Goal: Task Accomplishment & Management: Manage account settings

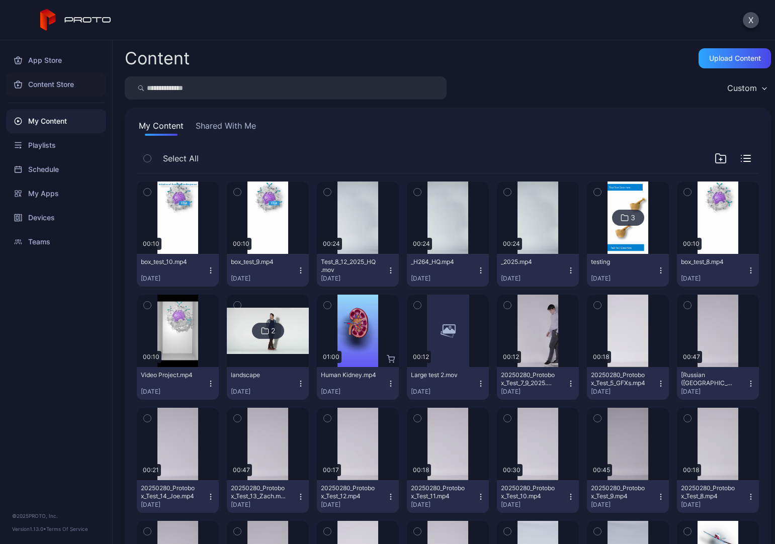
click at [51, 84] on div "Content Store" at bounding box center [56, 84] width 100 height 24
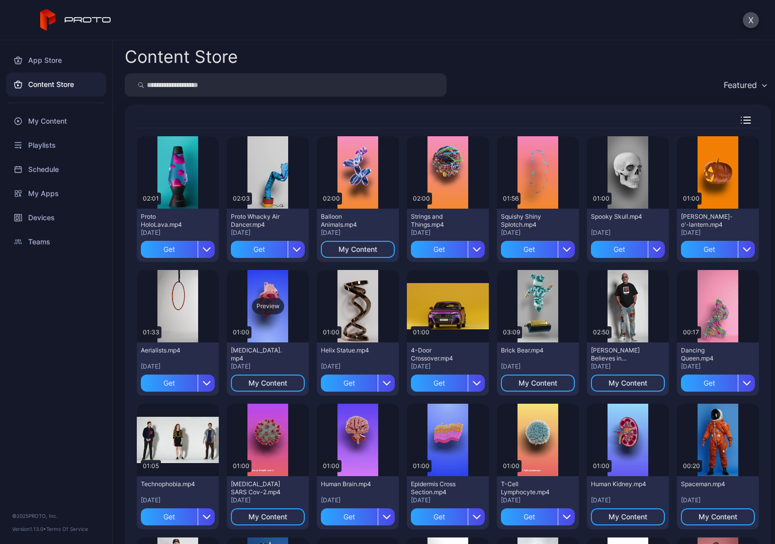
click at [268, 304] on div "Preview" at bounding box center [268, 306] width 32 height 16
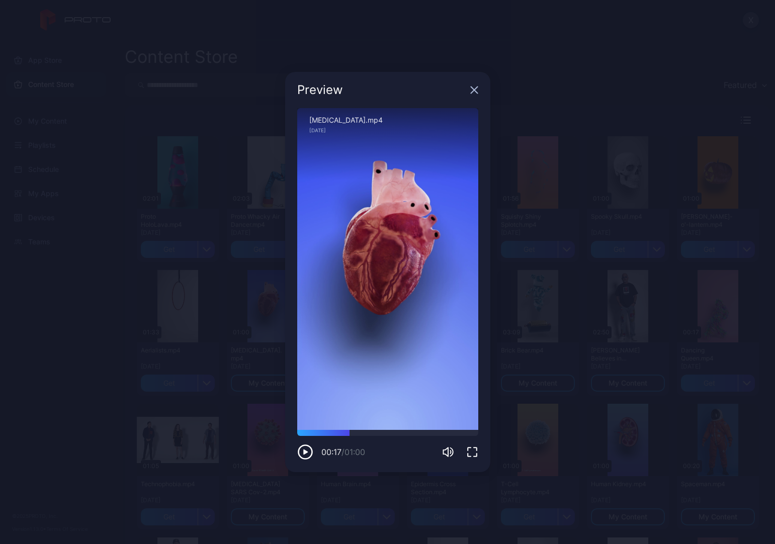
drag, startPoint x: 343, startPoint y: 434, endPoint x: 350, endPoint y: 436, distance: 7.5
click at [350, 389] on div "00:17 / 01:00" at bounding box center [387, 445] width 181 height 30
click at [330, 389] on div at bounding box center [387, 433] width 181 height 6
click at [314, 389] on div at bounding box center [387, 433] width 181 height 6
click at [476, 89] on icon "button" at bounding box center [474, 90] width 7 height 7
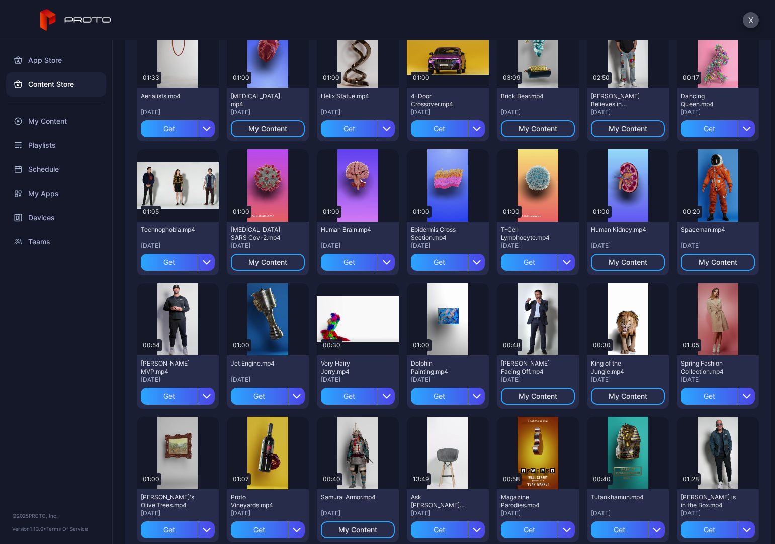
scroll to position [302, 0]
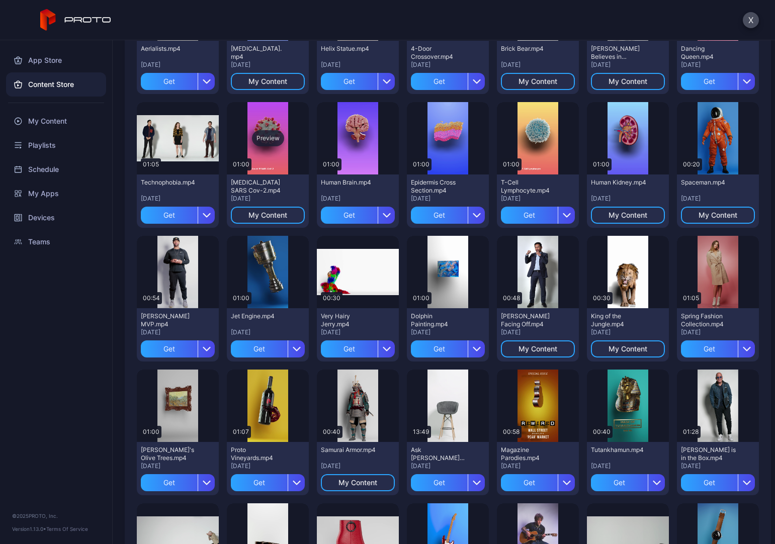
click at [267, 154] on div "Preview" at bounding box center [268, 138] width 82 height 72
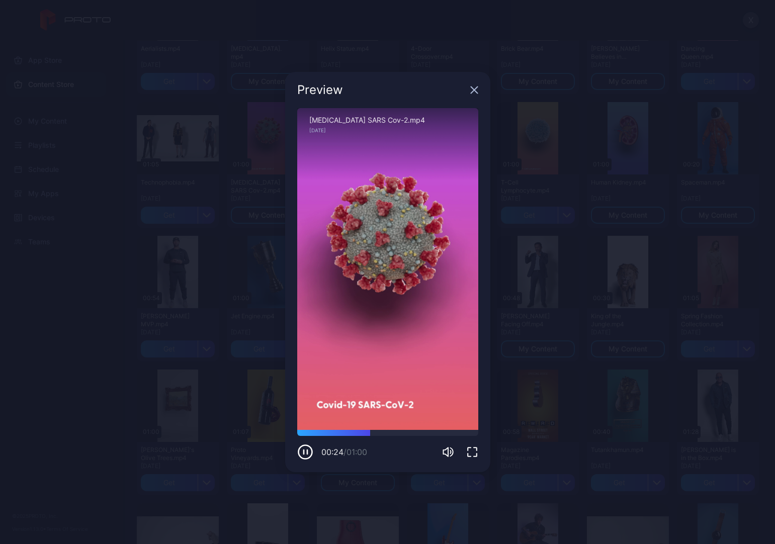
click at [471, 88] on icon "button" at bounding box center [474, 90] width 7 height 7
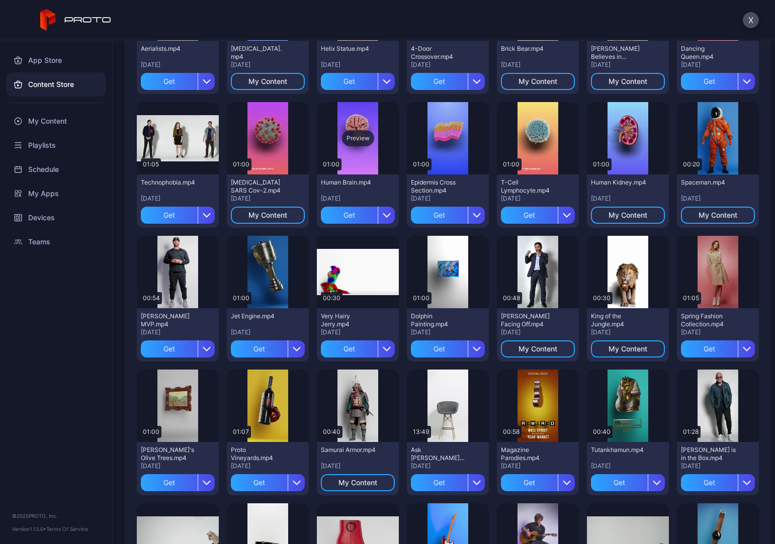
click at [352, 154] on div "Preview" at bounding box center [358, 138] width 82 height 72
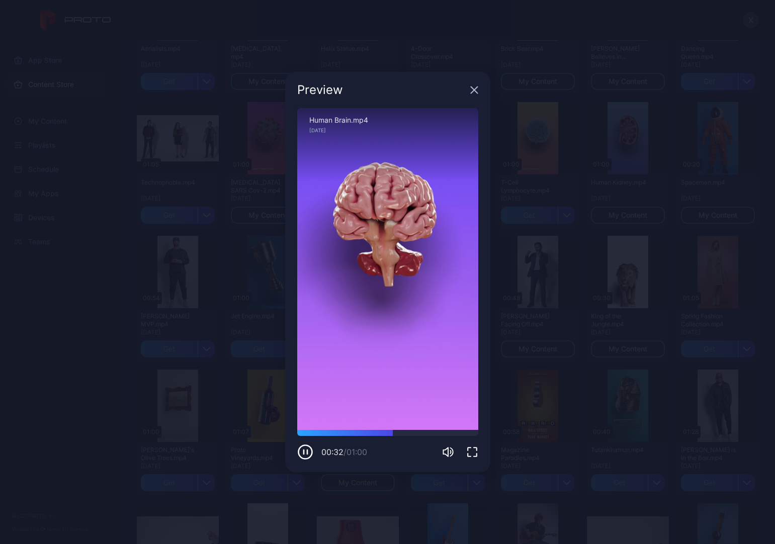
click at [472, 90] on icon "button" at bounding box center [474, 90] width 8 height 8
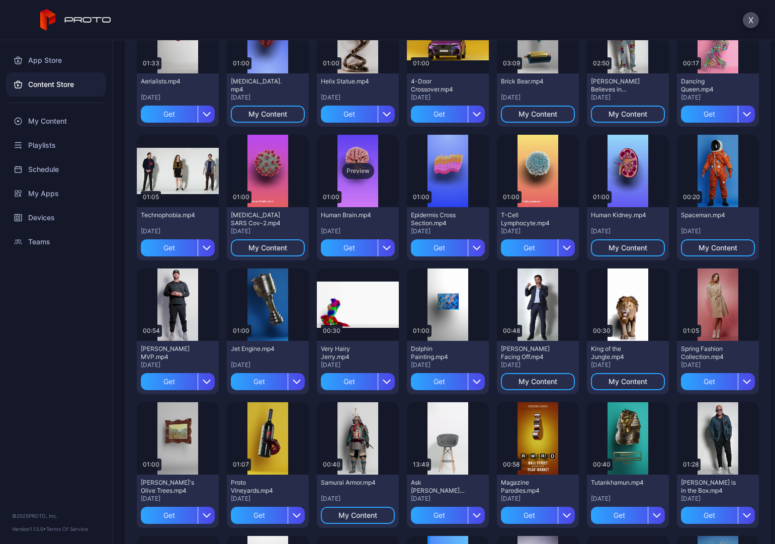
scroll to position [252, 0]
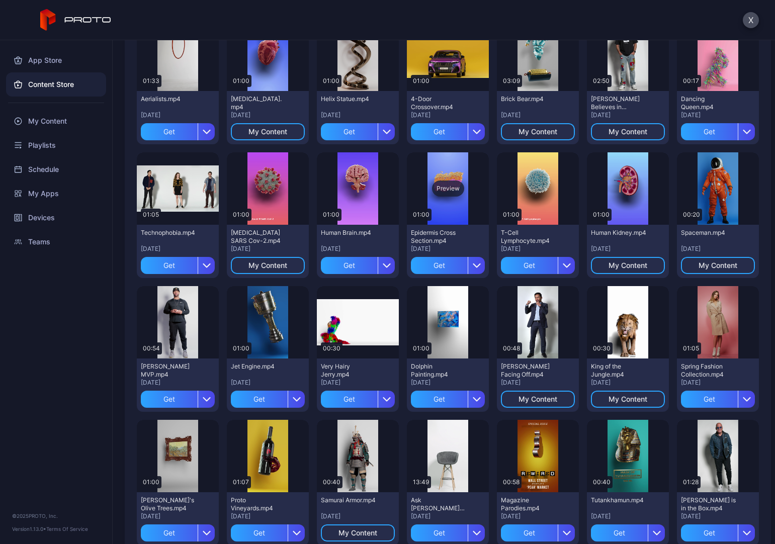
click at [450, 201] on div "Preview" at bounding box center [448, 188] width 82 height 72
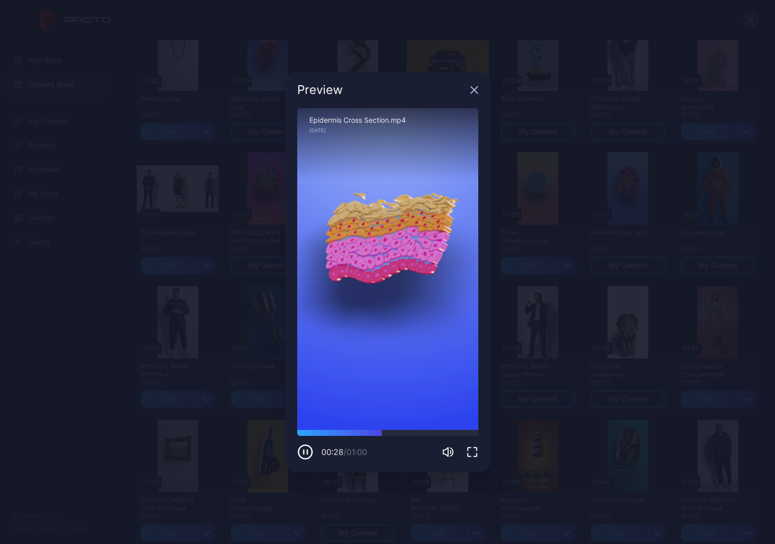
click at [476, 90] on icon "button" at bounding box center [474, 90] width 7 height 7
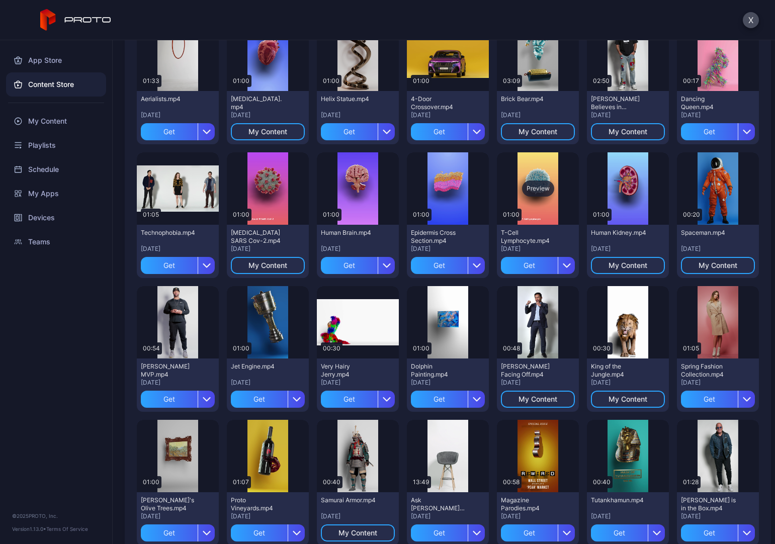
click at [557, 168] on div "Preview" at bounding box center [538, 188] width 82 height 72
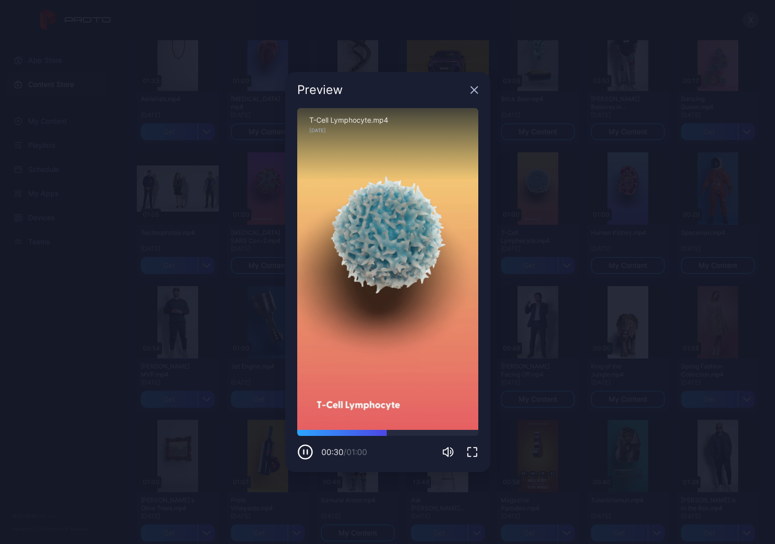
click at [473, 92] on icon "button" at bounding box center [474, 90] width 7 height 7
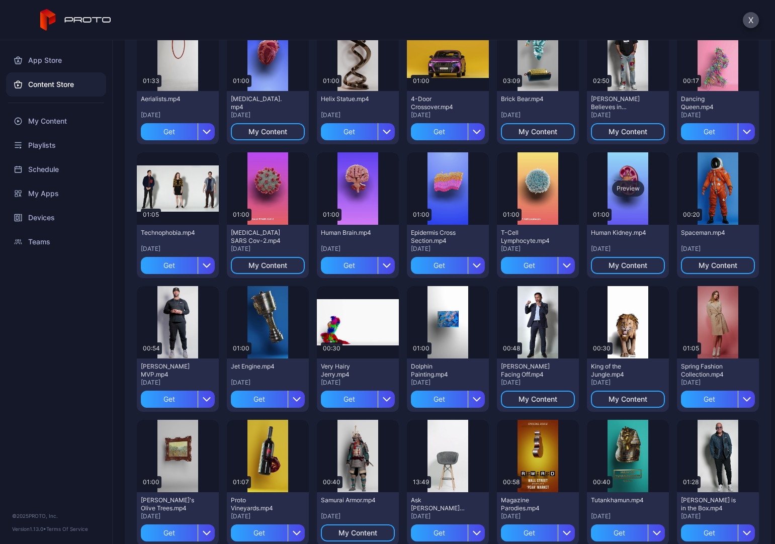
click at [631, 191] on div "Preview" at bounding box center [628, 189] width 32 height 16
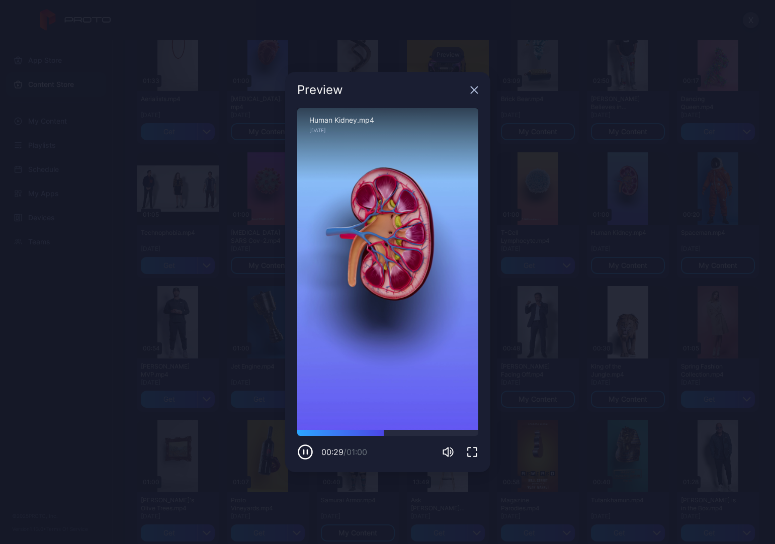
click at [477, 91] on icon "button" at bounding box center [474, 90] width 8 height 8
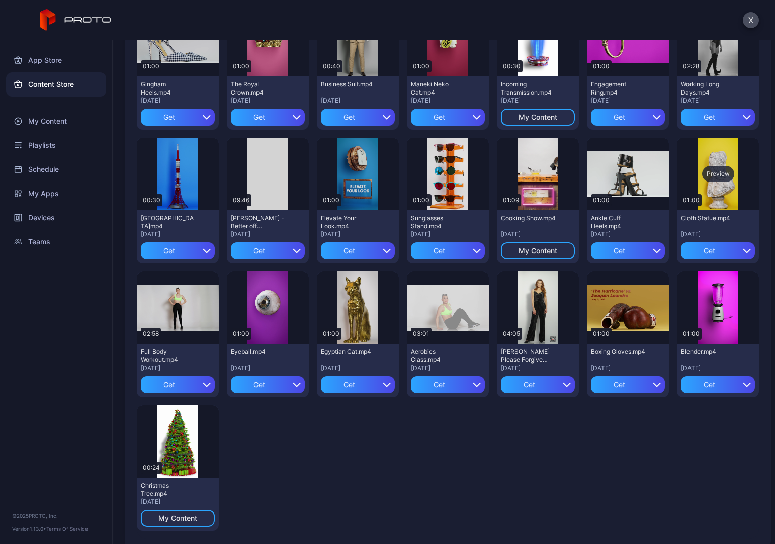
scroll to position [1352, 0]
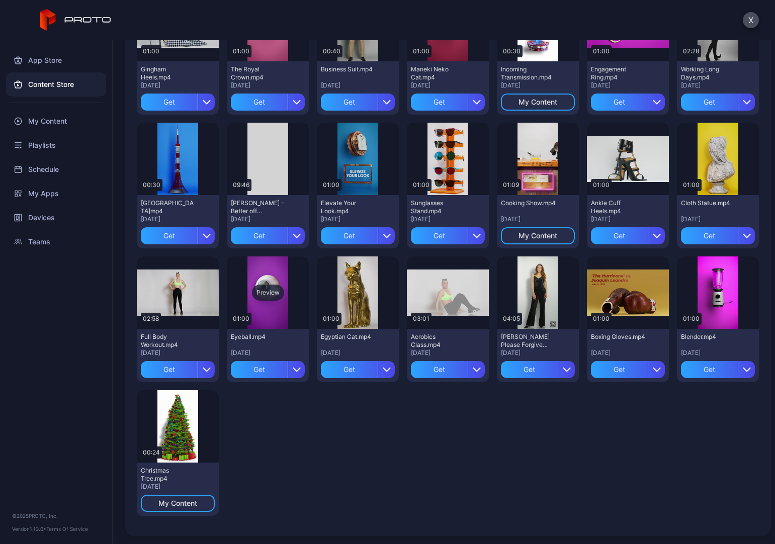
click at [271, 312] on div "Preview" at bounding box center [268, 293] width 82 height 72
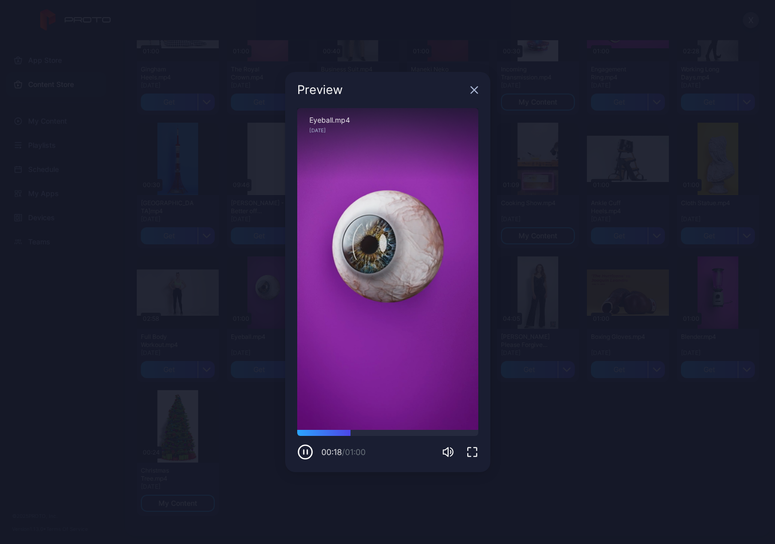
click at [475, 92] on icon "button" at bounding box center [474, 90] width 8 height 8
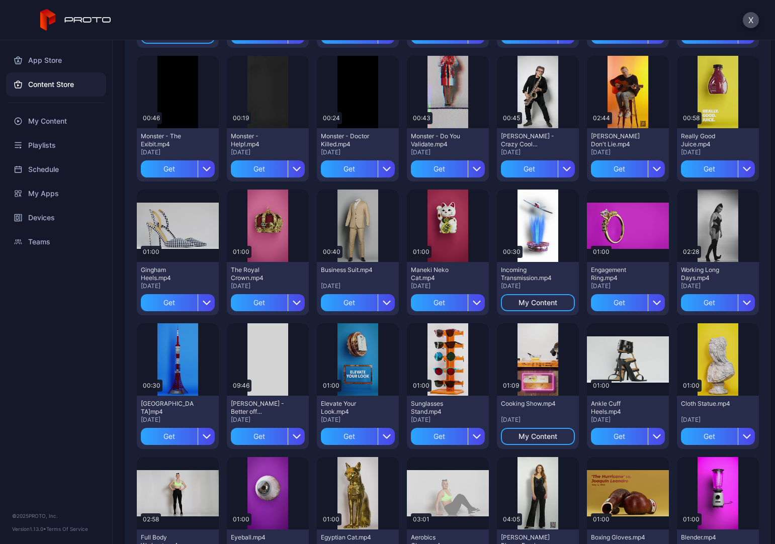
scroll to position [1151, 0]
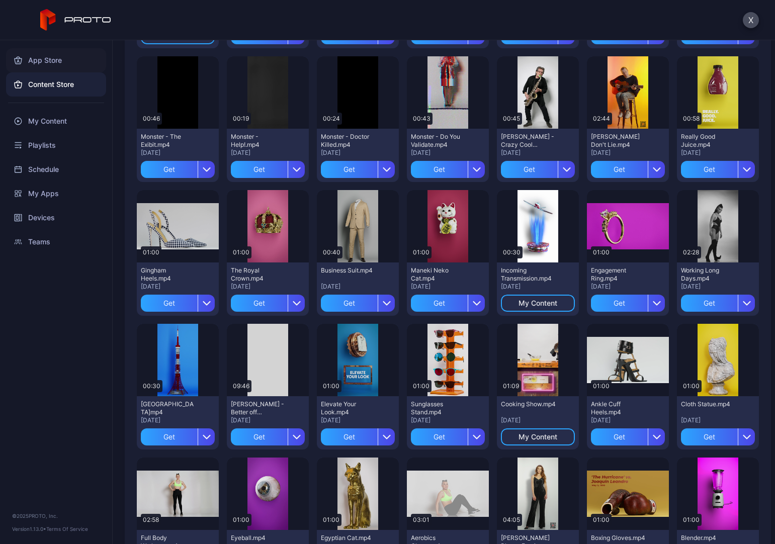
click at [51, 62] on div "App Store" at bounding box center [56, 60] width 100 height 24
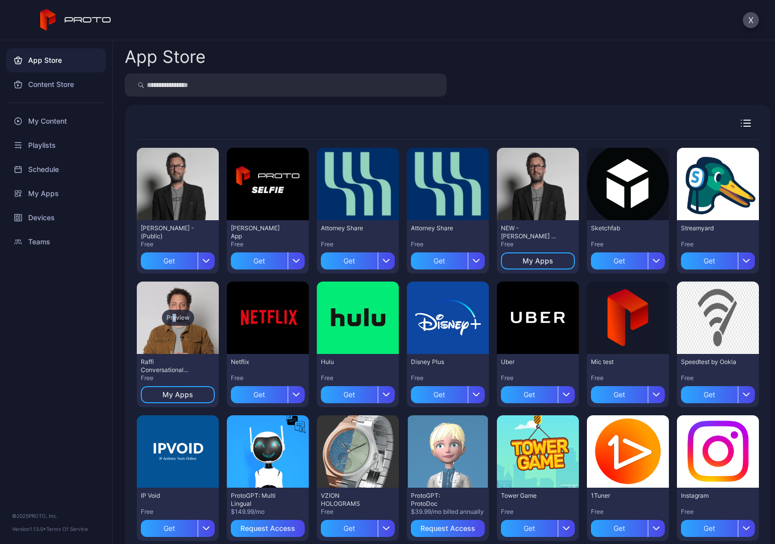
click at [175, 320] on div "Preview" at bounding box center [178, 318] width 32 height 16
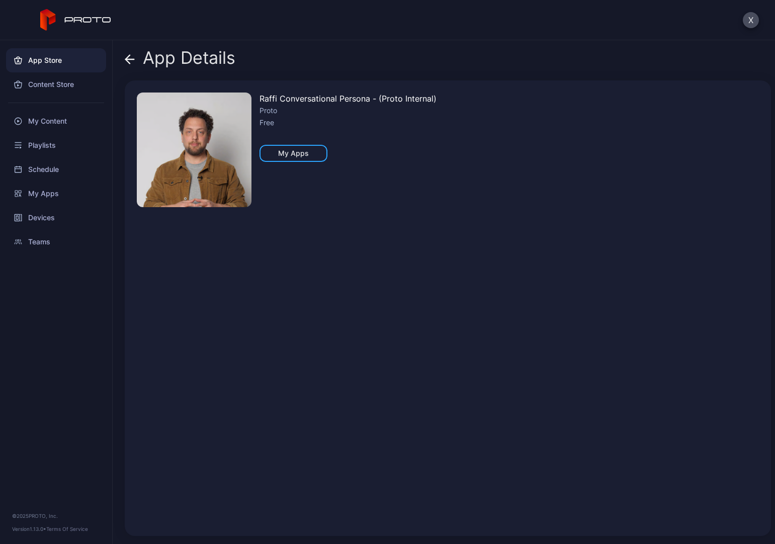
click at [174, 180] on img at bounding box center [194, 150] width 115 height 115
click at [209, 186] on img at bounding box center [194, 150] width 115 height 115
click at [303, 211] on div "Raffi Conversational Persona - (Proto Internal) Proto Free My Apps" at bounding box center [348, 309] width 177 height 432
click at [46, 80] on div "Content Store" at bounding box center [56, 84] width 100 height 24
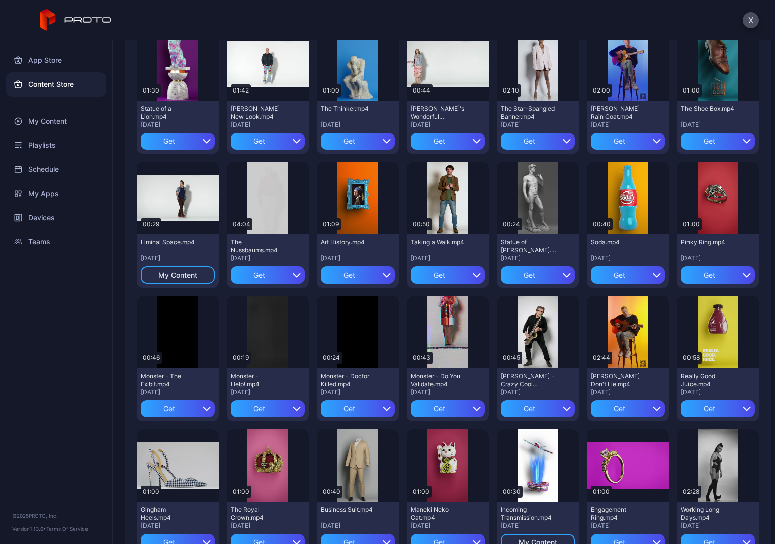
scroll to position [919, 0]
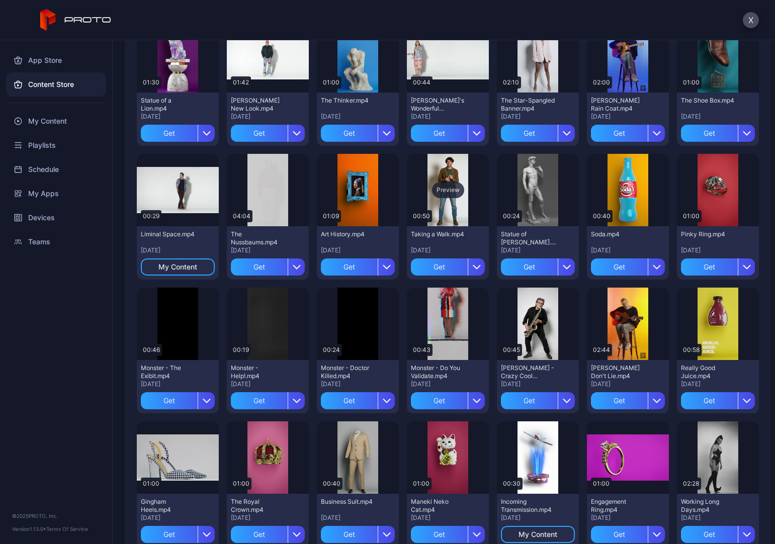
click at [445, 201] on div "Preview" at bounding box center [448, 190] width 82 height 72
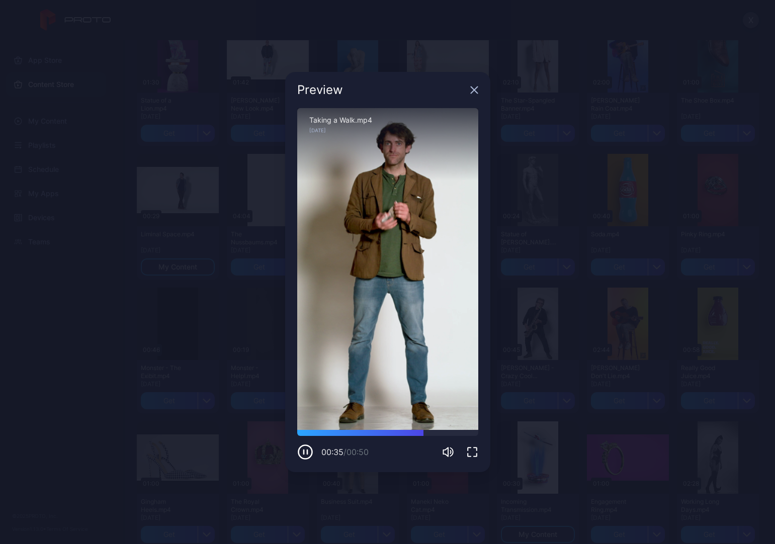
click at [472, 88] on icon "button" at bounding box center [474, 90] width 7 height 7
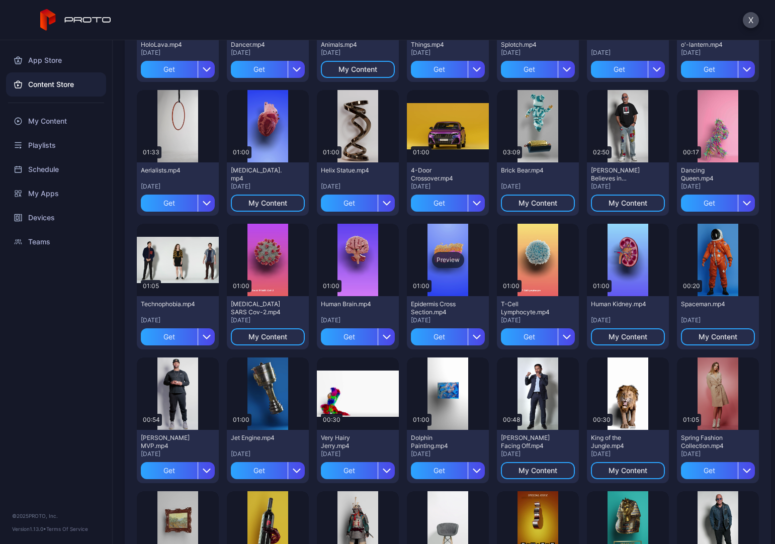
scroll to position [0, 0]
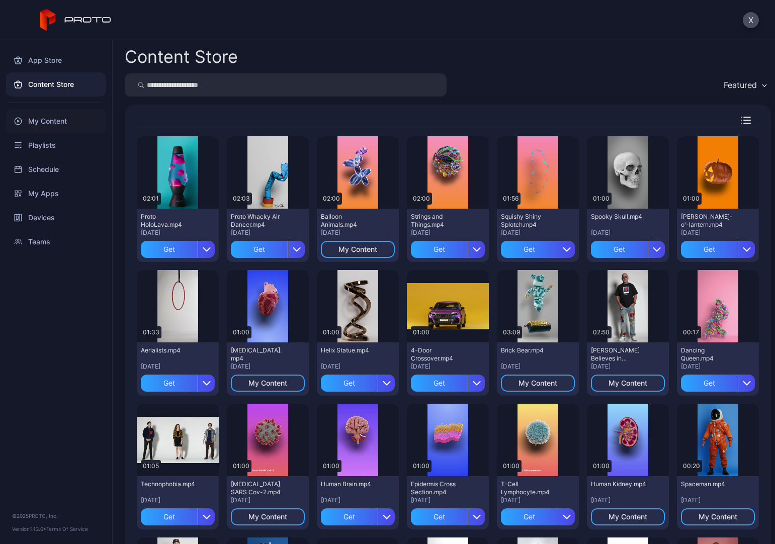
click at [58, 120] on div "My Content" at bounding box center [56, 121] width 100 height 24
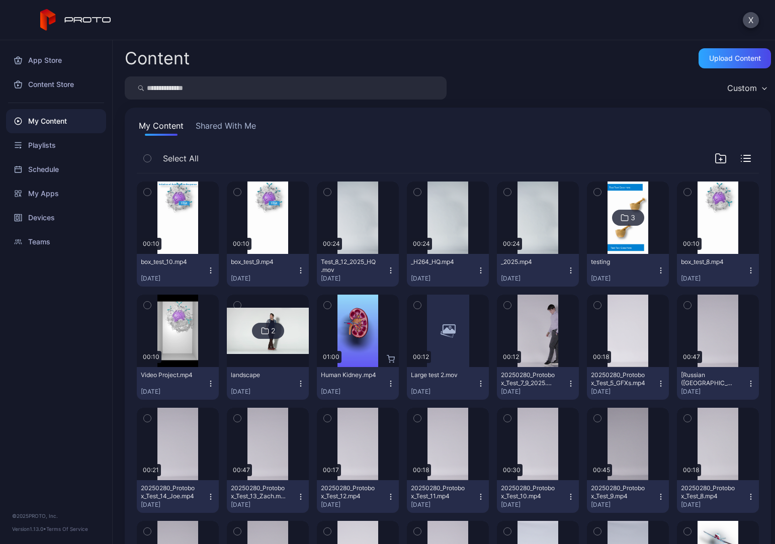
click at [210, 384] on icon "button" at bounding box center [210, 383] width 1 height 1
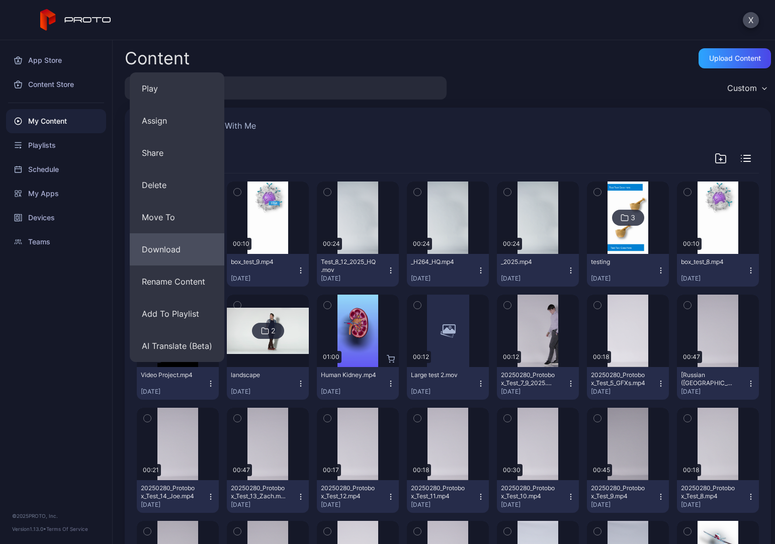
click at [150, 254] on button "Download" at bounding box center [177, 249] width 95 height 32
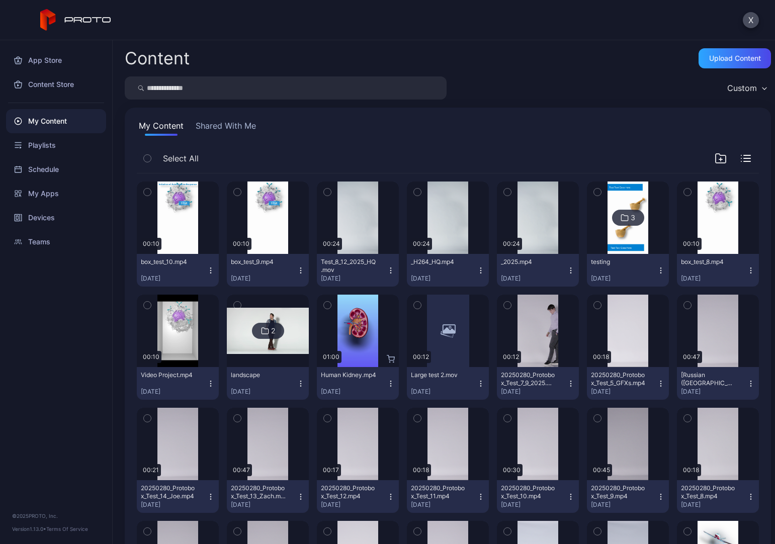
click at [451, 21] on div "X" at bounding box center [387, 20] width 775 height 40
click at [185, 234] on div "Preview" at bounding box center [178, 218] width 82 height 72
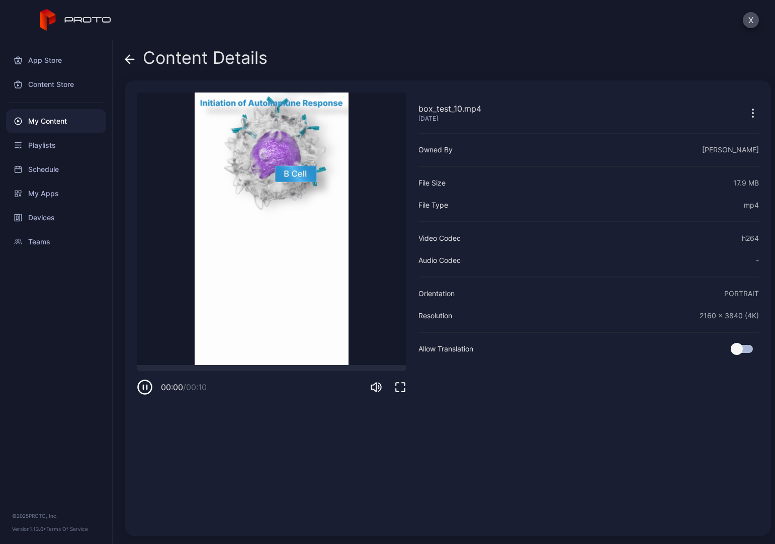
click at [747, 111] on icon "button" at bounding box center [753, 113] width 12 height 12
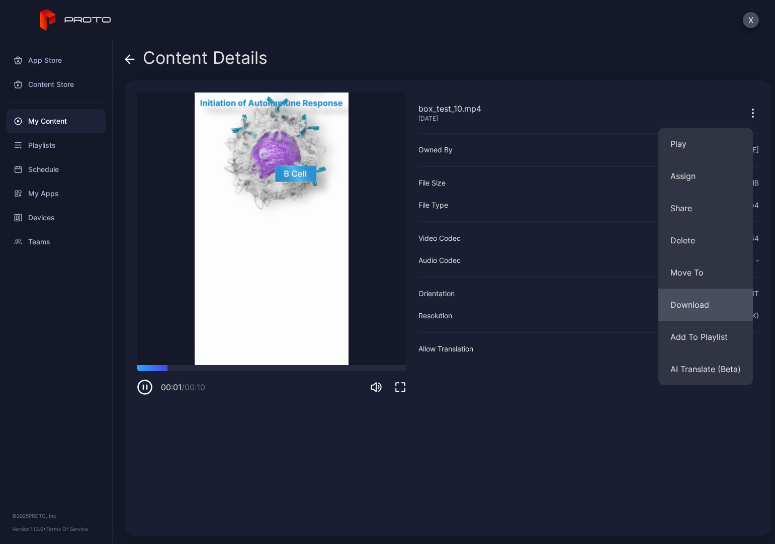
click at [692, 297] on button "Download" at bounding box center [706, 305] width 95 height 32
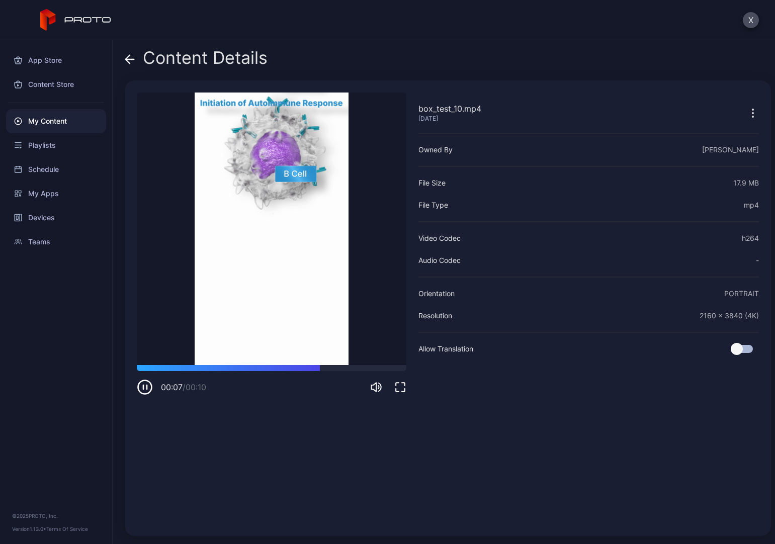
click at [127, 63] on icon at bounding box center [130, 59] width 10 height 10
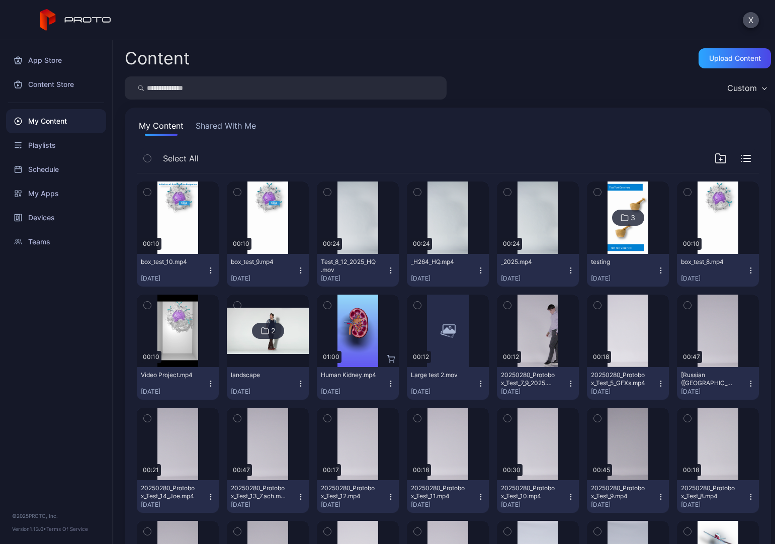
click at [297, 267] on icon "button" at bounding box center [301, 271] width 8 height 8
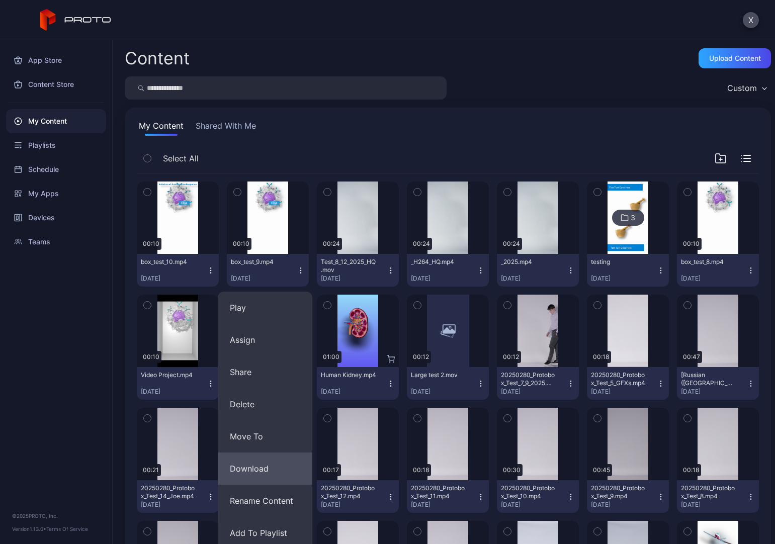
click at [279, 389] on button "Download" at bounding box center [265, 469] width 95 height 32
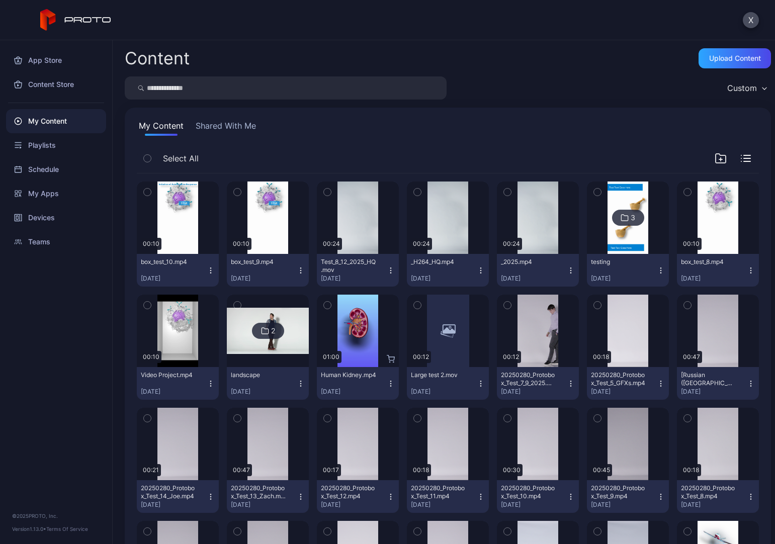
click at [387, 268] on icon "button" at bounding box center [391, 271] width 8 height 8
click at [362, 224] on div "Preview" at bounding box center [358, 218] width 32 height 16
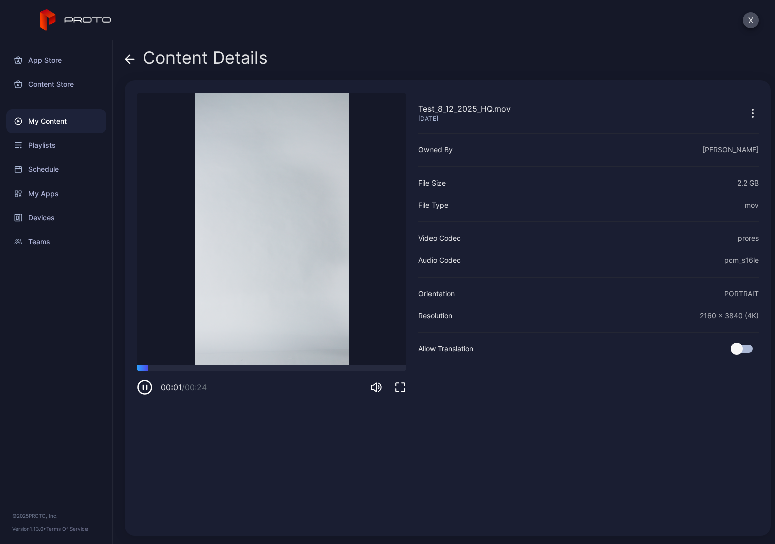
click at [747, 114] on icon "button" at bounding box center [753, 113] width 12 height 12
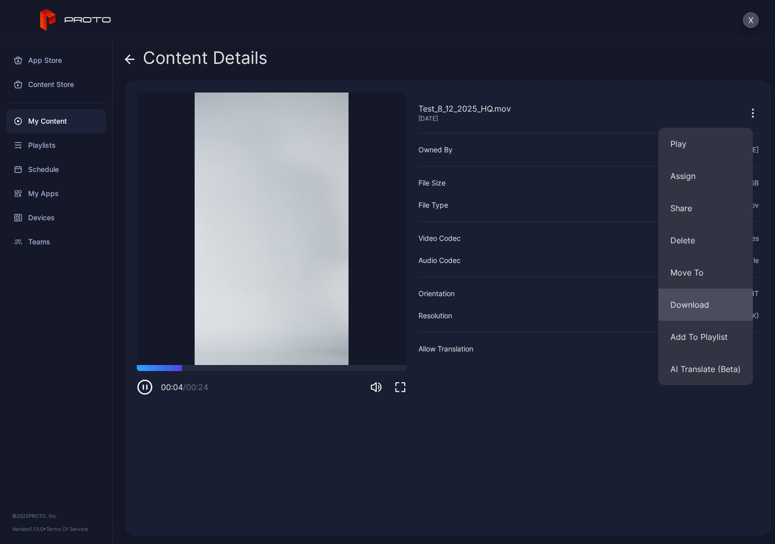
click at [705, 297] on button "Download" at bounding box center [706, 305] width 95 height 32
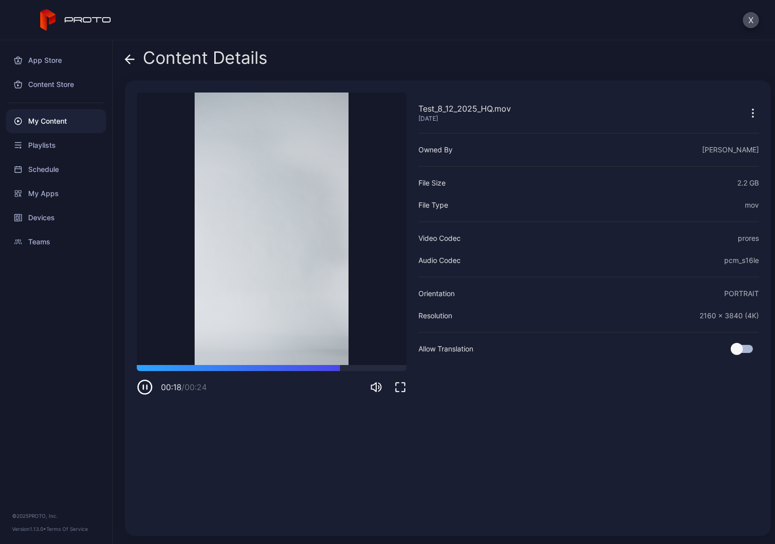
click at [125, 56] on icon at bounding box center [130, 59] width 10 height 10
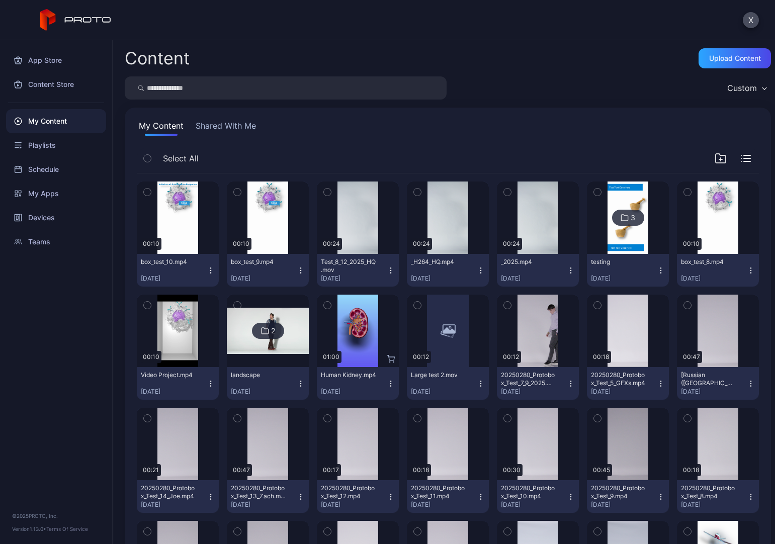
click at [477, 271] on icon "button" at bounding box center [481, 271] width 8 height 8
click at [441, 235] on div "Preview" at bounding box center [448, 218] width 82 height 72
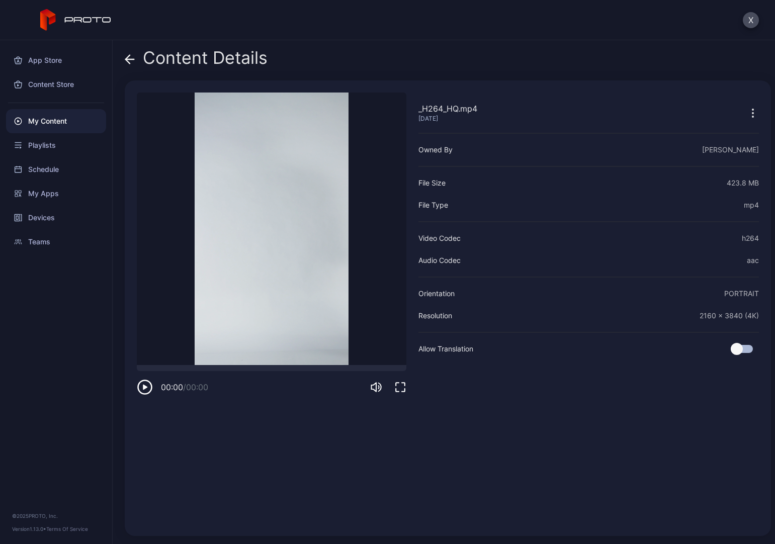
click at [747, 112] on icon "button" at bounding box center [753, 113] width 12 height 12
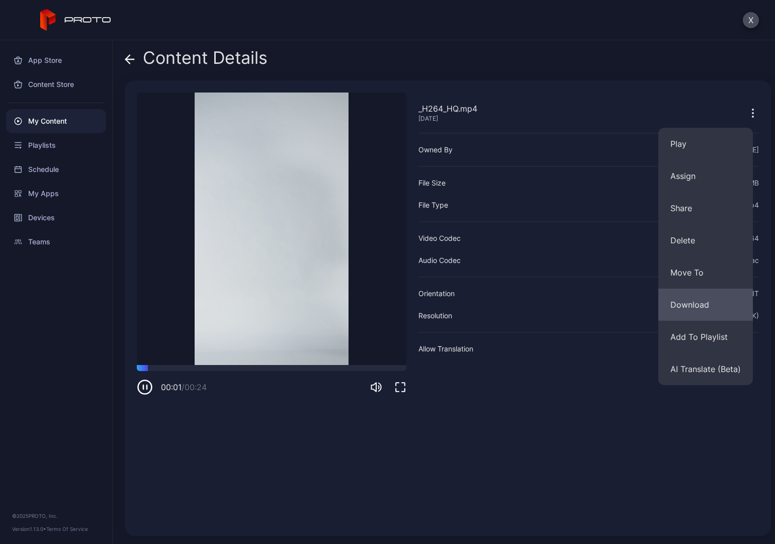
click at [699, 306] on button "Download" at bounding box center [706, 305] width 95 height 32
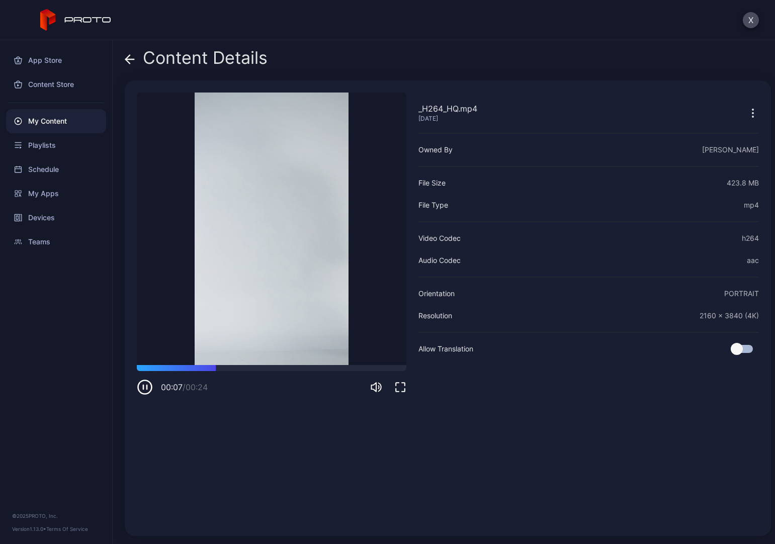
click at [130, 60] on icon at bounding box center [130, 59] width 10 height 10
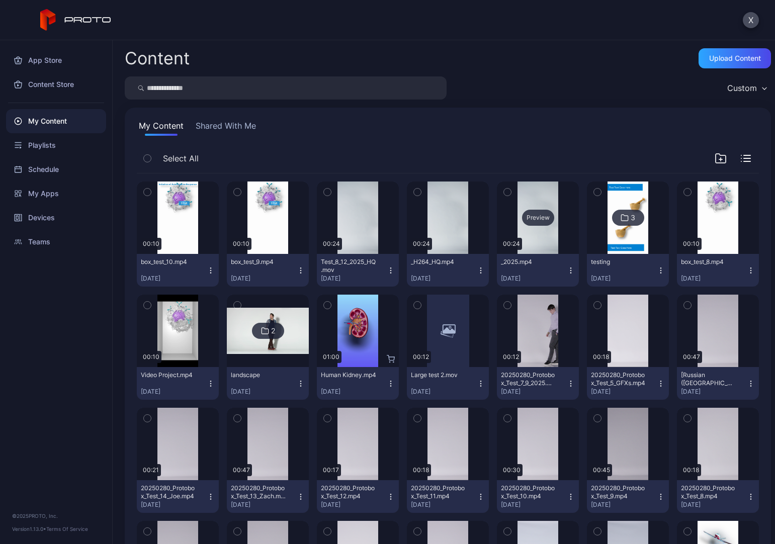
click at [543, 241] on div "Preview" at bounding box center [538, 218] width 82 height 72
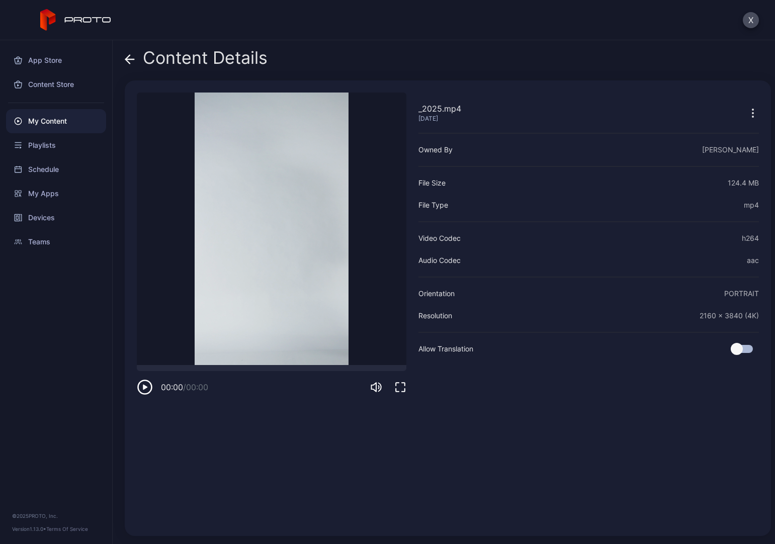
click at [747, 117] on icon "button" at bounding box center [753, 113] width 12 height 12
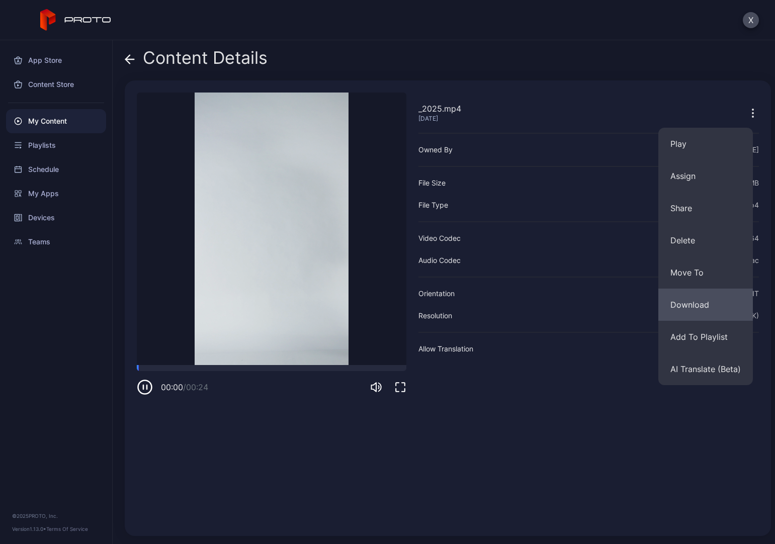
click at [711, 303] on button "Download" at bounding box center [706, 305] width 95 height 32
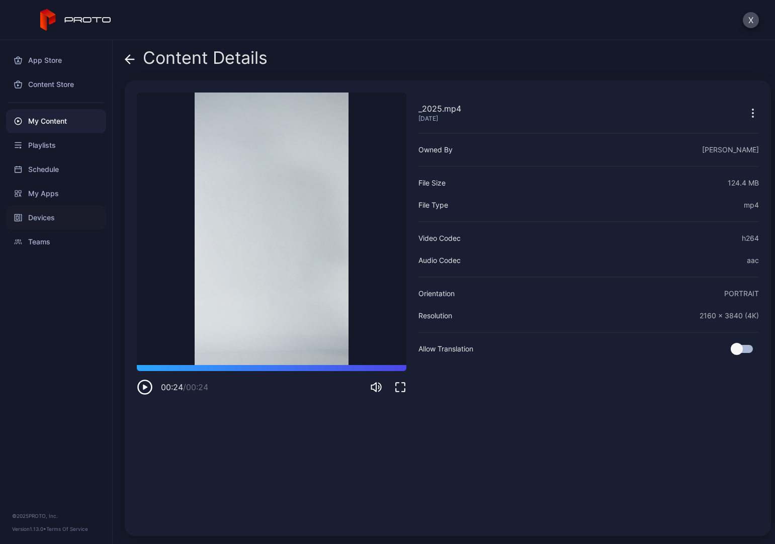
click at [50, 220] on div "Devices" at bounding box center [56, 218] width 100 height 24
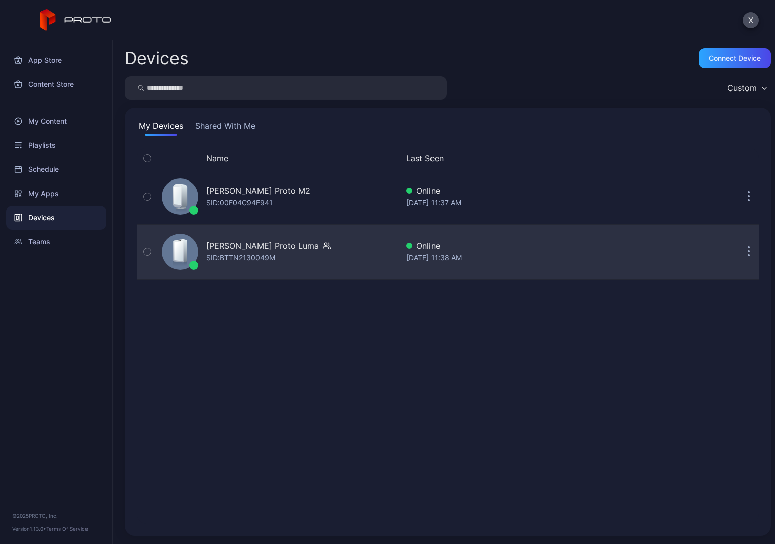
click at [259, 249] on div "[PERSON_NAME] Proto Luma" at bounding box center [262, 246] width 113 height 12
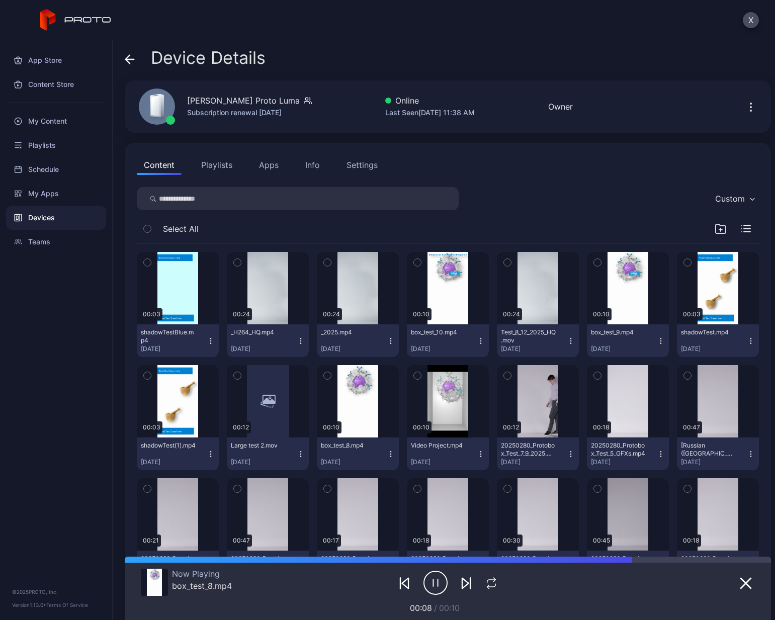
click at [148, 262] on icon "button" at bounding box center [147, 262] width 7 height 11
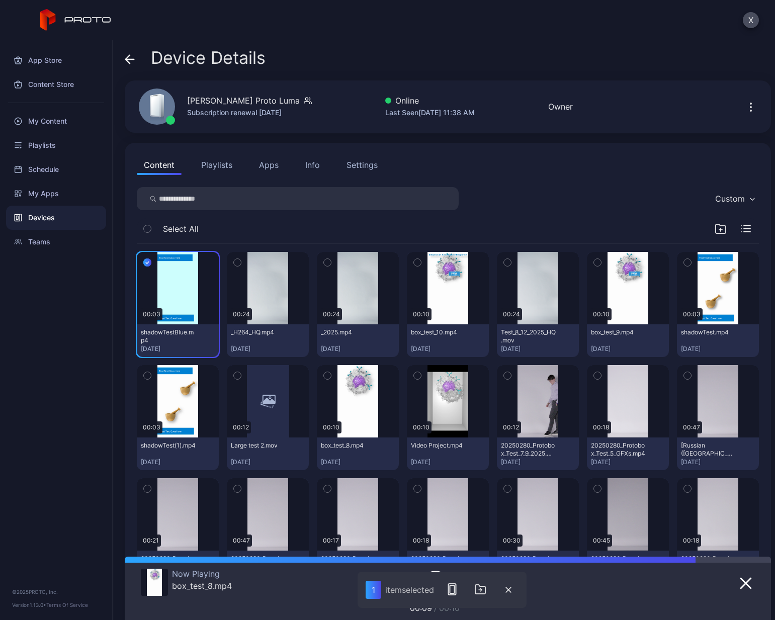
click at [240, 261] on button "button" at bounding box center [237, 262] width 21 height 21
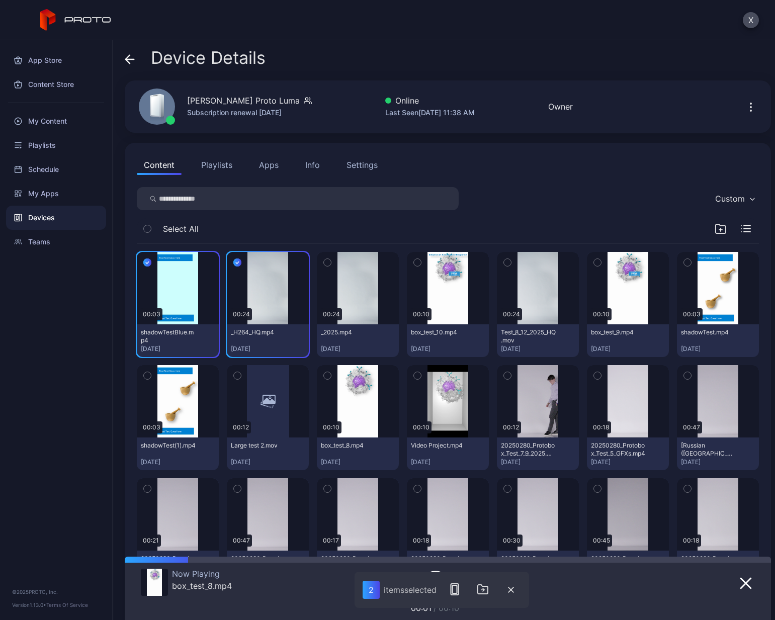
click at [326, 261] on icon "button" at bounding box center [327, 262] width 7 height 11
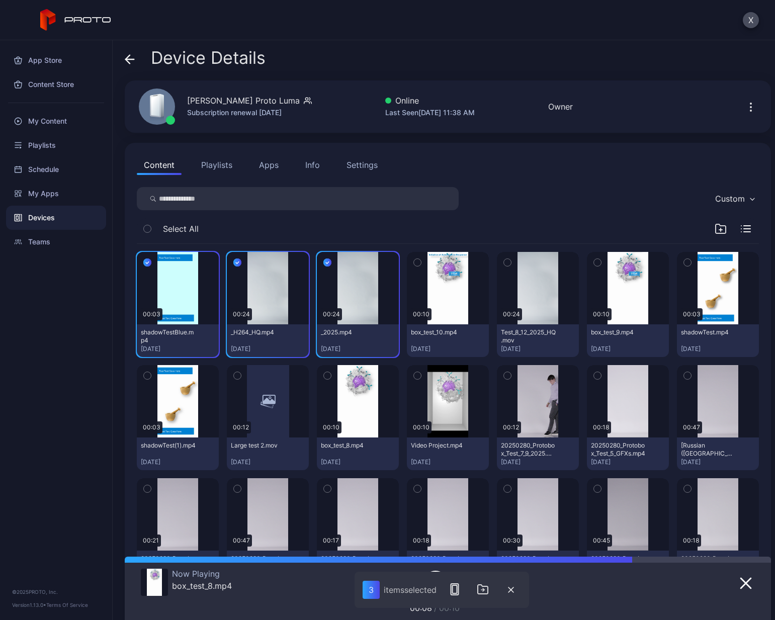
click at [148, 375] on icon "button" at bounding box center [147, 375] width 7 height 11
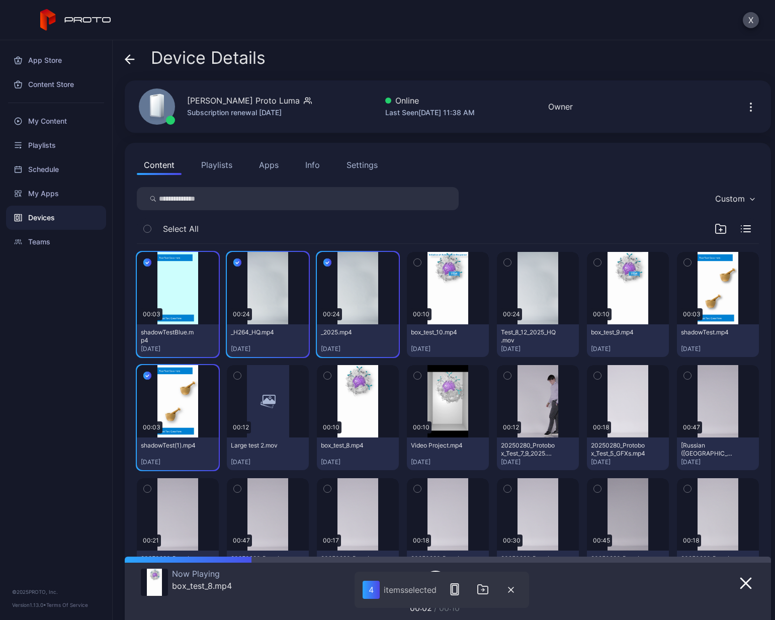
click at [414, 374] on icon "button" at bounding box center [417, 375] width 7 height 11
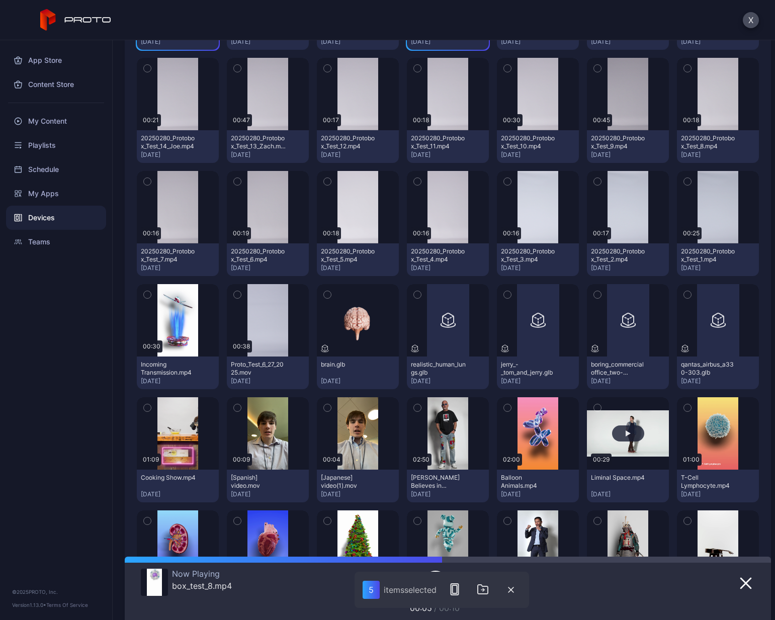
scroll to position [453, 0]
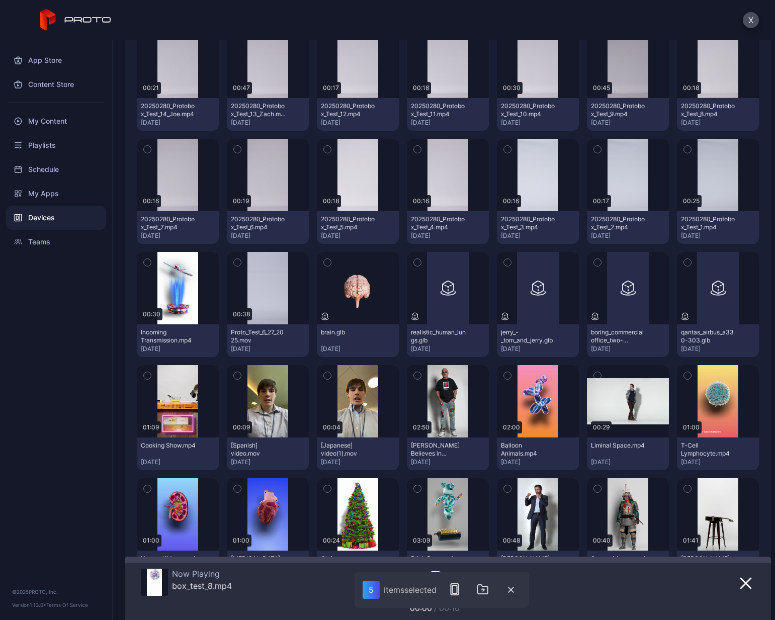
click at [594, 374] on icon "button" at bounding box center [597, 375] width 7 height 11
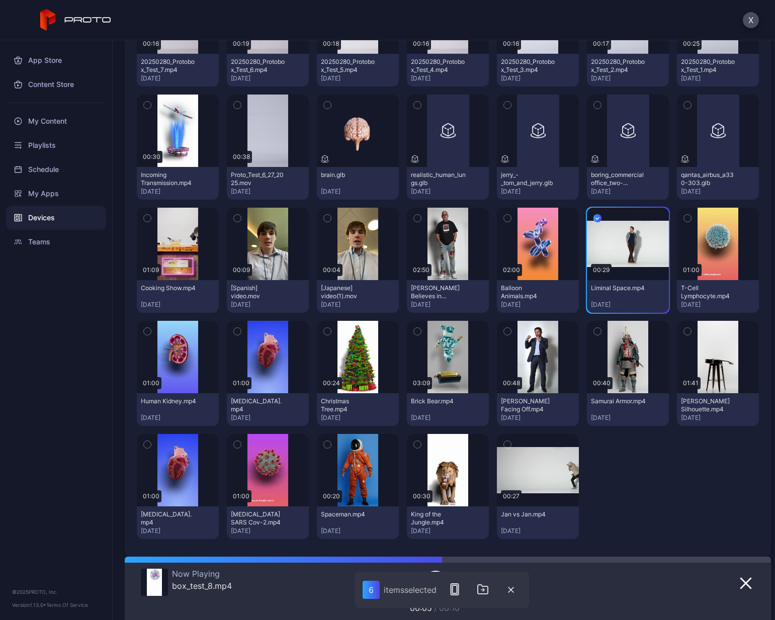
scroll to position [621, 0]
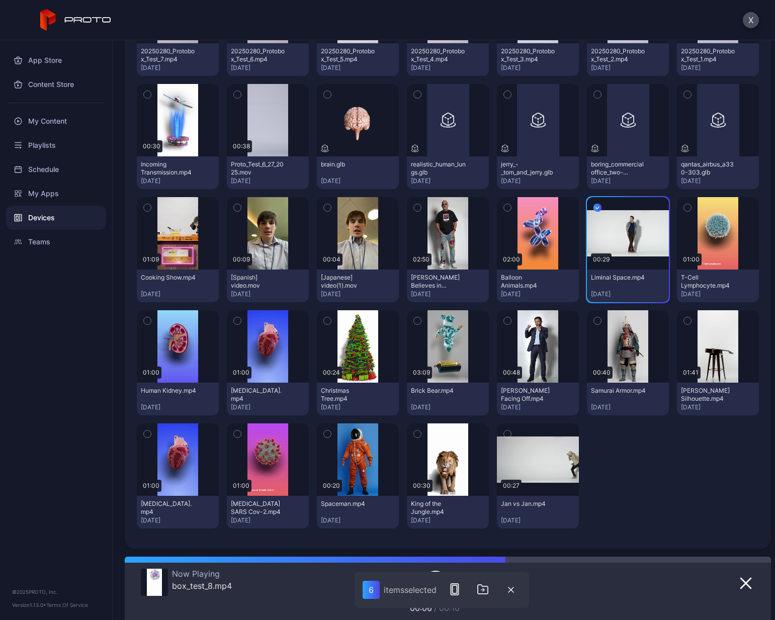
click at [504, 389] on icon "button" at bounding box center [507, 434] width 7 height 11
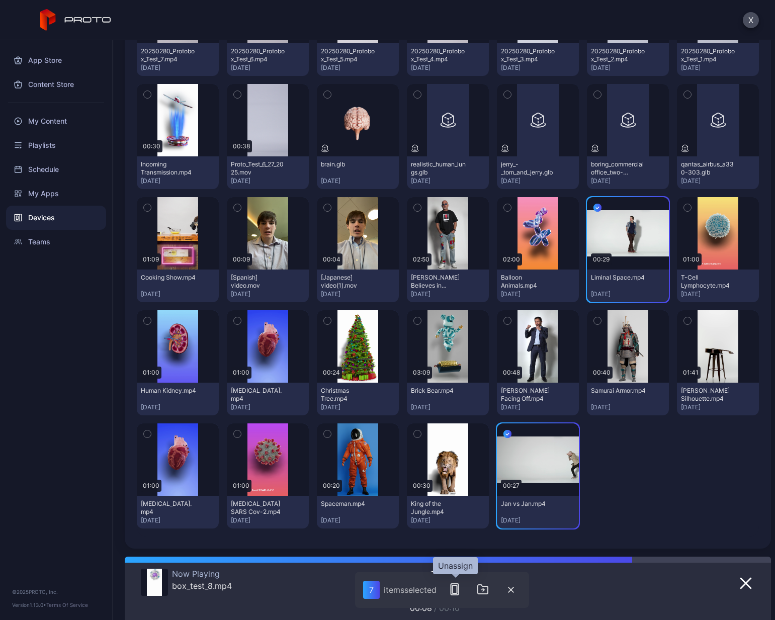
click at [454, 389] on rect "button" at bounding box center [454, 590] width 5 height 8
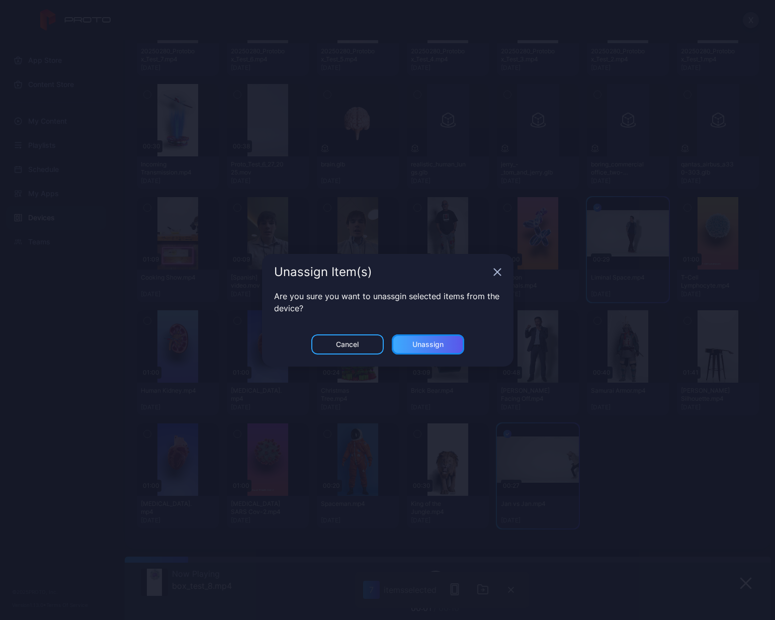
click at [418, 344] on div "Unassign" at bounding box center [428, 345] width 31 height 8
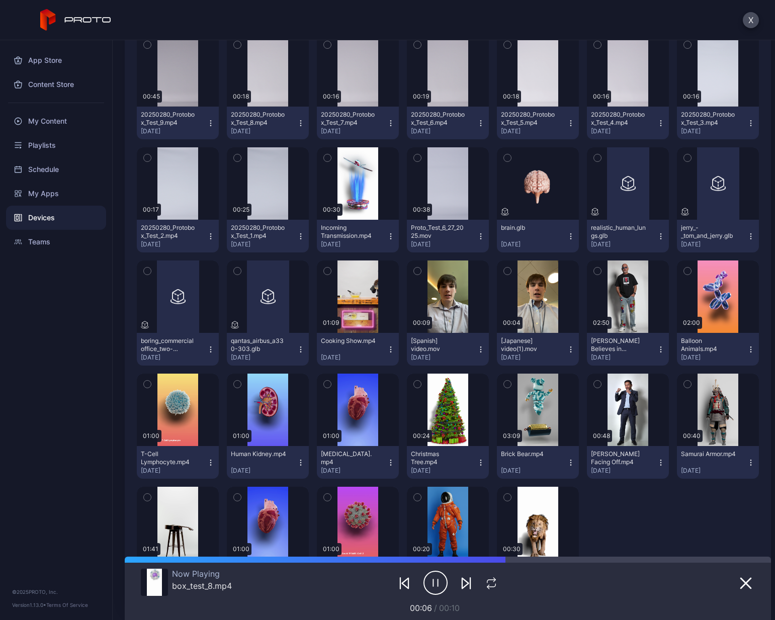
scroll to position [508, 0]
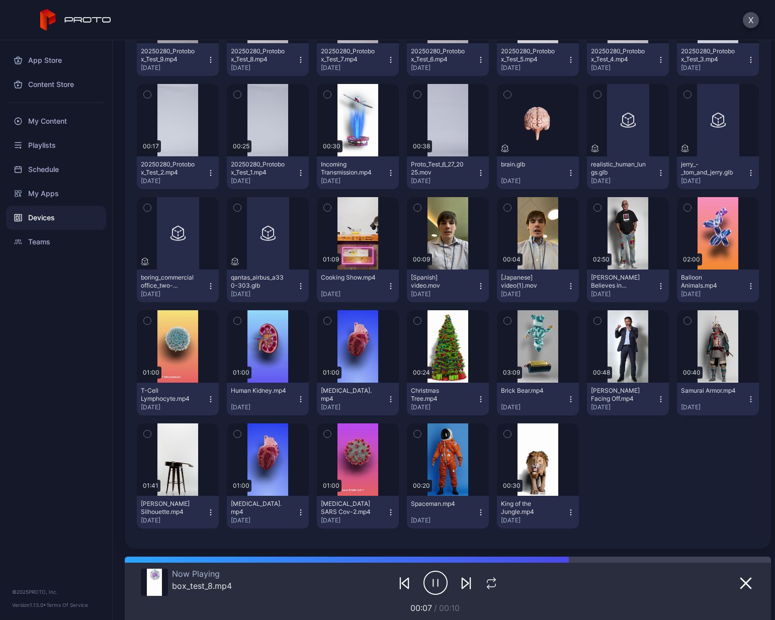
click at [429, 389] on icon "button" at bounding box center [436, 583] width 24 height 25
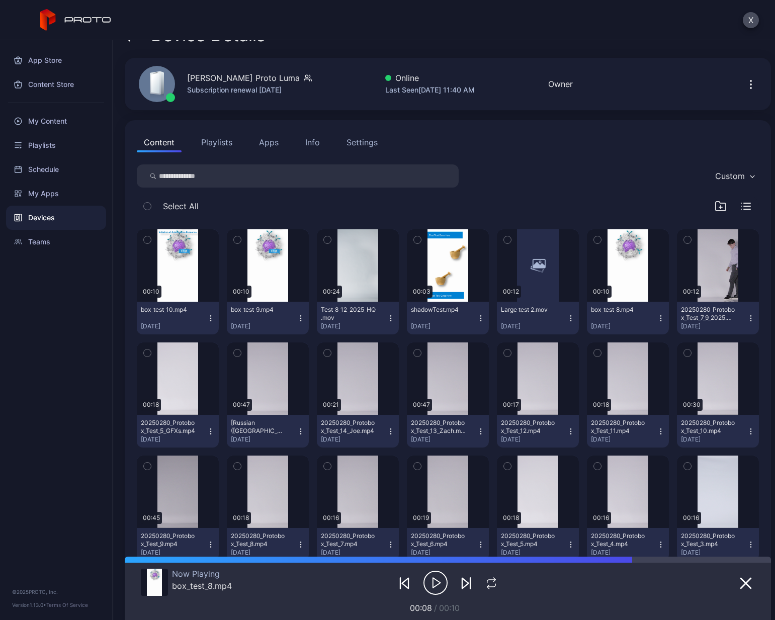
scroll to position [0, 0]
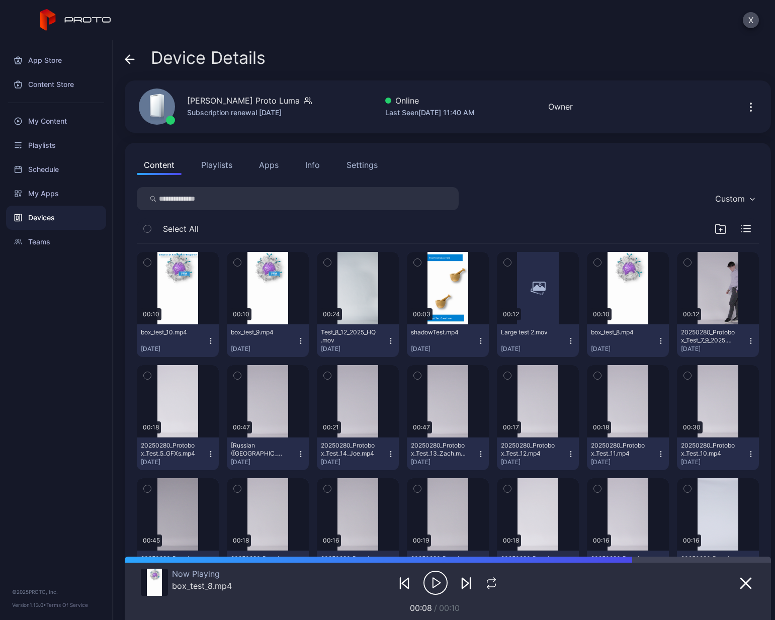
click at [433, 389] on icon "button" at bounding box center [436, 583] width 24 height 25
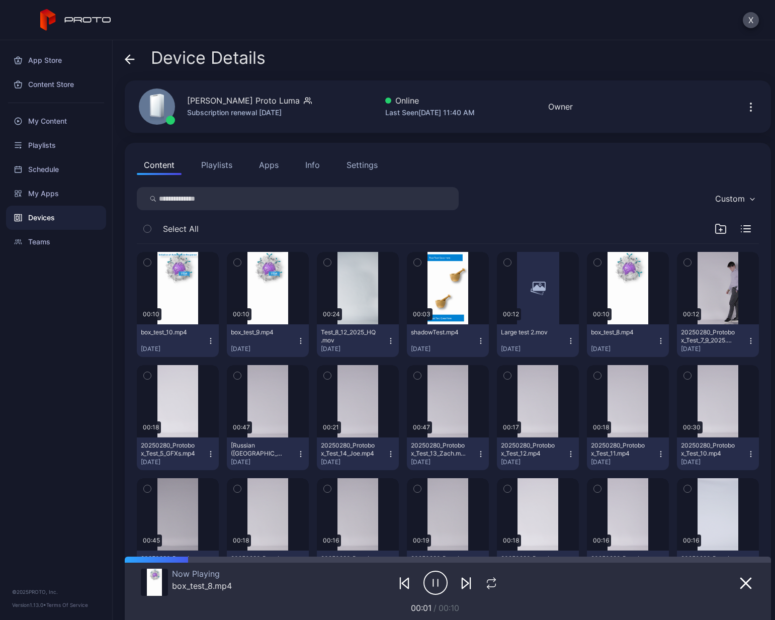
click at [424, 389] on icon "button" at bounding box center [436, 583] width 24 height 25
click at [428, 389] on icon "button" at bounding box center [436, 583] width 24 height 25
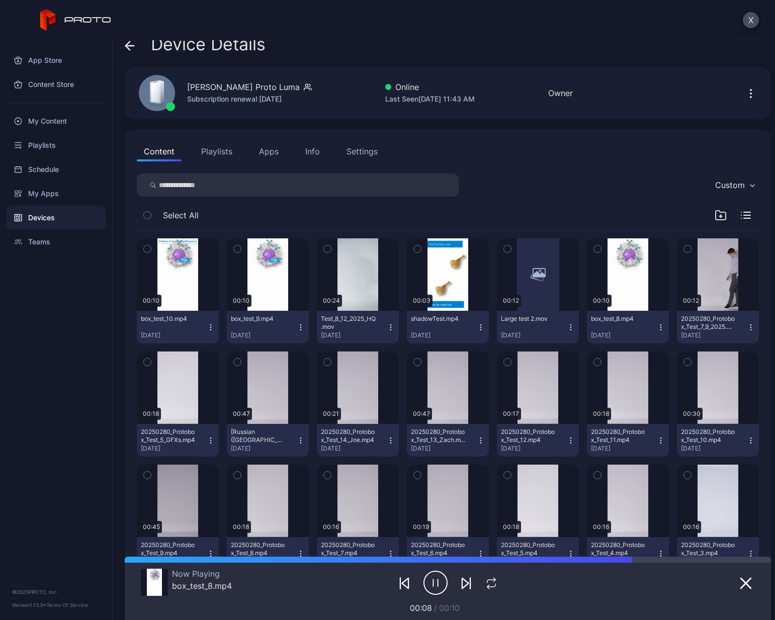
scroll to position [5, 0]
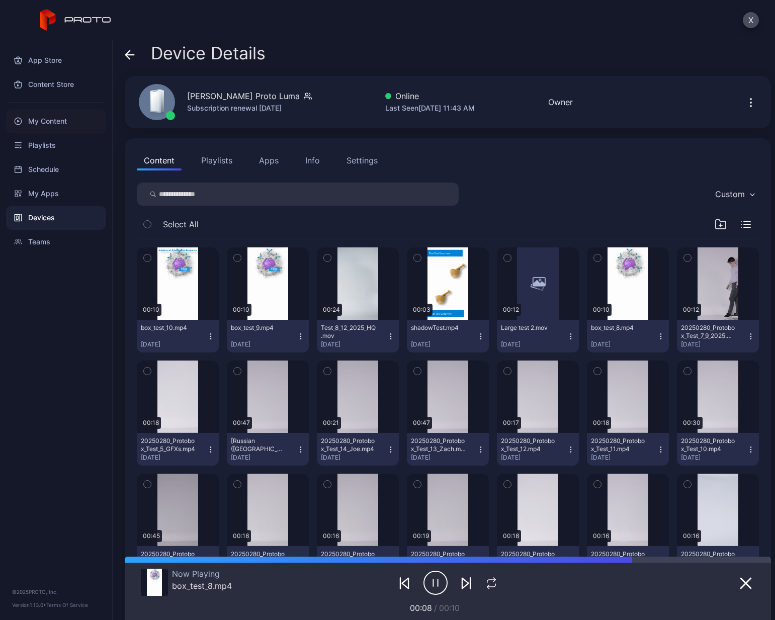
click at [70, 118] on div "My Content" at bounding box center [56, 121] width 100 height 24
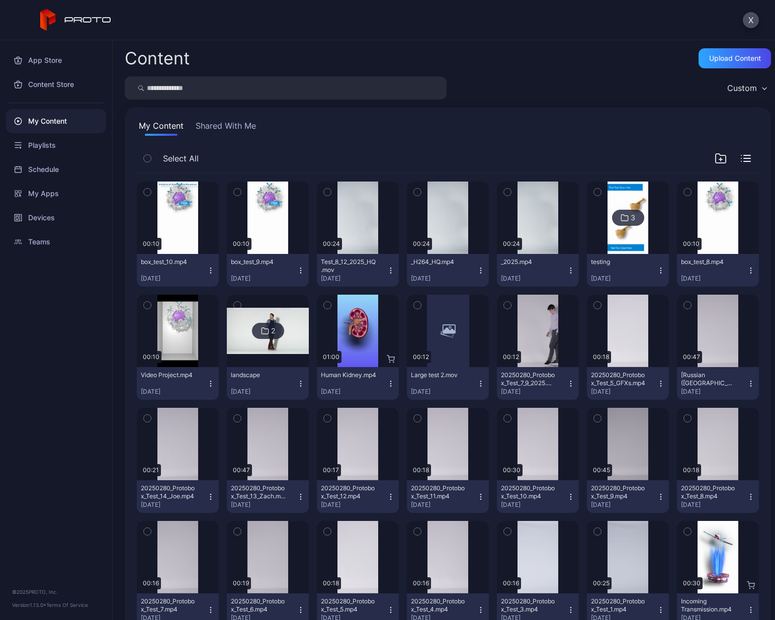
click at [720, 160] on icon "button" at bounding box center [721, 160] width 3 height 0
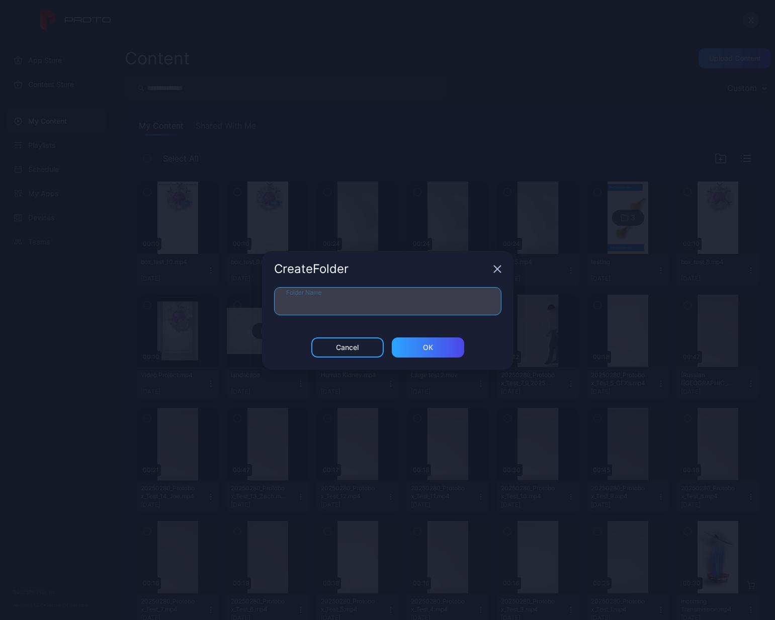
click at [445, 296] on input "Folder Name" at bounding box center [387, 301] width 227 height 28
type input "**********"
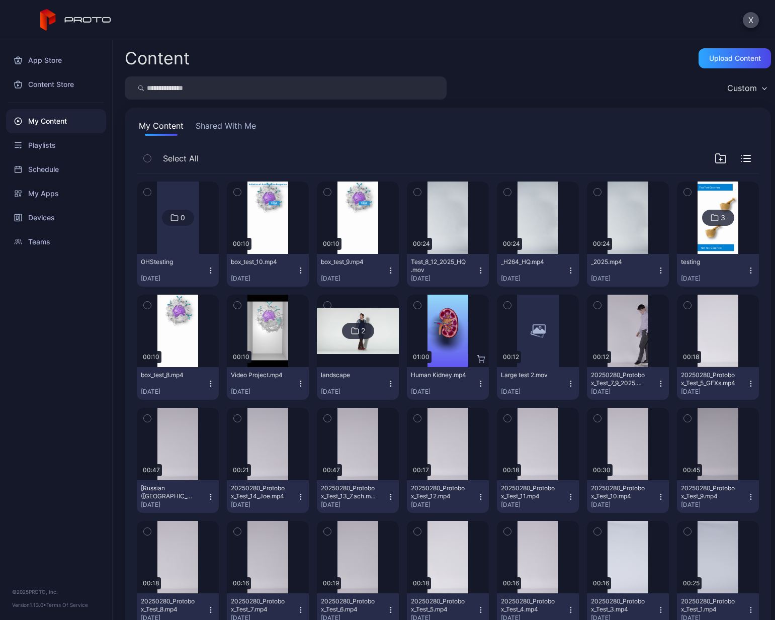
click at [715, 157] on icon "button" at bounding box center [721, 158] width 12 height 12
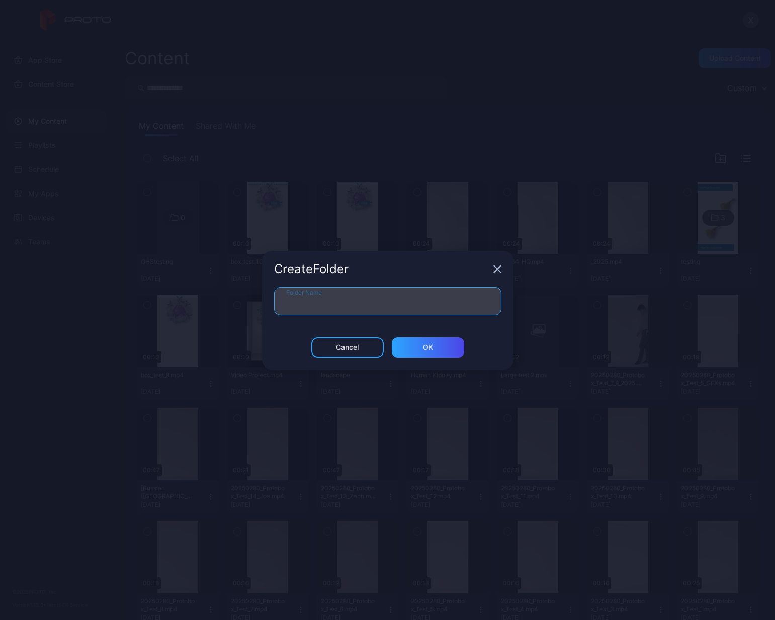
click at [449, 301] on input "Folder Name" at bounding box center [387, 301] width 227 height 28
type input "***"
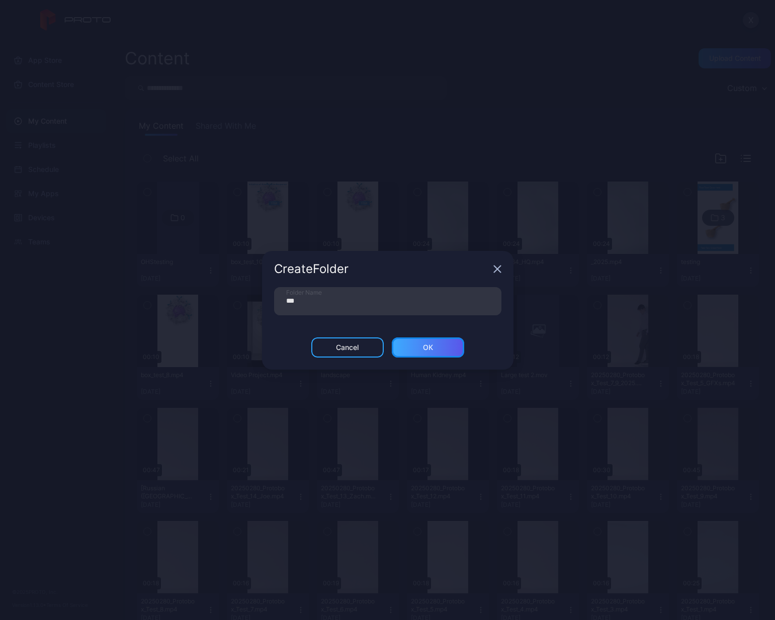
click at [424, 346] on div "ОК" at bounding box center [428, 348] width 10 height 8
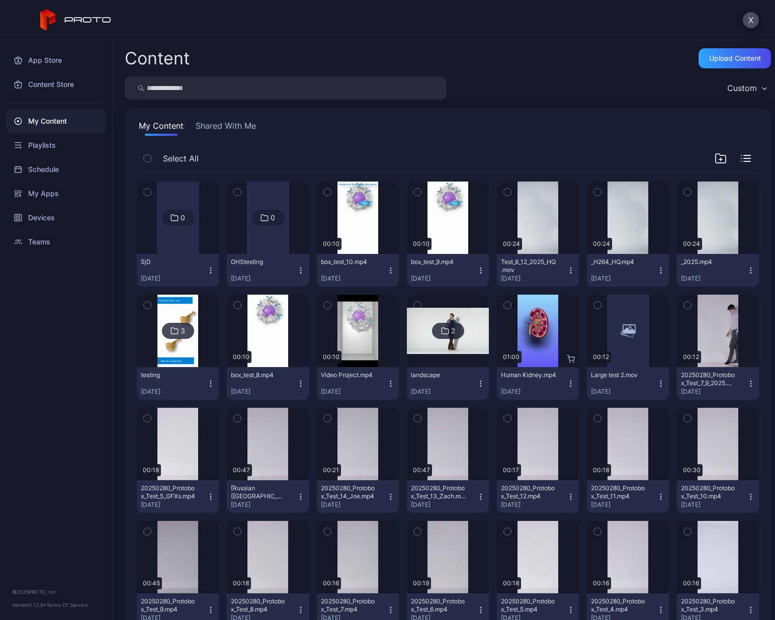
click at [594, 307] on icon "button" at bounding box center [597, 305] width 7 height 11
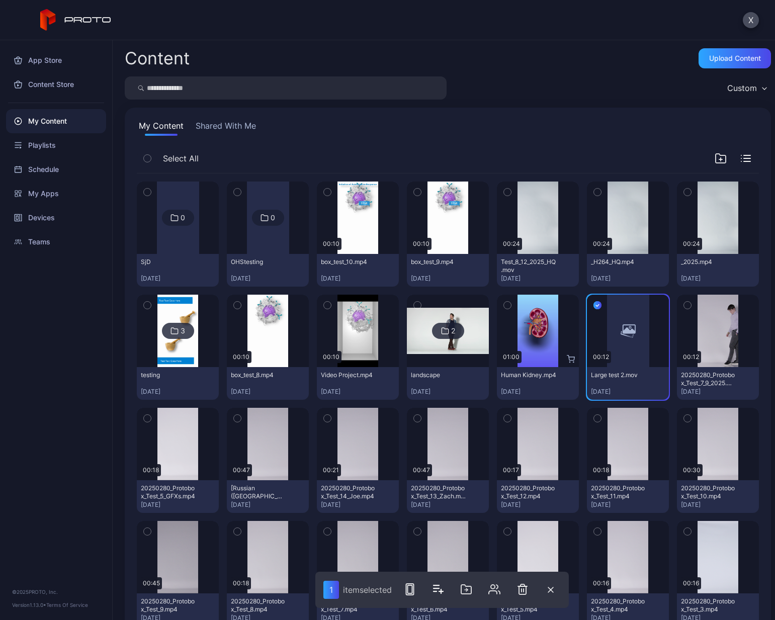
click at [684, 304] on icon "button" at bounding box center [687, 305] width 7 height 11
click at [152, 389] on button "button" at bounding box center [147, 418] width 21 height 21
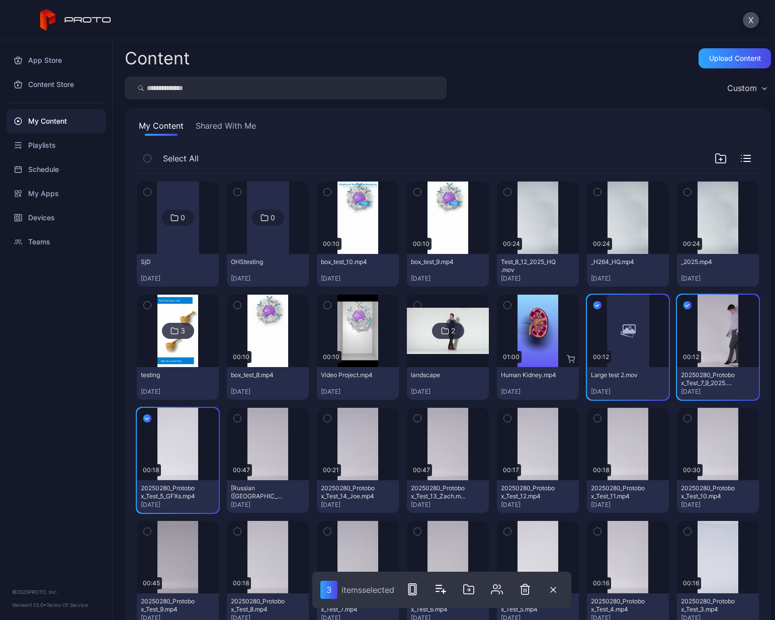
click at [234, 389] on icon "button" at bounding box center [237, 418] width 7 height 11
click at [324, 389] on icon "button" at bounding box center [327, 418] width 7 height 11
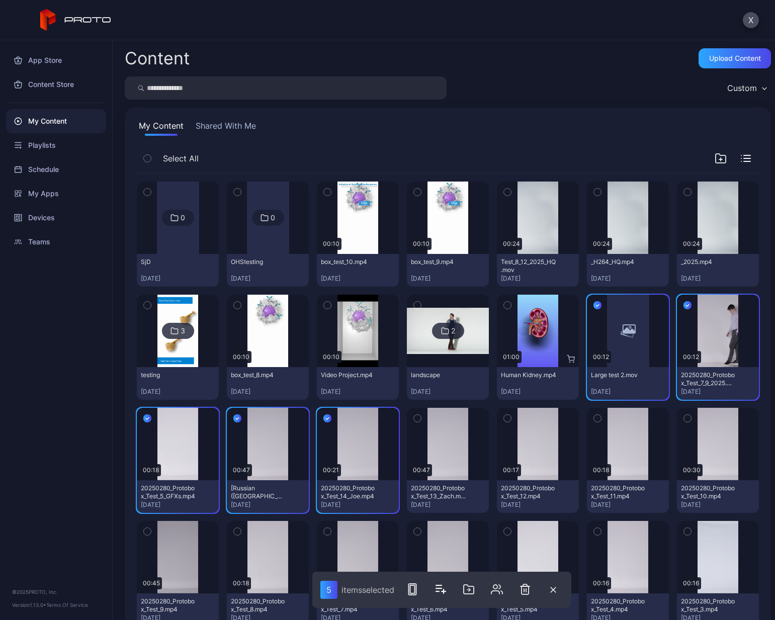
click at [416, 389] on icon "button" at bounding box center [417, 418] width 7 height 11
click at [504, 389] on icon "button" at bounding box center [507, 418] width 7 height 11
click at [594, 389] on div "button" at bounding box center [598, 419] width 8 height 8
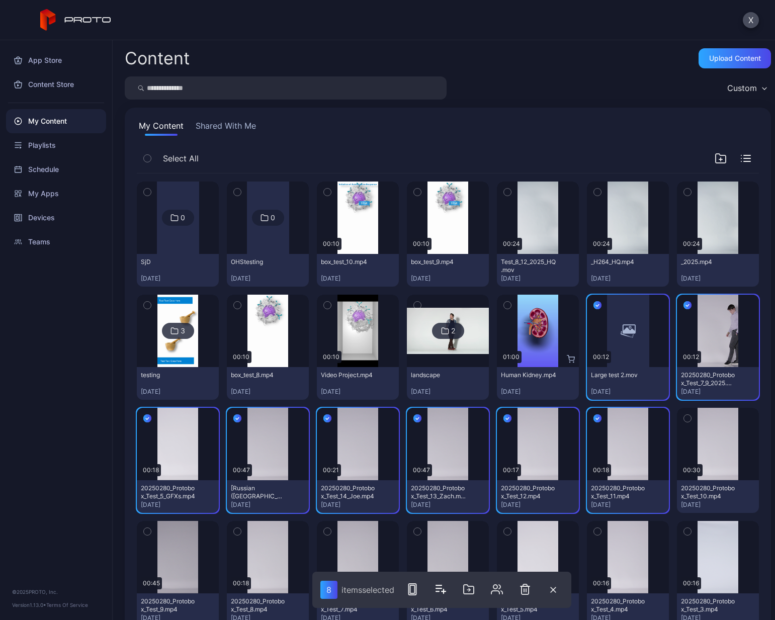
click at [684, 389] on icon "button" at bounding box center [687, 418] width 7 height 11
click at [148, 389] on icon "button" at bounding box center [147, 532] width 3 height 2
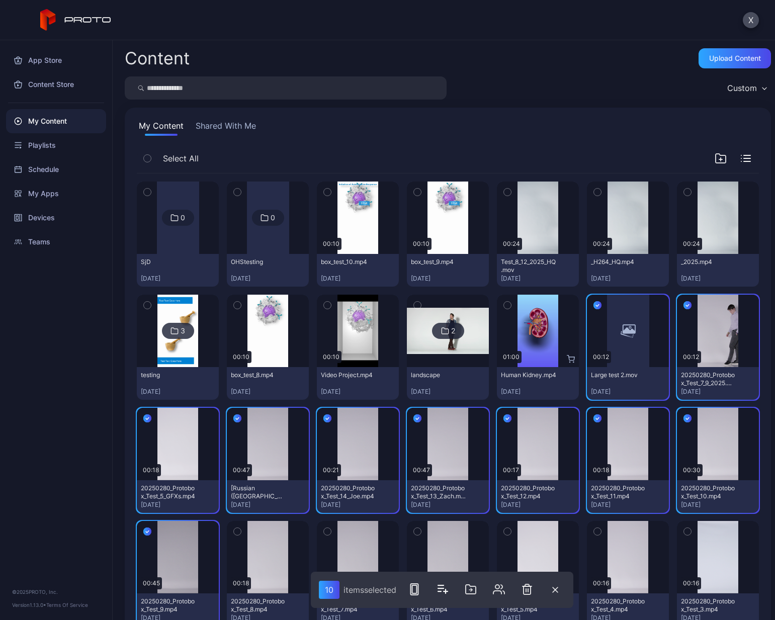
click at [241, 389] on button "button" at bounding box center [237, 531] width 21 height 21
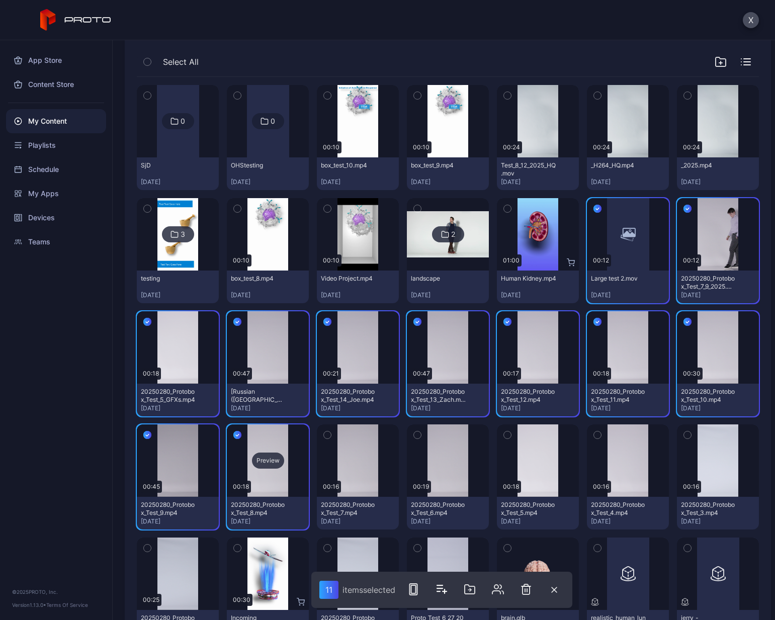
scroll to position [151, 0]
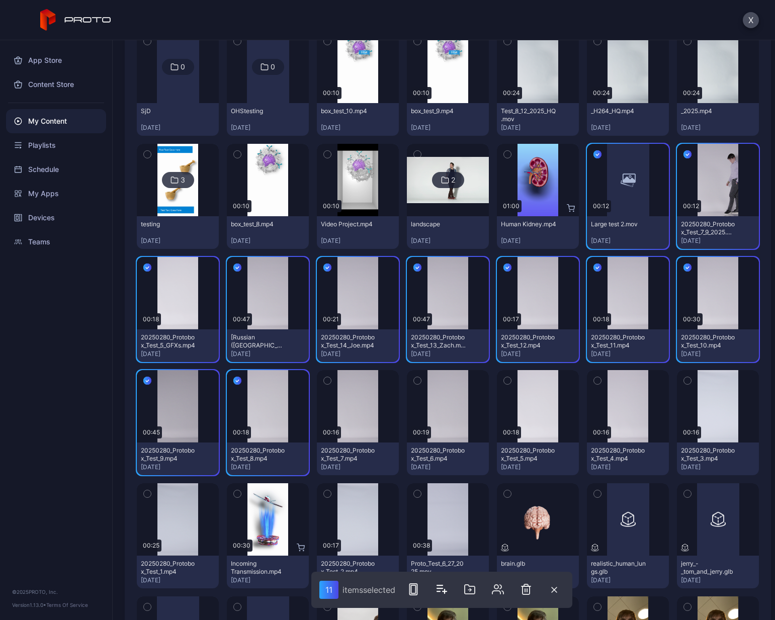
click at [326, 382] on icon "button" at bounding box center [327, 381] width 3 height 2
click at [415, 380] on icon "button" at bounding box center [417, 380] width 7 height 11
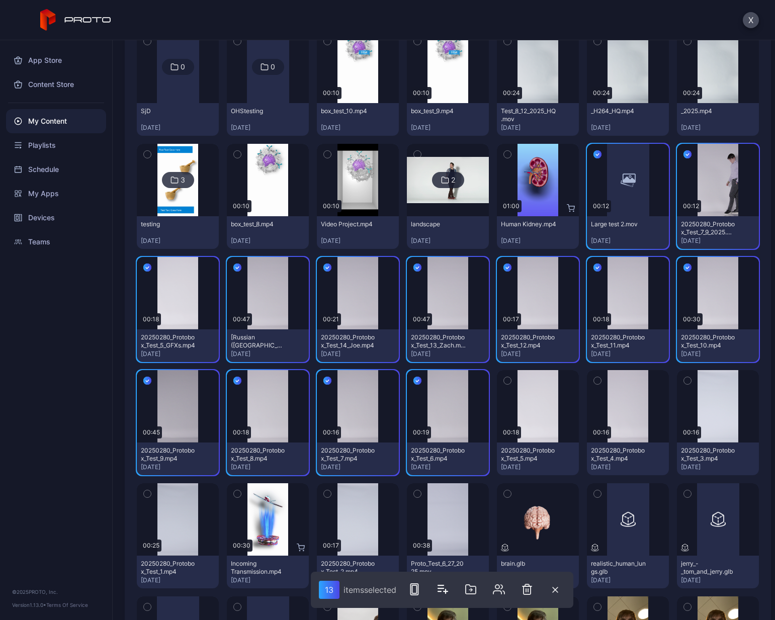
click at [504, 378] on icon "button" at bounding box center [507, 380] width 7 height 11
click at [593, 381] on button "button" at bounding box center [597, 380] width 21 height 21
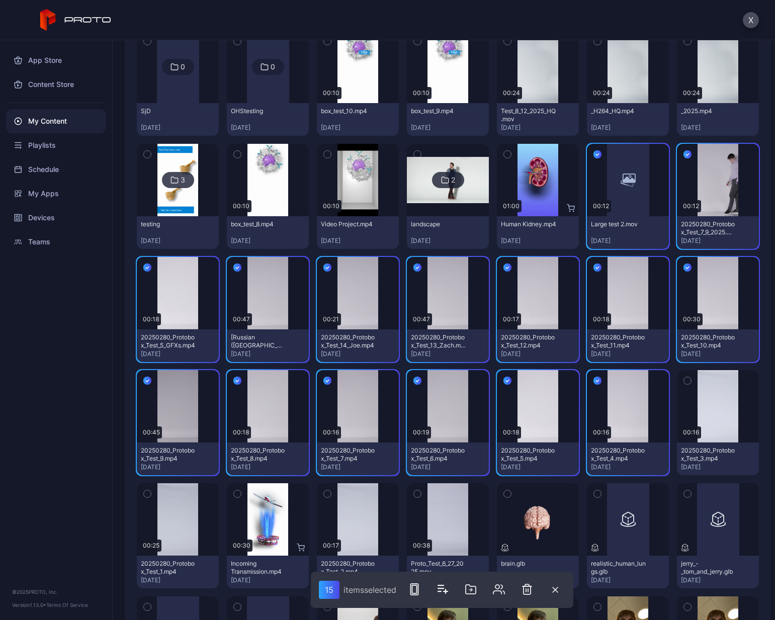
click at [684, 378] on icon "button" at bounding box center [687, 380] width 7 height 11
click at [147, 389] on icon "button" at bounding box center [147, 494] width 7 height 11
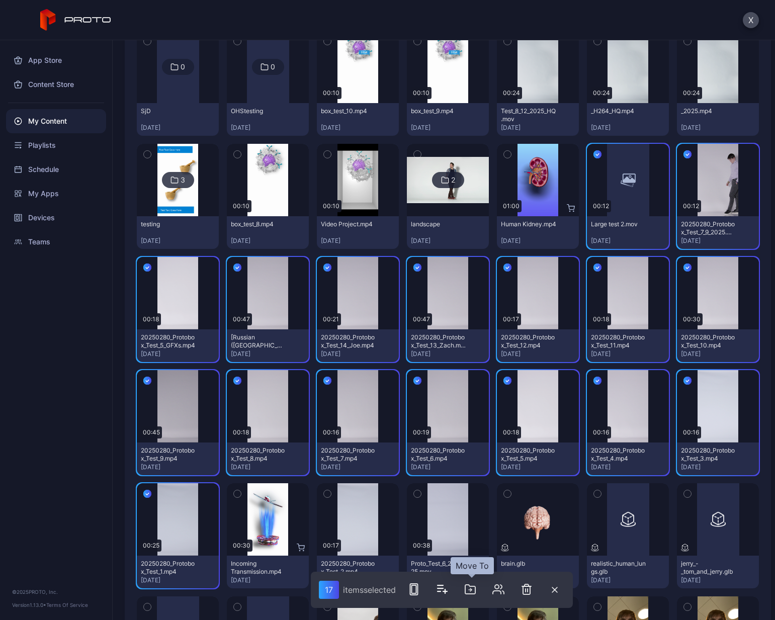
click at [469, 389] on icon "button" at bounding box center [470, 590] width 12 height 12
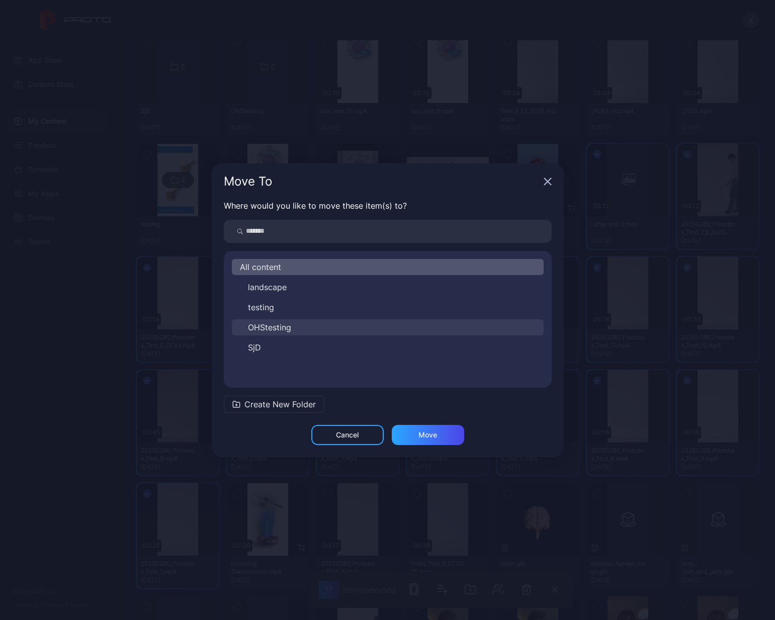
click at [286, 332] on span "OHStesting" at bounding box center [269, 328] width 43 height 12
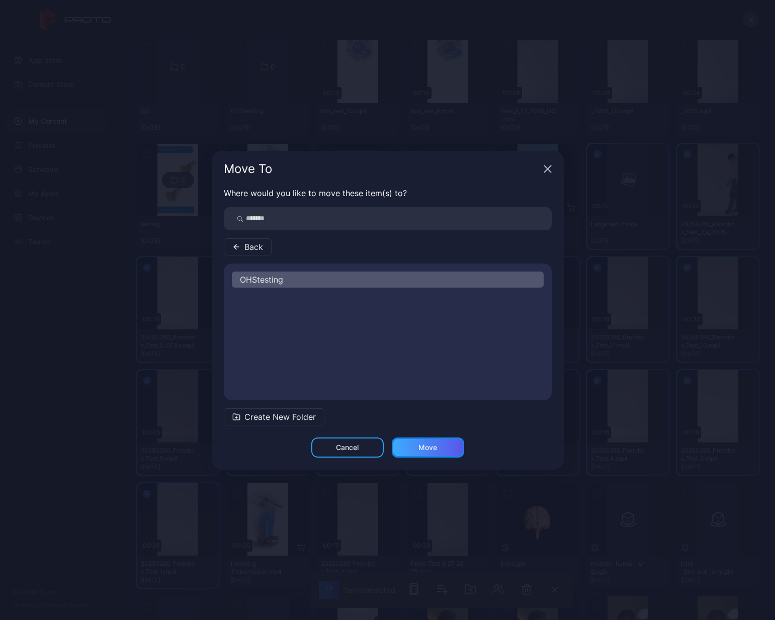
click at [430, 389] on div "Move" at bounding box center [428, 448] width 19 height 8
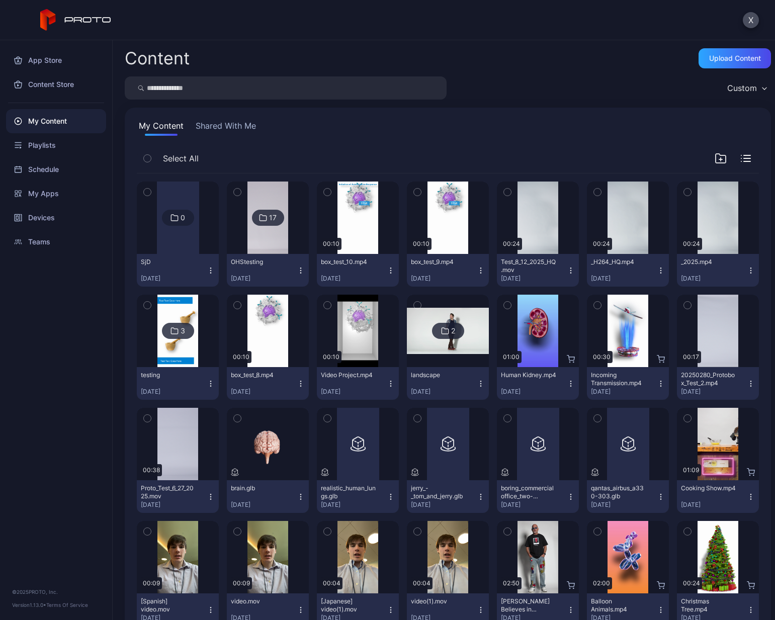
click at [145, 389] on icon "button" at bounding box center [147, 531] width 7 height 11
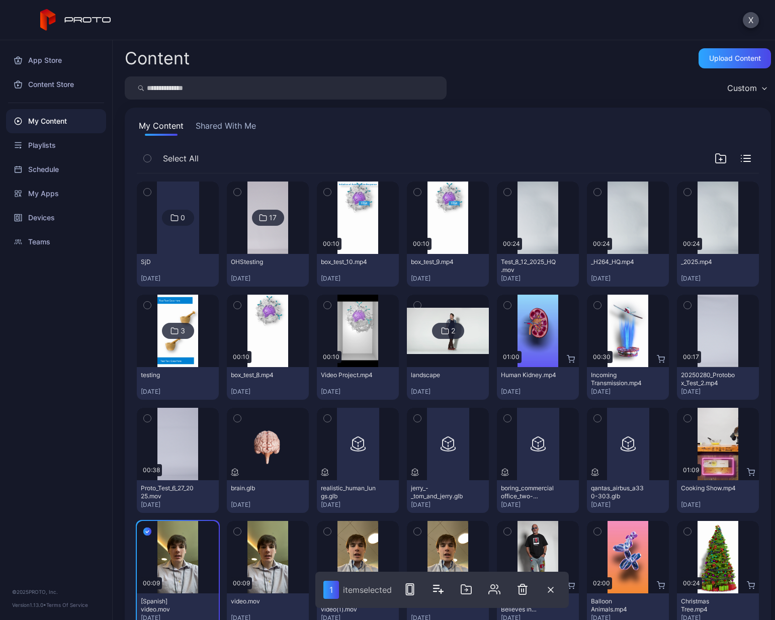
click at [234, 389] on icon "button" at bounding box center [237, 531] width 7 height 11
drag, startPoint x: 326, startPoint y: 533, endPoint x: 343, endPoint y: 533, distance: 17.6
click at [326, 389] on icon "button" at bounding box center [327, 531] width 7 height 11
click at [414, 389] on icon "button" at bounding box center [417, 531] width 7 height 11
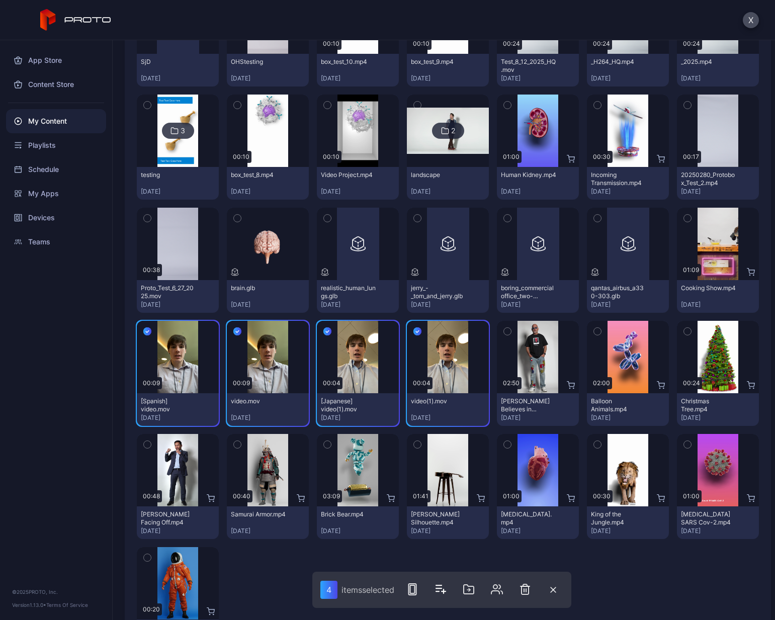
scroll to position [201, 0]
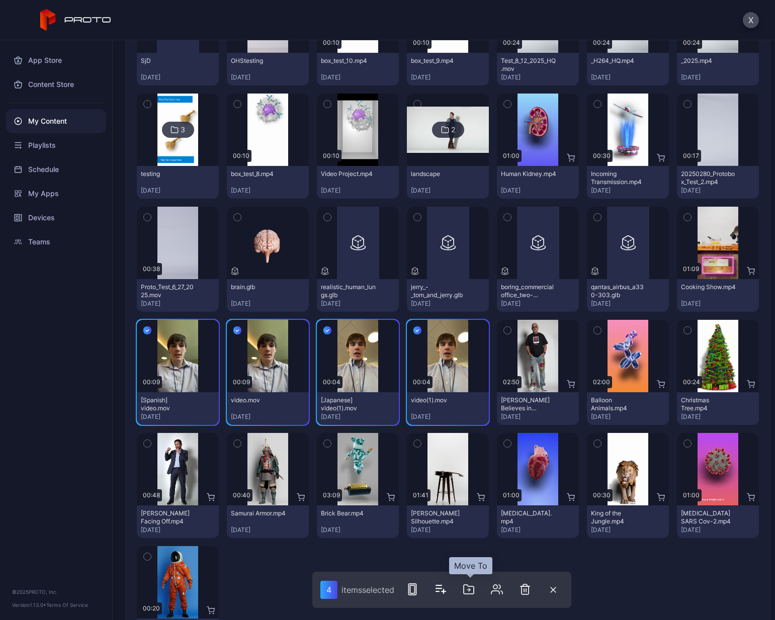
click at [472, 389] on icon "button" at bounding box center [469, 590] width 12 height 12
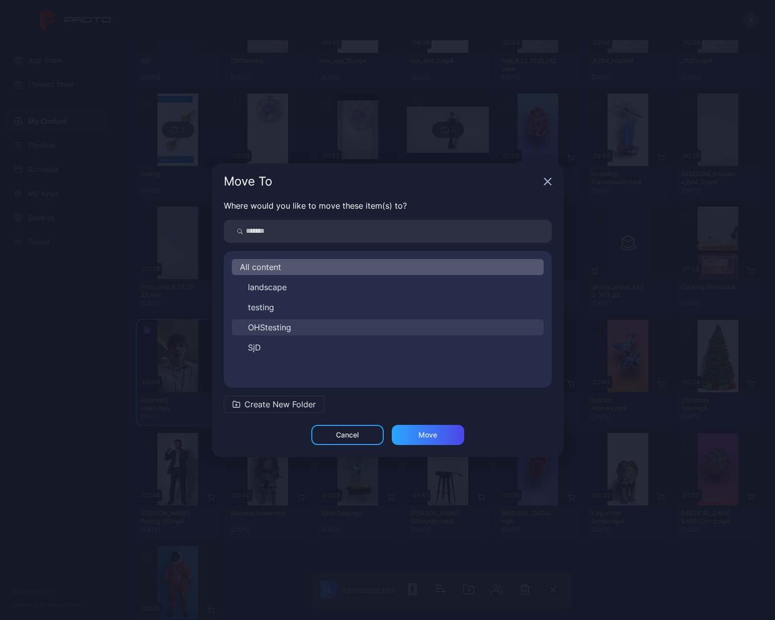
click at [282, 327] on span "OHStesting" at bounding box center [269, 328] width 43 height 12
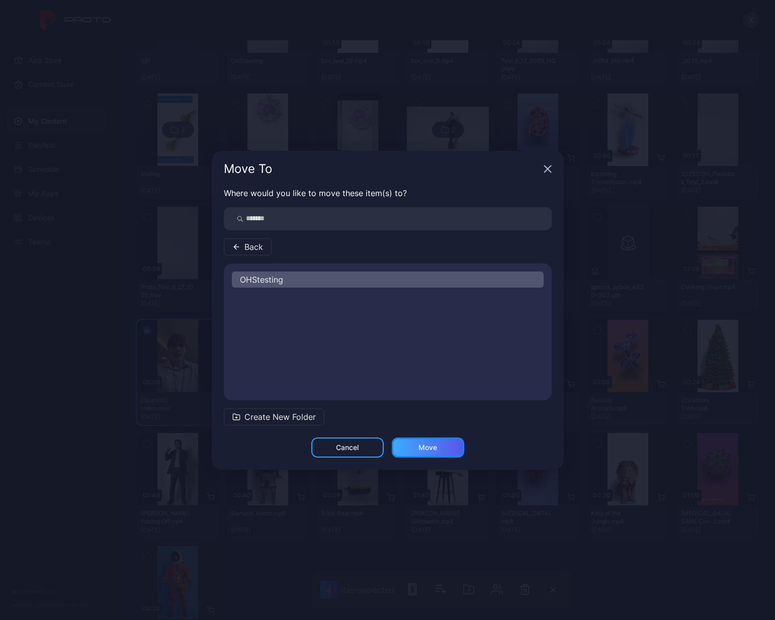
click at [411, 389] on div "Move" at bounding box center [428, 448] width 72 height 20
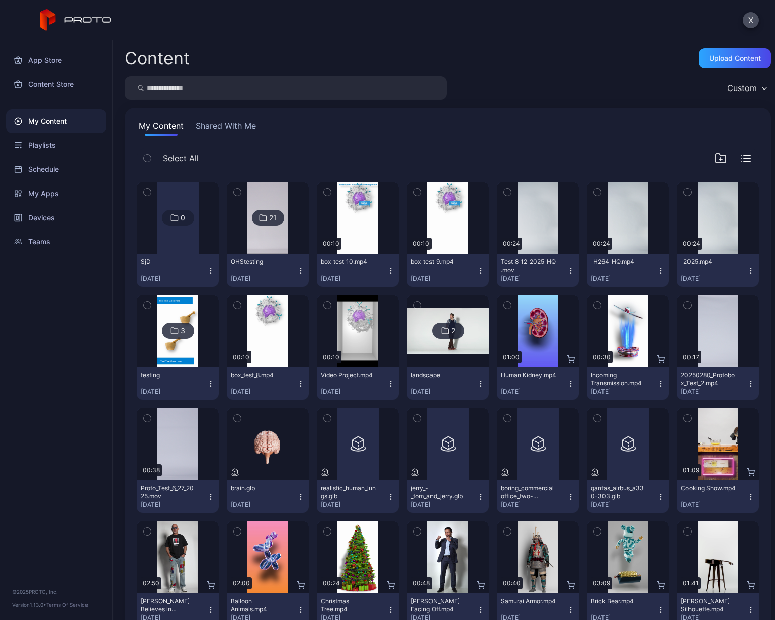
click at [504, 194] on icon "button" at bounding box center [507, 192] width 7 height 11
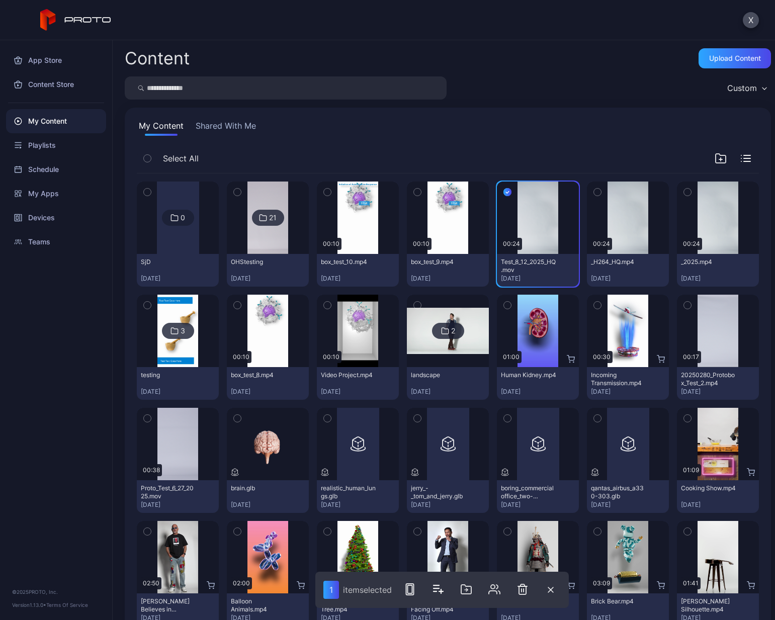
click at [594, 192] on icon "button" at bounding box center [597, 192] width 7 height 11
click at [684, 190] on icon "button" at bounding box center [687, 192] width 7 height 11
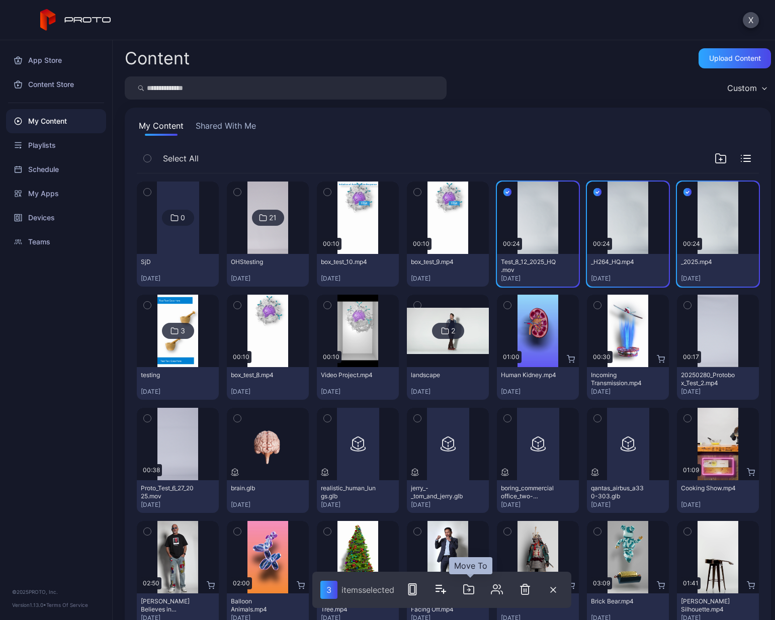
click at [473, 389] on icon "button" at bounding box center [469, 590] width 12 height 12
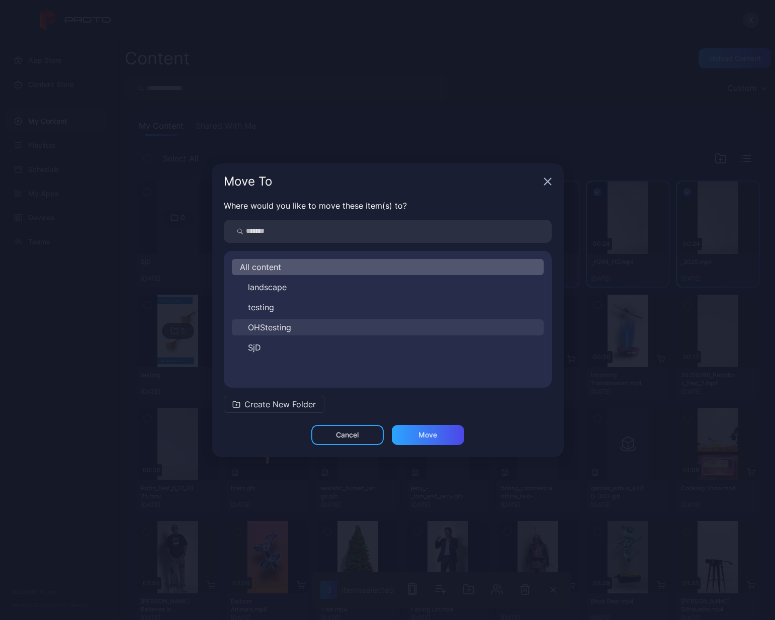
click at [281, 328] on span "OHStesting" at bounding box center [269, 328] width 43 height 12
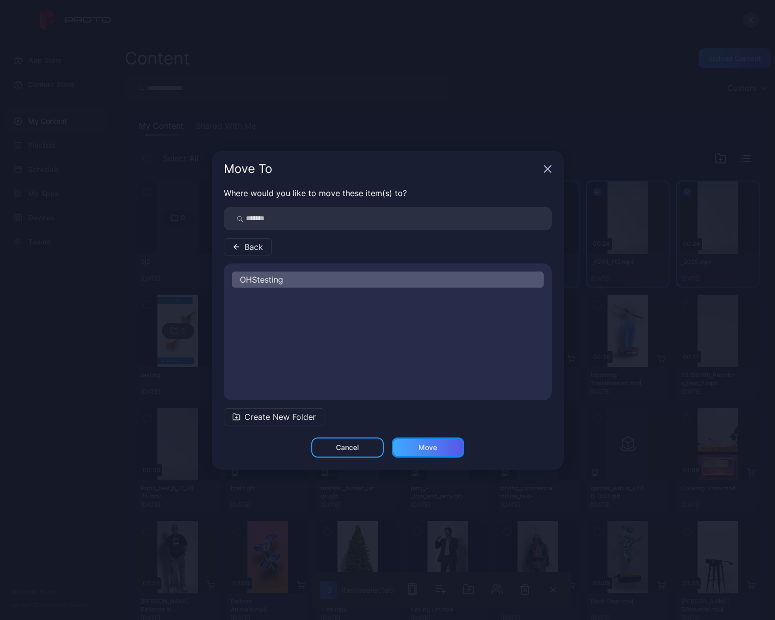
click at [422, 389] on div "Move" at bounding box center [428, 448] width 72 height 20
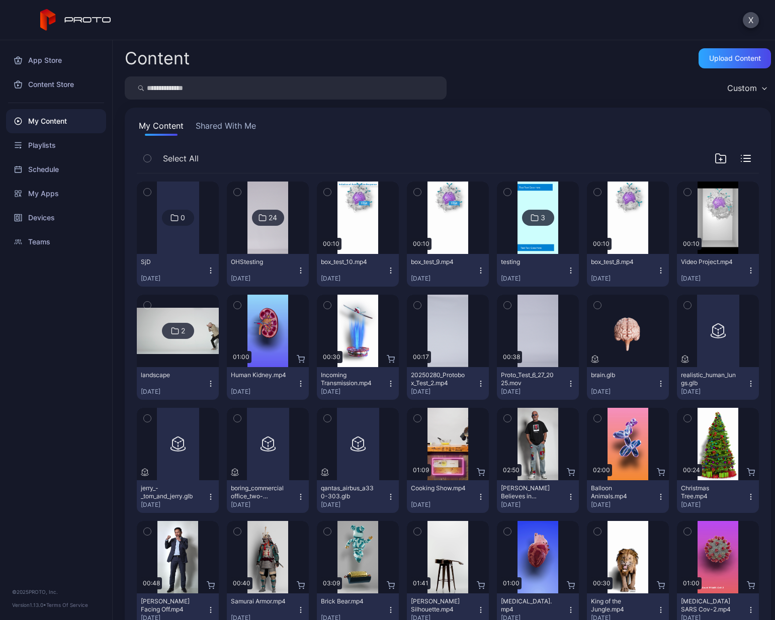
click at [326, 193] on icon "button" at bounding box center [327, 193] width 3 height 2
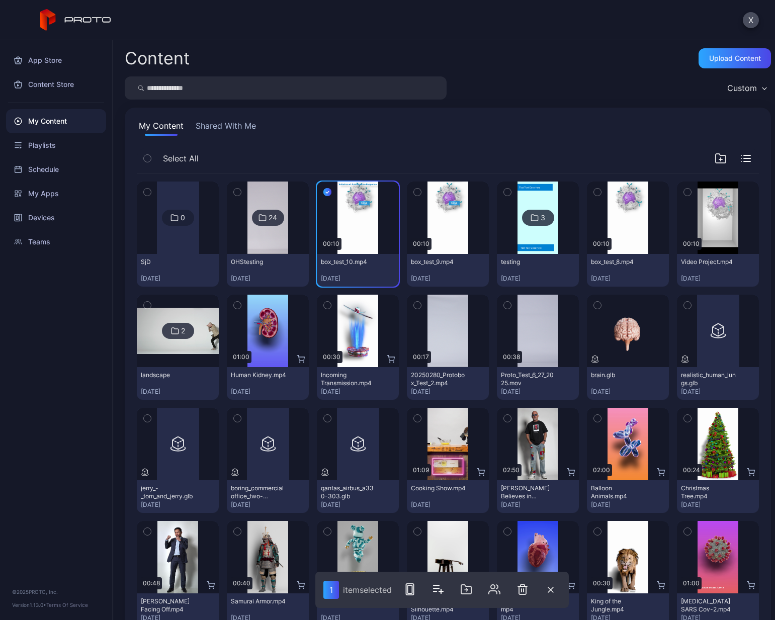
click at [414, 194] on icon "button" at bounding box center [417, 192] width 7 height 11
click at [594, 190] on icon "button" at bounding box center [597, 192] width 7 height 11
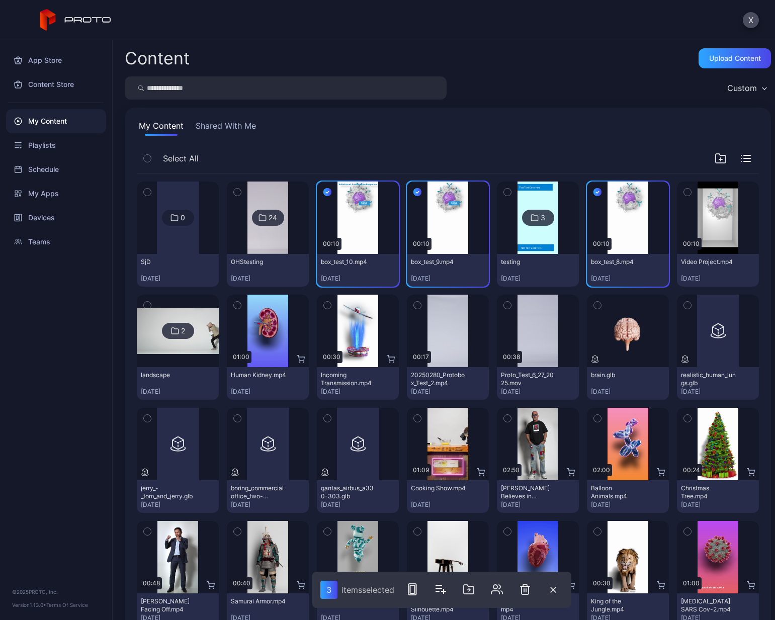
click at [684, 192] on icon "button" at bounding box center [687, 192] width 7 height 11
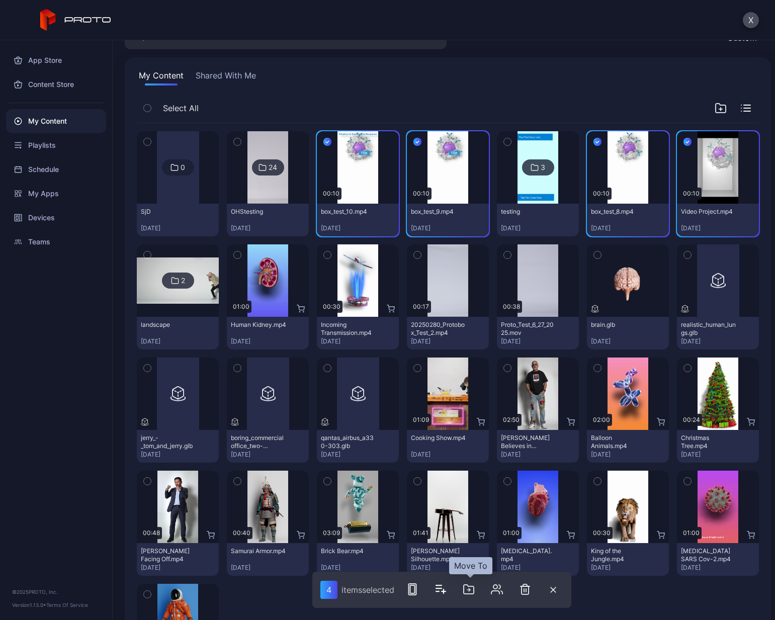
click at [473, 389] on icon "button" at bounding box center [469, 590] width 12 height 12
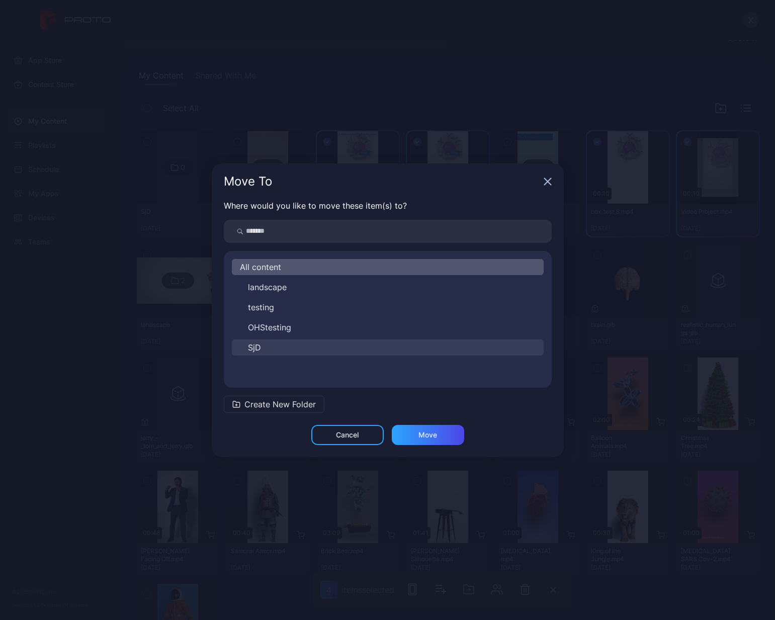
click at [273, 345] on button "SjD" at bounding box center [388, 348] width 312 height 16
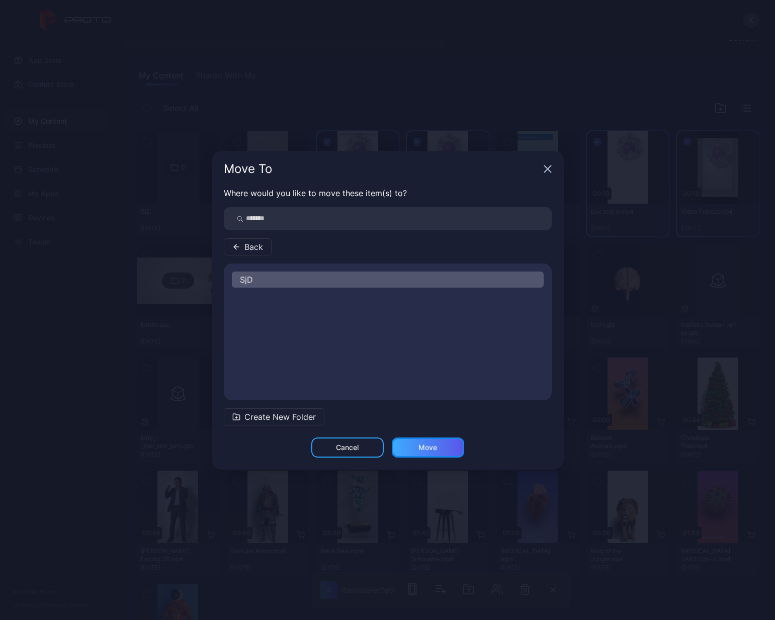
click at [436, 389] on div "Move" at bounding box center [428, 448] width 19 height 8
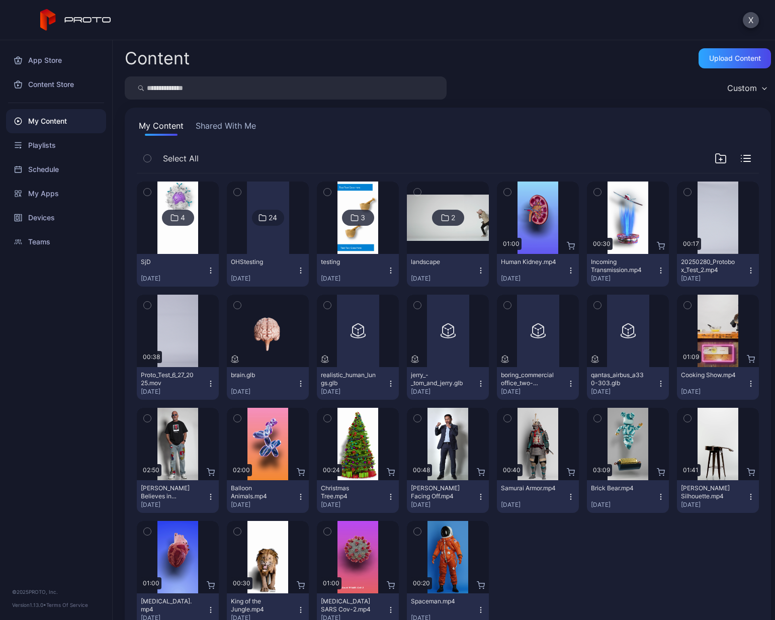
click at [335, 263] on div "testing" at bounding box center [348, 262] width 55 height 8
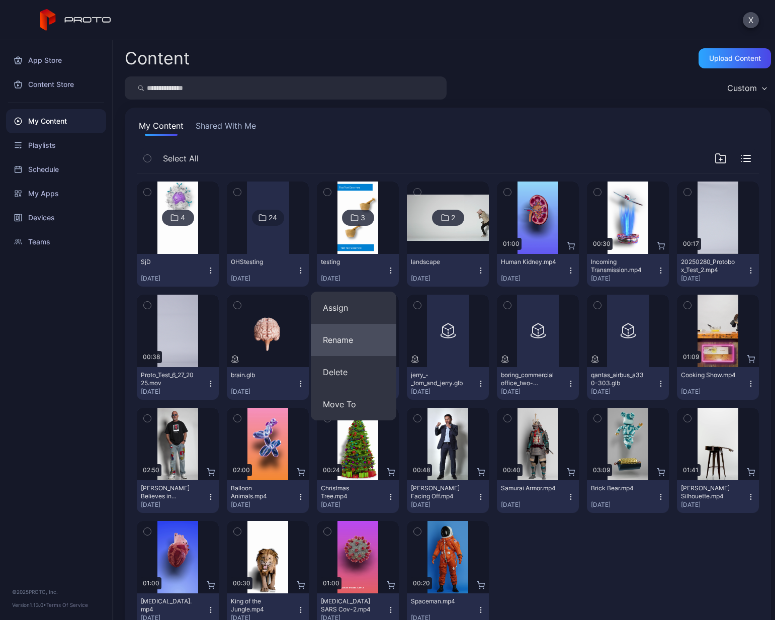
click at [326, 342] on button "Rename" at bounding box center [354, 340] width 86 height 32
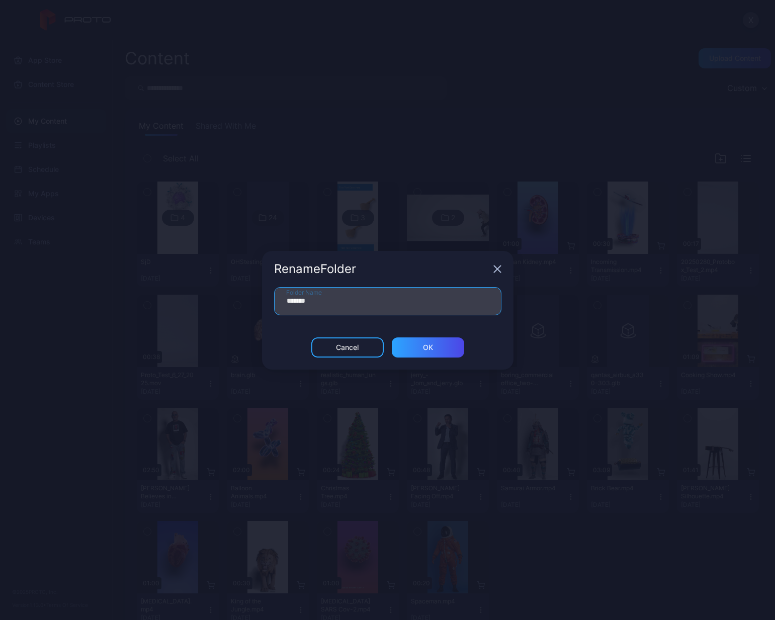
drag, startPoint x: 313, startPoint y: 303, endPoint x: 284, endPoint y: 303, distance: 29.2
click at [284, 303] on input "*******" at bounding box center [387, 301] width 227 height 28
type input "*"
type input "**********"
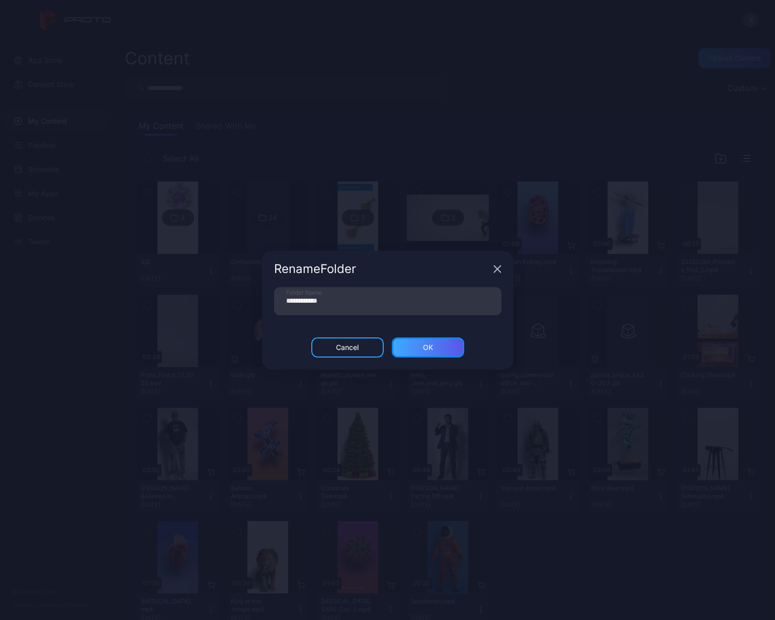
click at [415, 345] on div "ОК" at bounding box center [428, 348] width 72 height 20
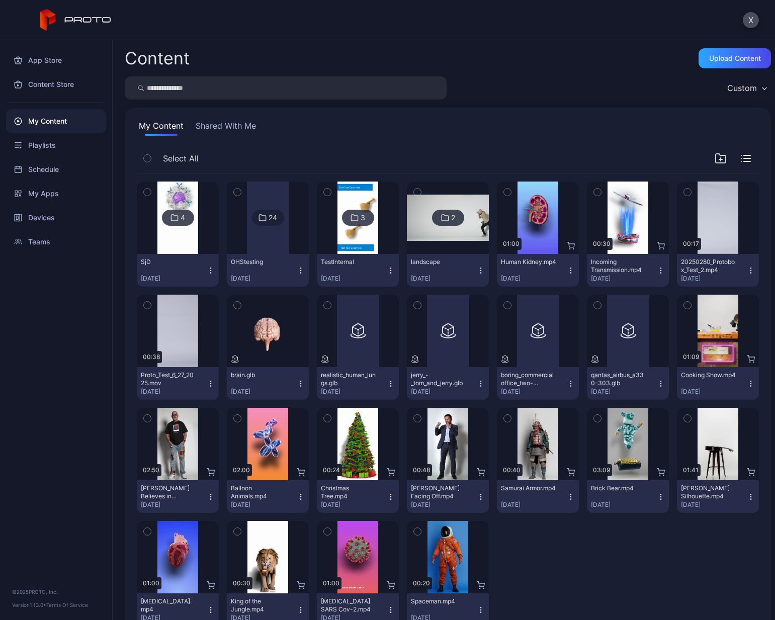
click at [151, 307] on button "button" at bounding box center [147, 305] width 21 height 21
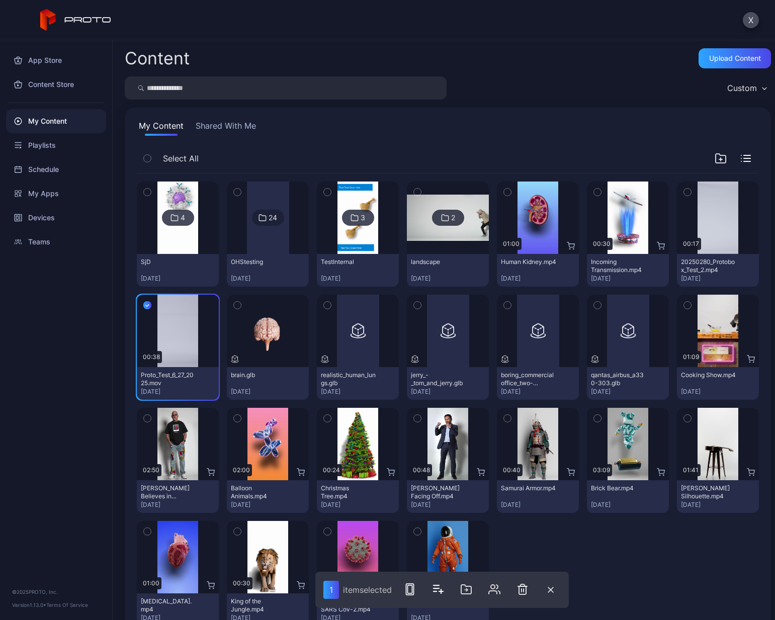
click at [684, 192] on icon "button" at bounding box center [687, 192] width 7 height 11
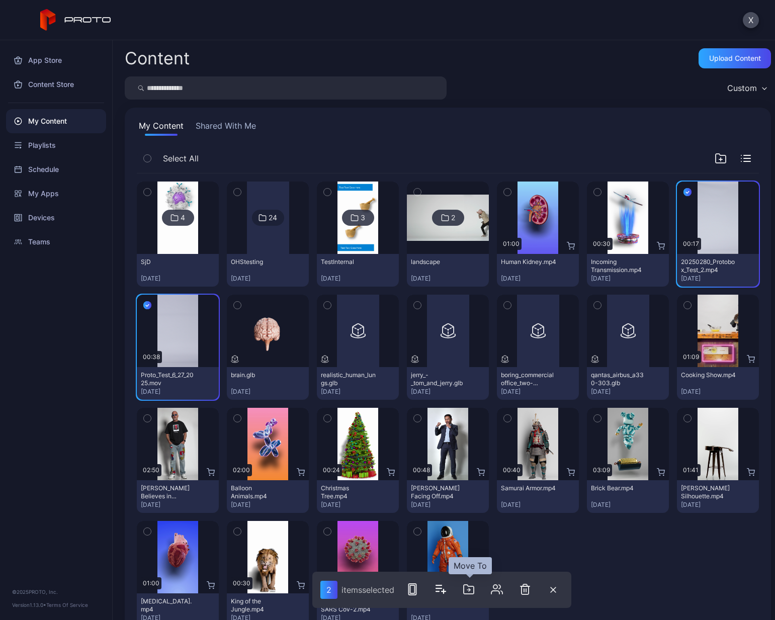
click at [474, 389] on icon "button" at bounding box center [469, 590] width 12 height 12
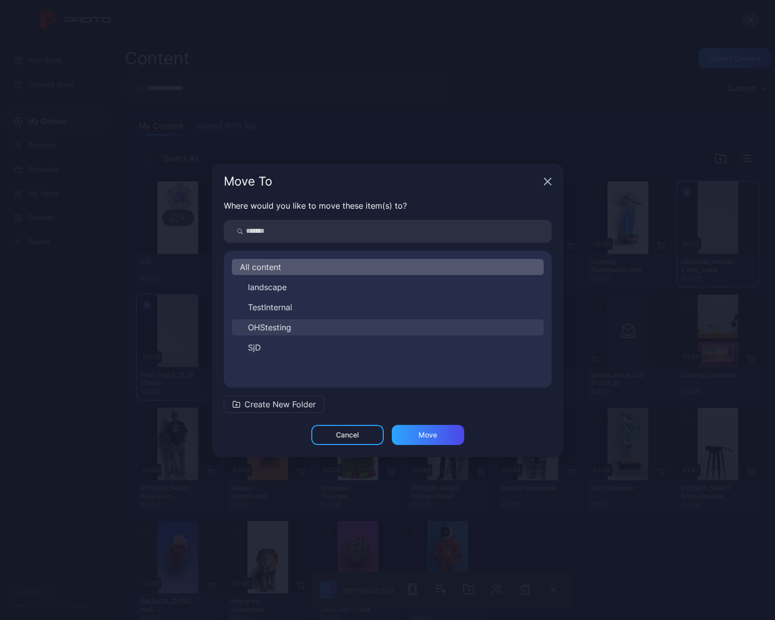
click at [281, 327] on span "OHStesting" at bounding box center [269, 328] width 43 height 12
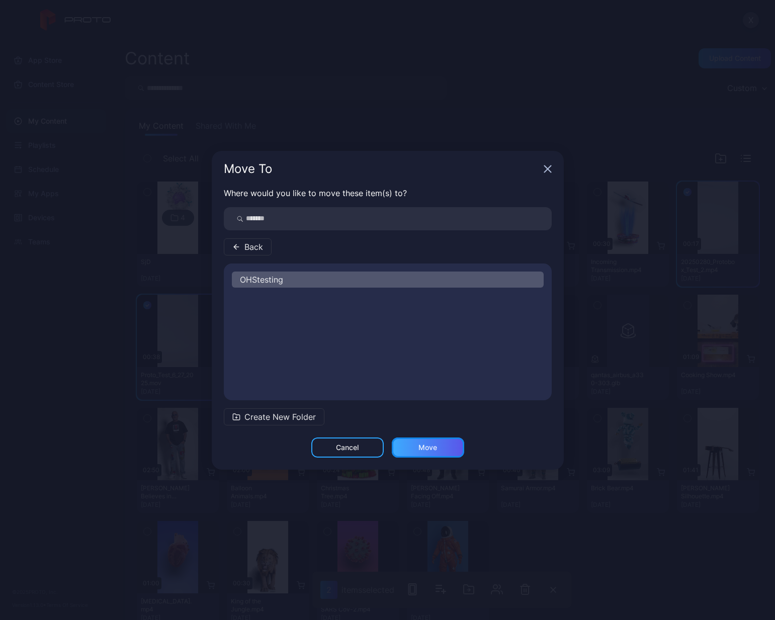
click at [414, 389] on div "Move" at bounding box center [428, 448] width 72 height 20
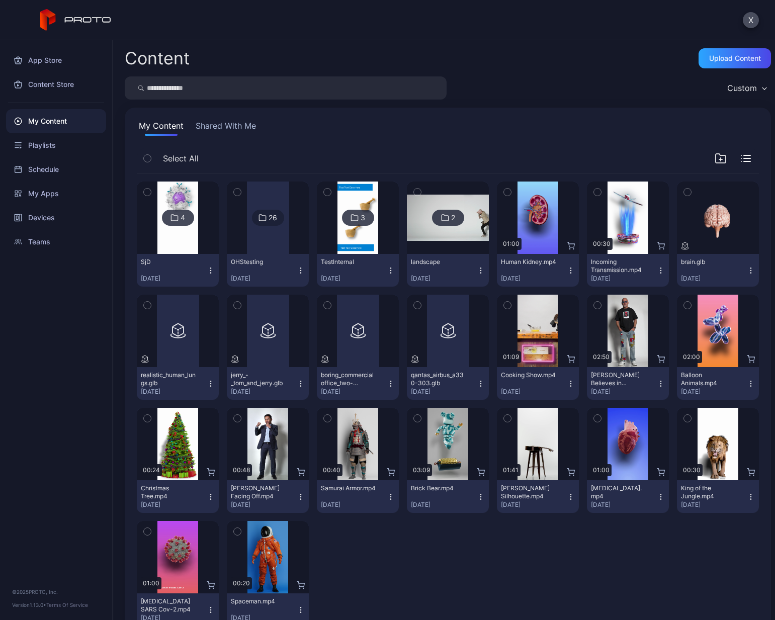
click at [715, 157] on icon "button" at bounding box center [721, 158] width 12 height 12
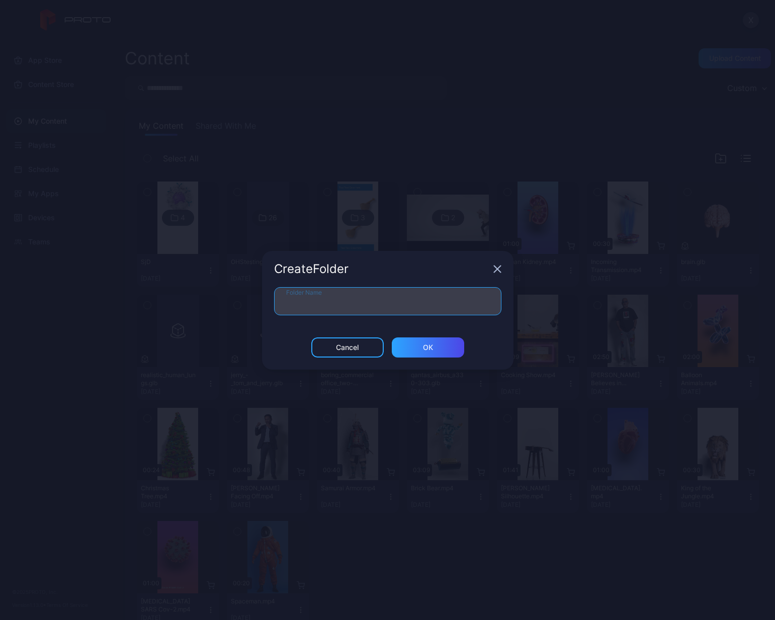
click at [379, 299] on input "Folder Name" at bounding box center [387, 301] width 227 height 28
type input "**********"
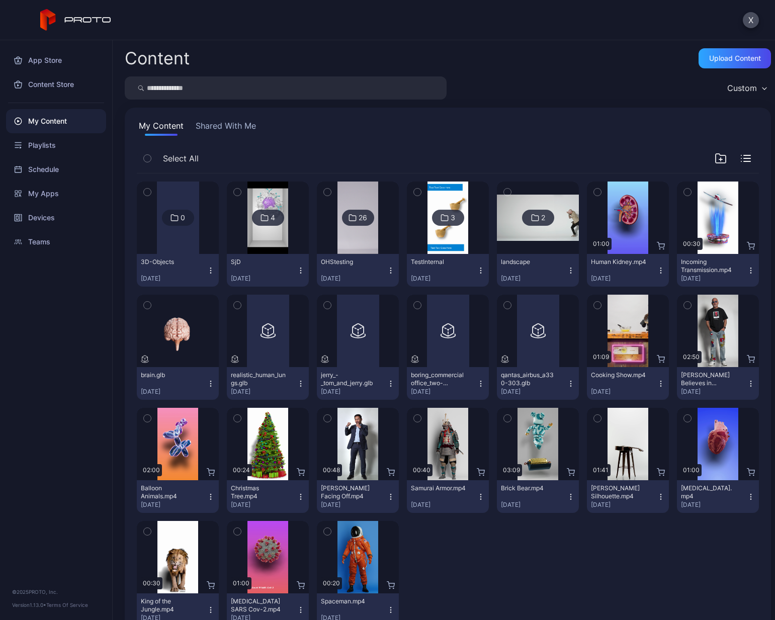
click at [146, 305] on icon "button" at bounding box center [147, 306] width 3 height 2
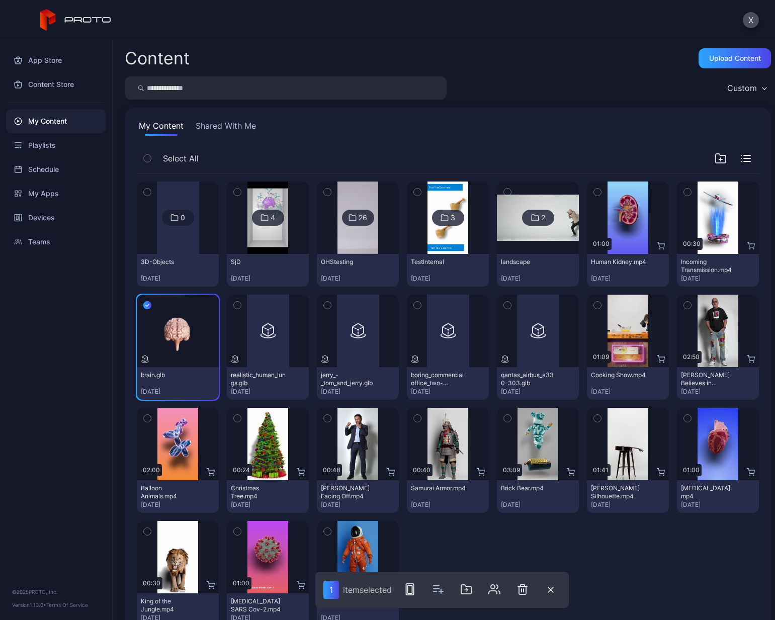
click at [234, 306] on icon "button" at bounding box center [237, 305] width 7 height 11
click at [325, 306] on icon "button" at bounding box center [327, 305] width 7 height 11
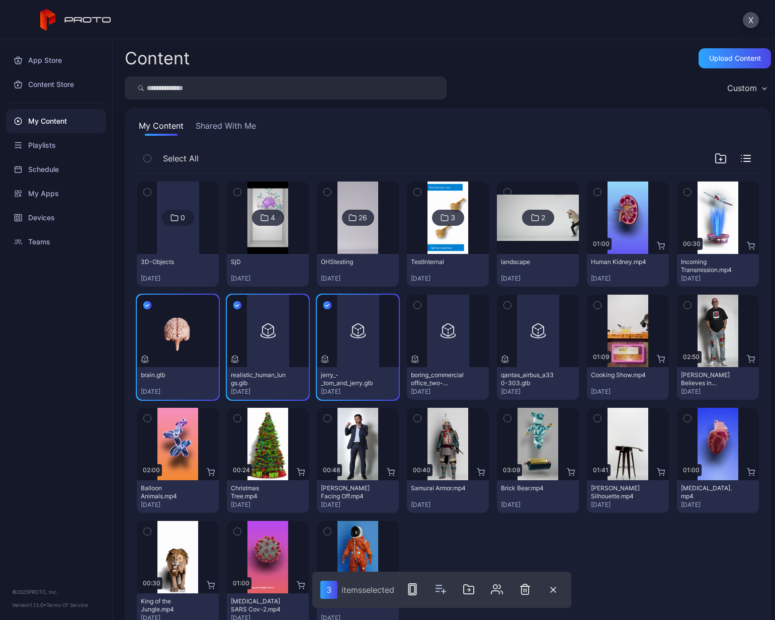
click at [414, 305] on icon "button" at bounding box center [417, 305] width 7 height 11
click at [504, 305] on icon "button" at bounding box center [507, 305] width 7 height 11
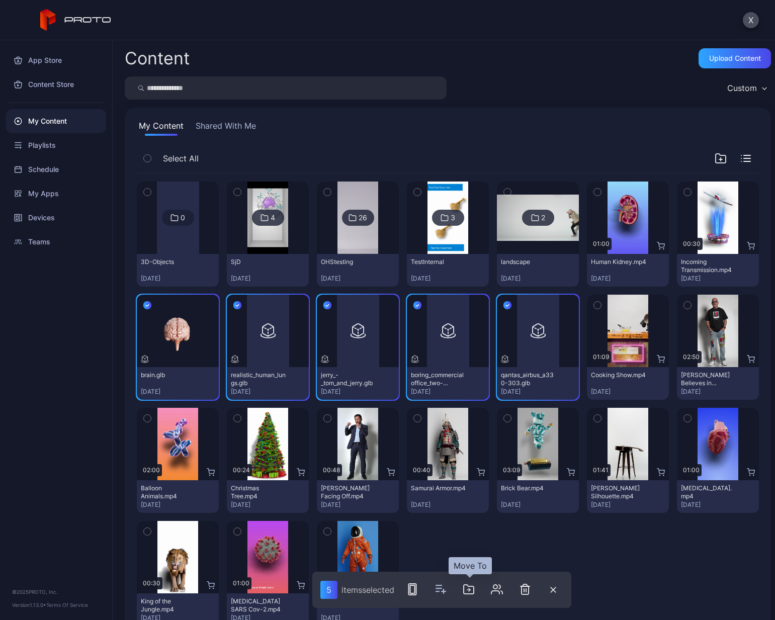
click at [470, 389] on icon "button" at bounding box center [469, 590] width 12 height 12
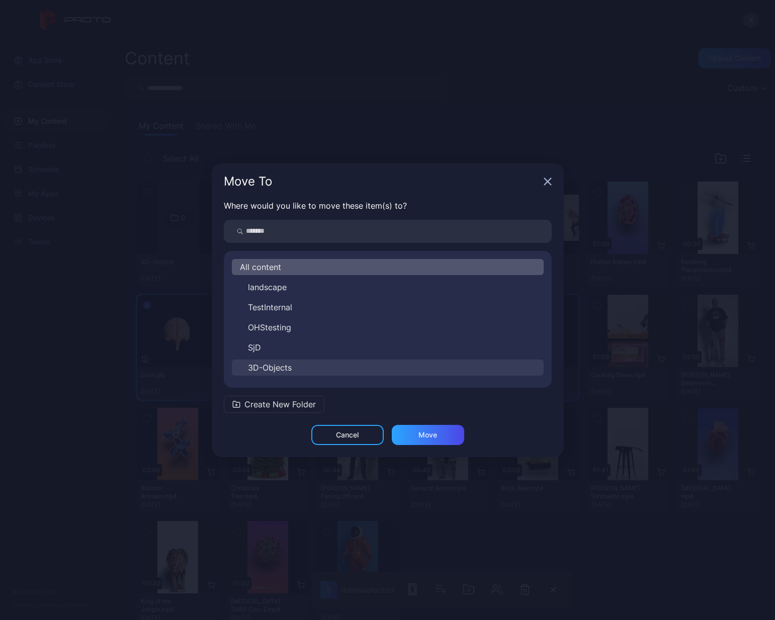
click at [272, 366] on span "3D-Objects" at bounding box center [270, 368] width 44 height 12
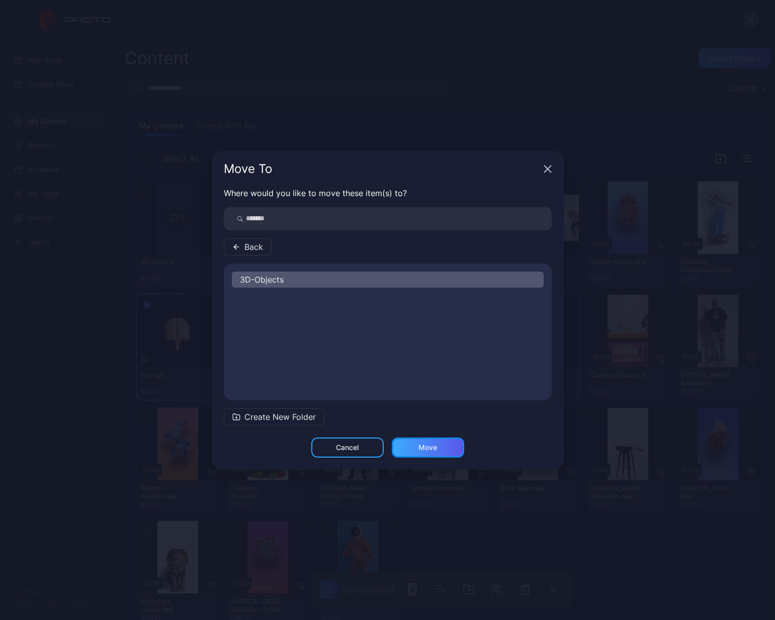
click at [429, 389] on div "Move" at bounding box center [428, 448] width 19 height 8
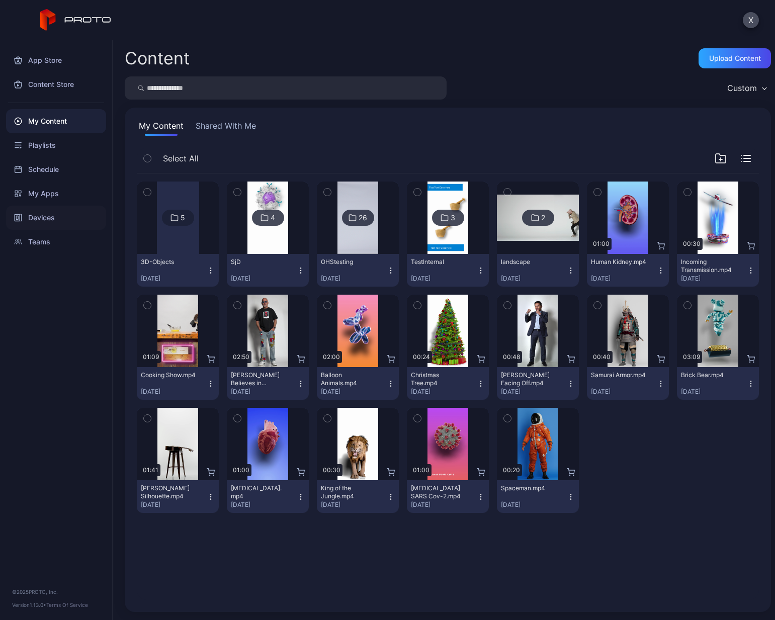
click at [34, 216] on div "Devices" at bounding box center [56, 218] width 100 height 24
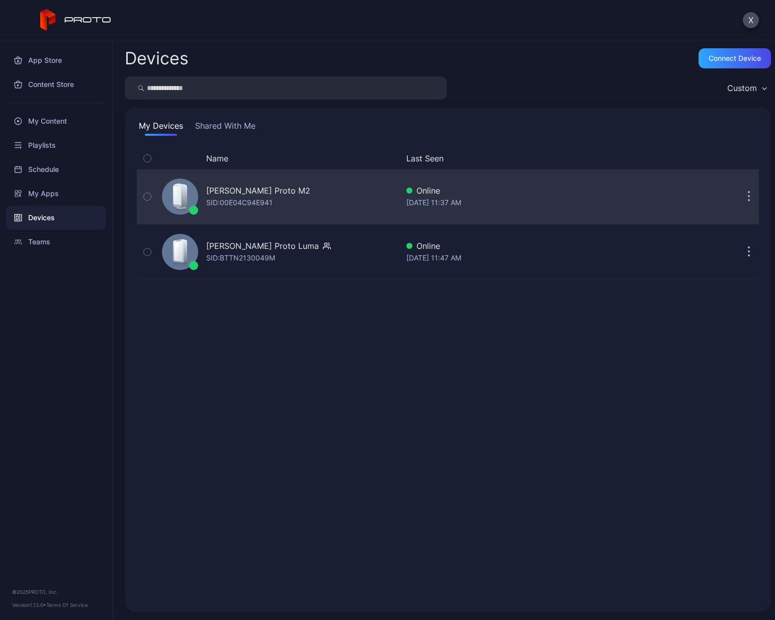
click at [249, 194] on div "[PERSON_NAME] Proto M2" at bounding box center [258, 191] width 104 height 12
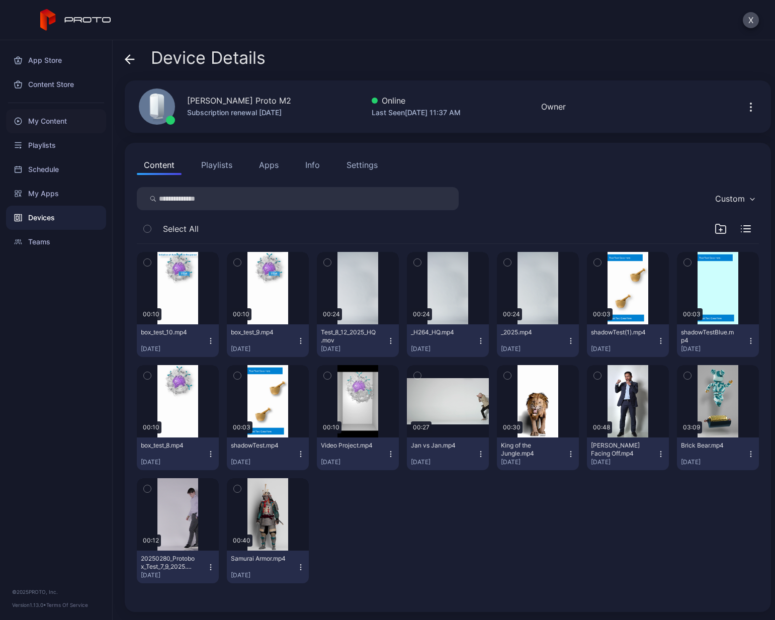
click at [51, 118] on div "My Content" at bounding box center [56, 121] width 100 height 24
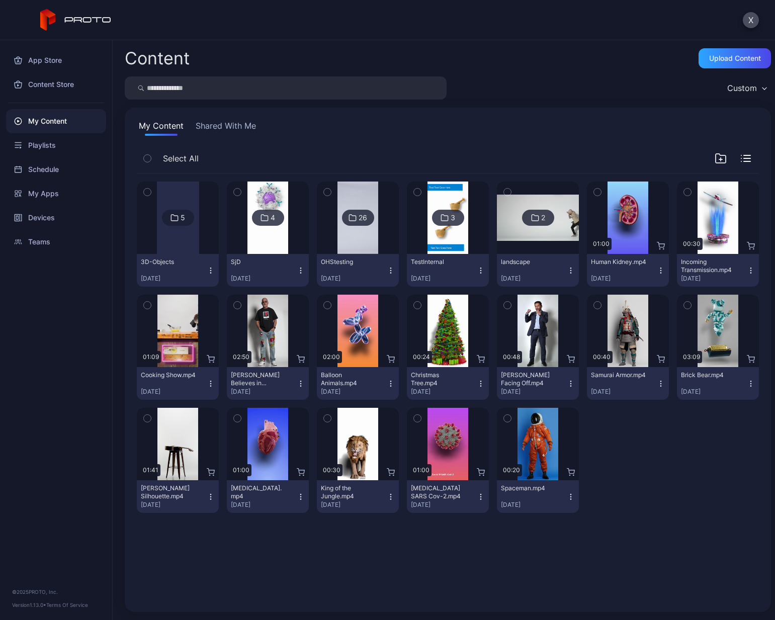
click at [361, 220] on div "26" at bounding box center [363, 217] width 9 height 9
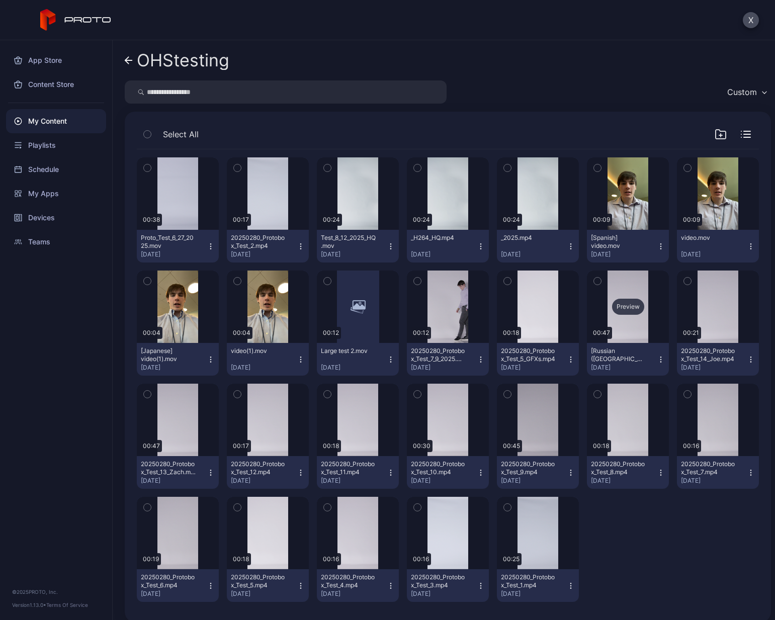
click at [632, 312] on div "Preview" at bounding box center [628, 307] width 32 height 16
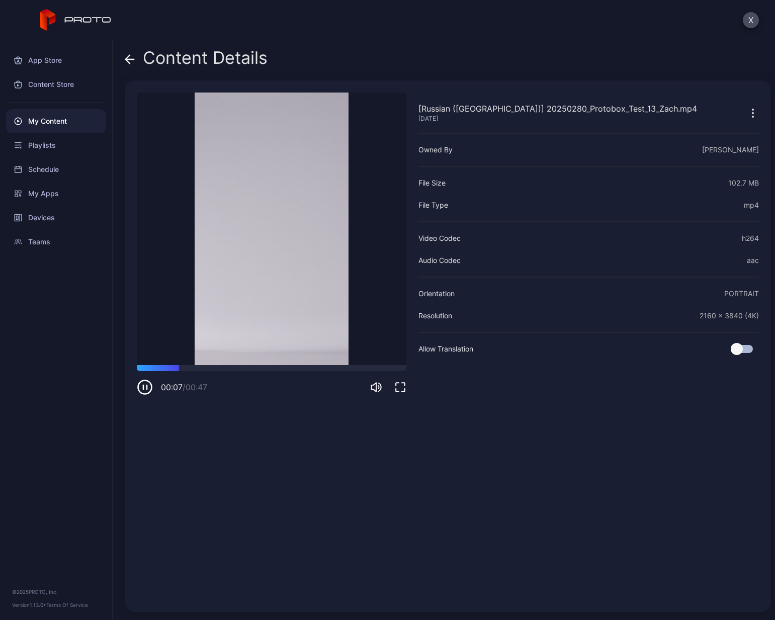
click at [148, 386] on icon "button" at bounding box center [145, 387] width 16 height 16
click at [131, 58] on icon at bounding box center [130, 59] width 10 height 10
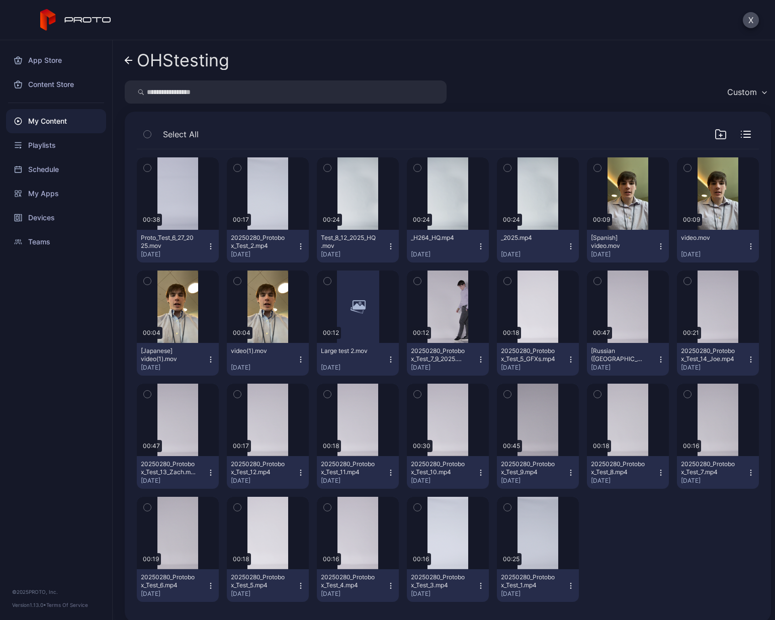
click at [631, 355] on div "[Russian ([GEOGRAPHIC_DATA])] 20250280_Protobox_Test_13_Zach.mp4" at bounding box center [618, 355] width 55 height 16
click at [683, 389] on div "Preview 00:38 Proto_Test_6_27_2025.mov [DATE] Preview 00:17 20250280_Protobox_T…" at bounding box center [448, 379] width 622 height 461
click at [611, 290] on div "Preview" at bounding box center [628, 307] width 82 height 72
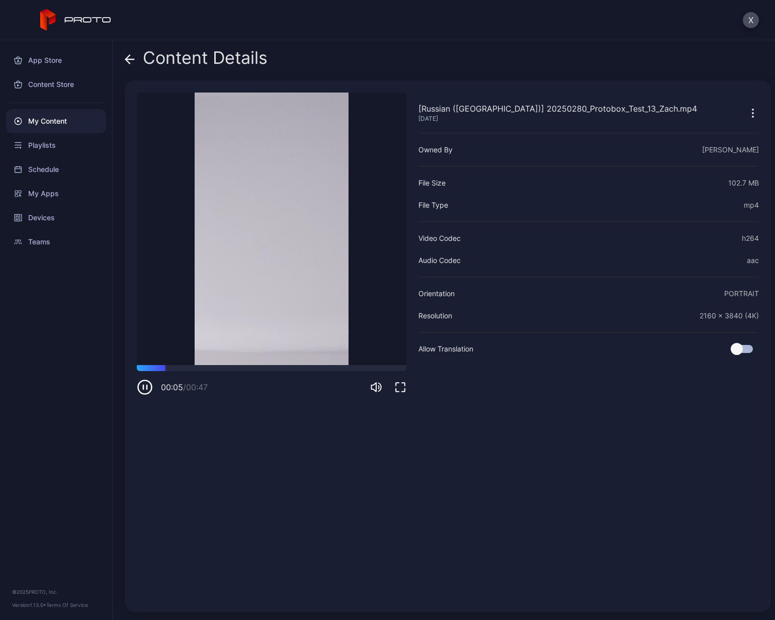
click at [146, 389] on icon "button" at bounding box center [145, 387] width 16 height 16
click at [747, 113] on icon "button" at bounding box center [753, 113] width 12 height 12
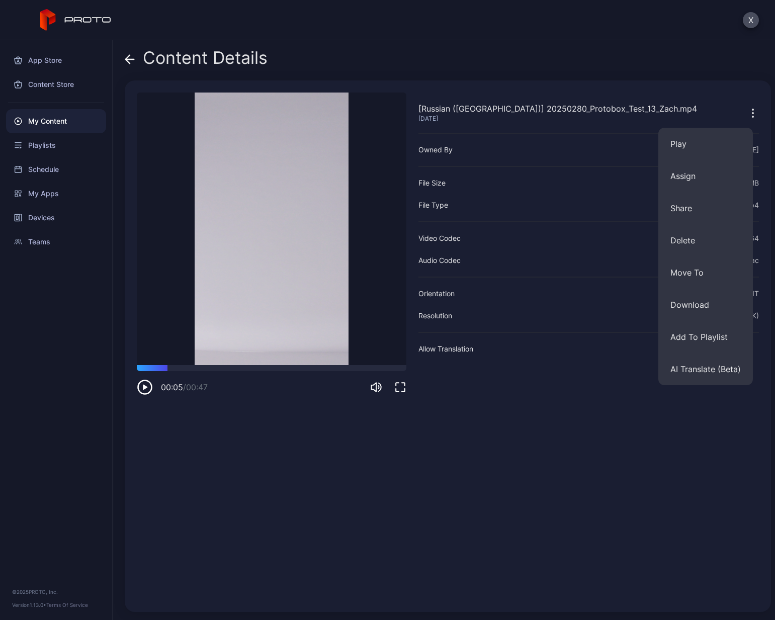
click at [493, 389] on div "[Russian ([GEOGRAPHIC_DATA])] 20250280_Protobox_Test_13_Zach.mp4 [DATE] Owned B…" at bounding box center [589, 347] width 341 height 508
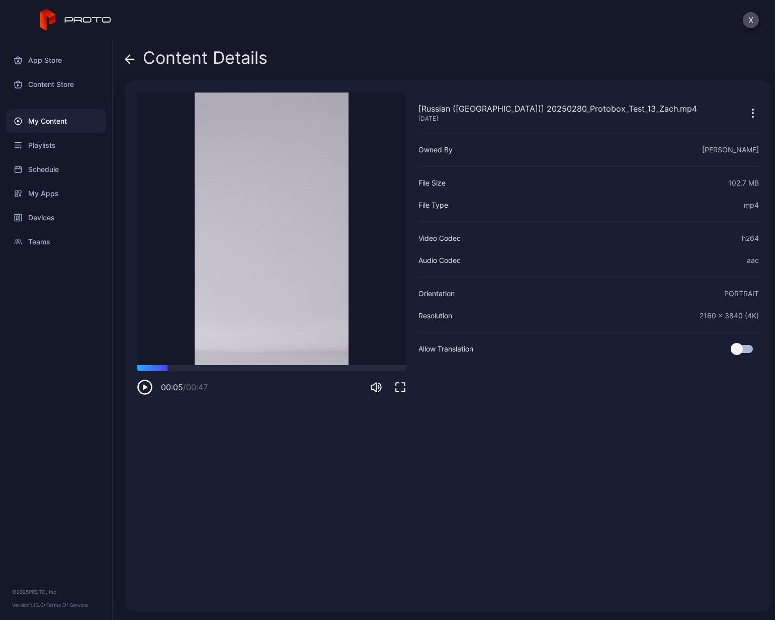
click at [747, 115] on icon "button" at bounding box center [753, 113] width 12 height 12
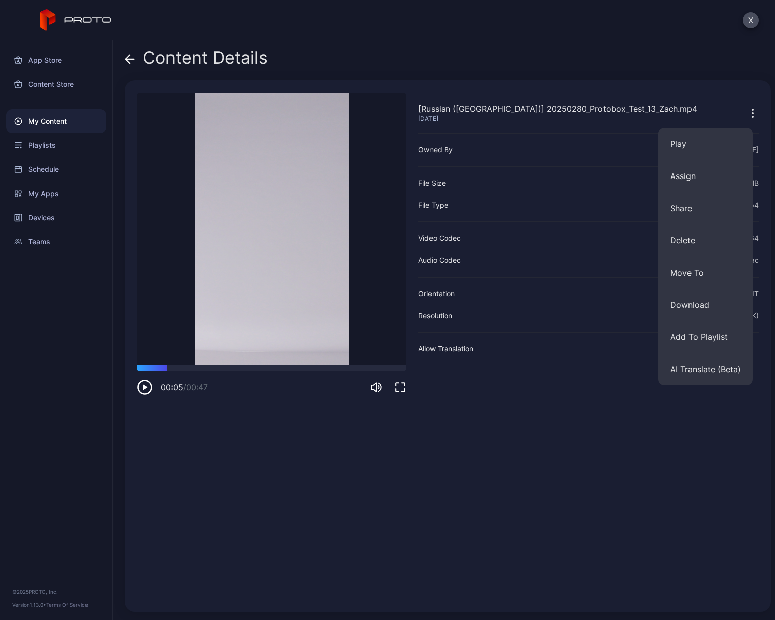
click at [747, 112] on icon "button" at bounding box center [753, 113] width 12 height 12
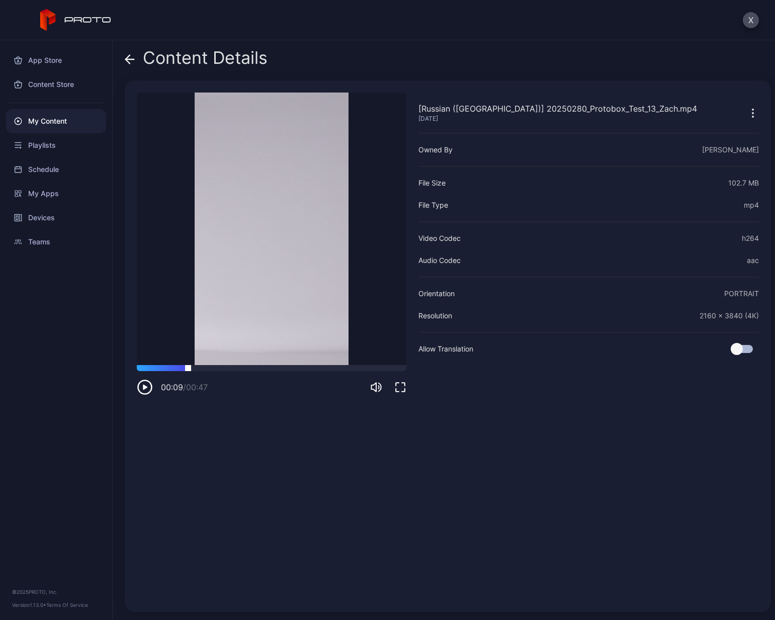
click at [188, 367] on div at bounding box center [272, 368] width 270 height 6
click at [227, 368] on div at bounding box center [272, 368] width 270 height 6
click at [255, 370] on div at bounding box center [272, 368] width 270 height 6
drag, startPoint x: 270, startPoint y: 368, endPoint x: 241, endPoint y: 369, distance: 29.2
click at [241, 369] on div at bounding box center [272, 368] width 270 height 6
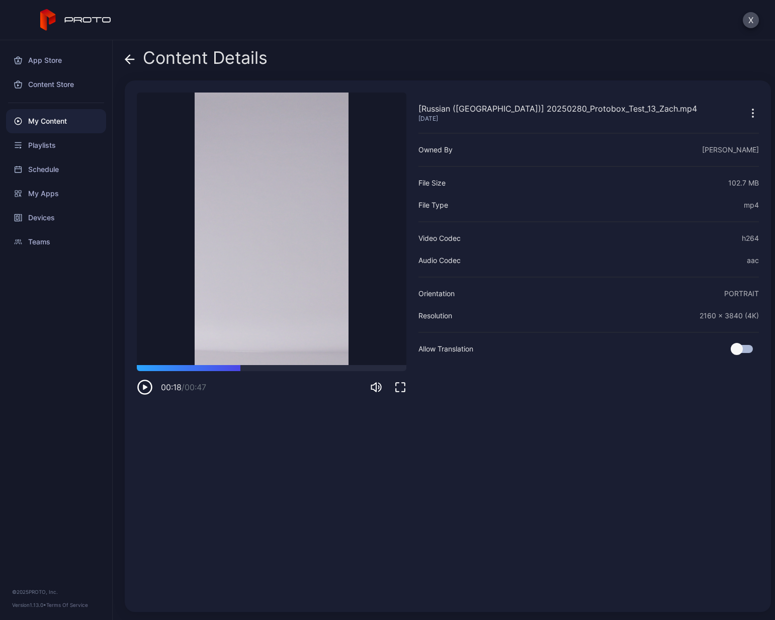
drag, startPoint x: 264, startPoint y: 241, endPoint x: 677, endPoint y: 64, distance: 449.1
click at [677, 64] on div "Content Details" at bounding box center [448, 60] width 647 height 24
click at [753, 113] on icon "button" at bounding box center [753, 113] width 1 height 1
click at [129, 58] on icon at bounding box center [130, 59] width 10 height 10
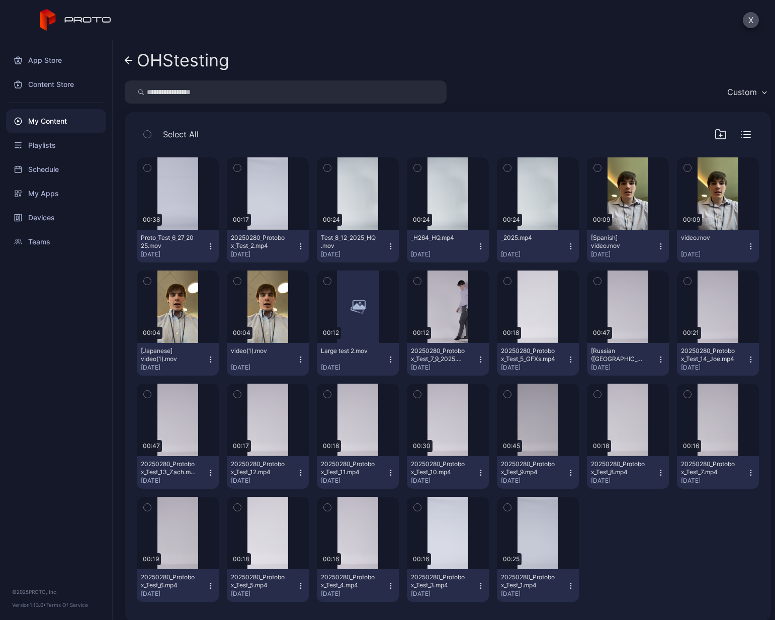
click at [661, 360] on icon "button" at bounding box center [661, 359] width 1 height 1
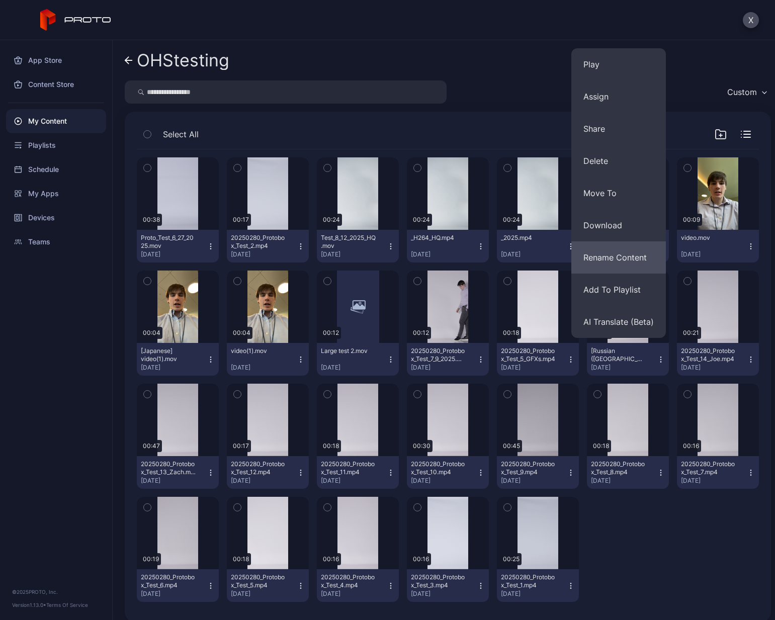
click at [623, 258] on button "Rename Content" at bounding box center [619, 258] width 95 height 32
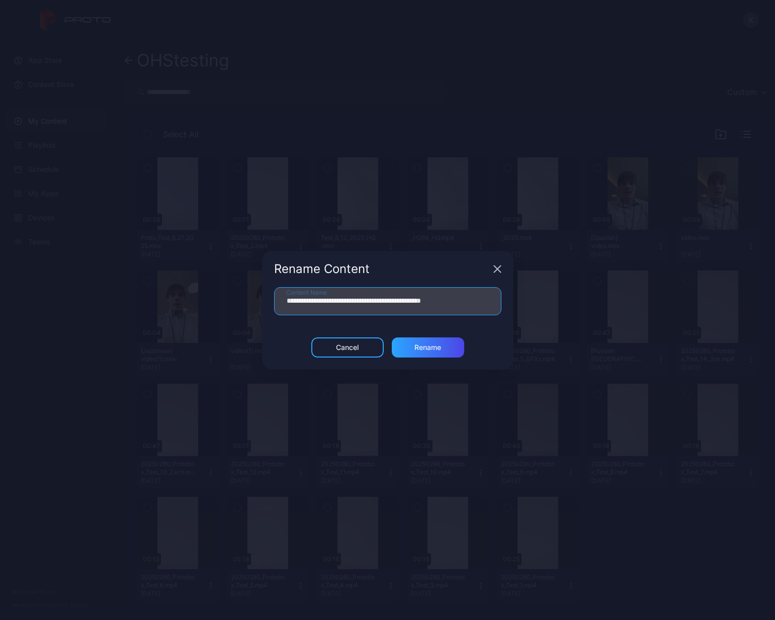
drag, startPoint x: 446, startPoint y: 300, endPoint x: 320, endPoint y: 300, distance: 125.8
click at [320, 300] on input "**********" at bounding box center [387, 301] width 227 height 28
click at [289, 300] on input "**********" at bounding box center [387, 301] width 227 height 28
type input "**********"
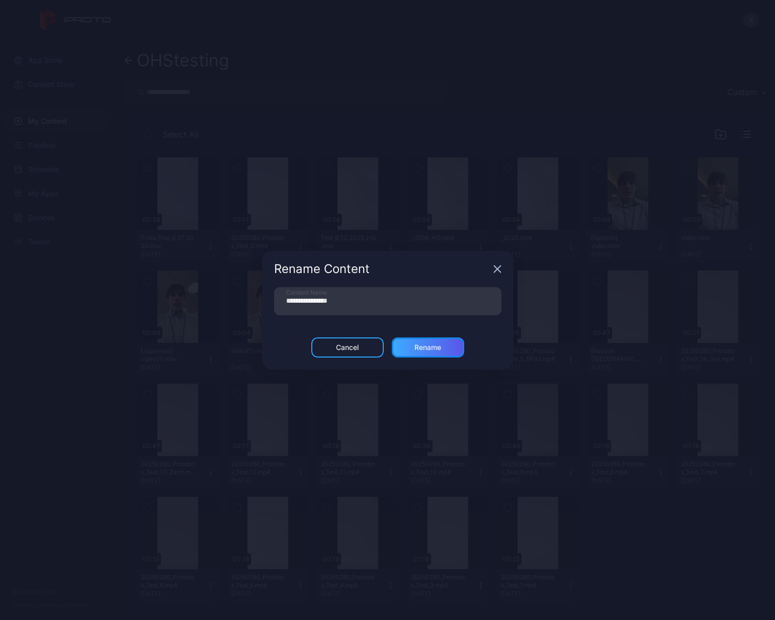
click at [411, 344] on div "Rename" at bounding box center [428, 348] width 72 height 20
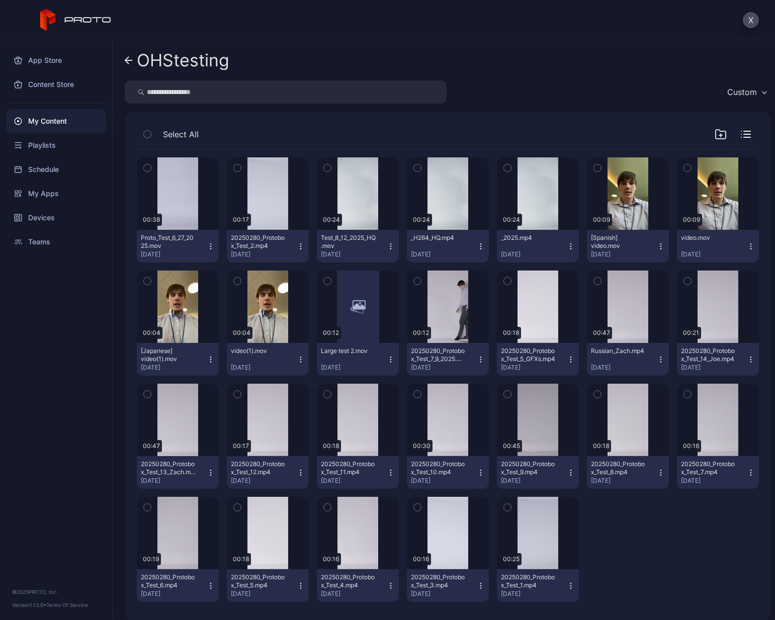
drag, startPoint x: 603, startPoint y: 284, endPoint x: 590, endPoint y: 281, distance: 13.1
click at [596, 281] on icon "button" at bounding box center [597, 282] width 3 height 2
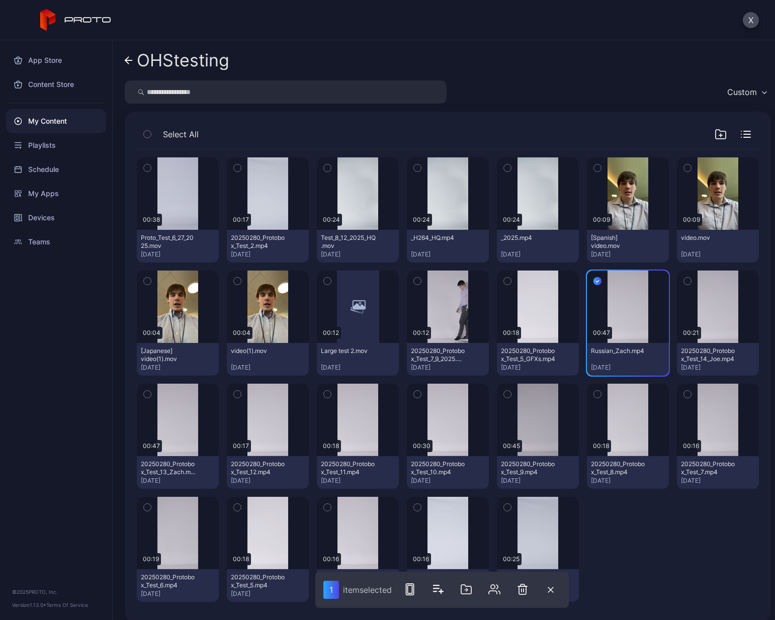
click at [632, 389] on div at bounding box center [628, 549] width 82 height 105
click at [596, 281] on icon "button" at bounding box center [597, 282] width 3 height 2
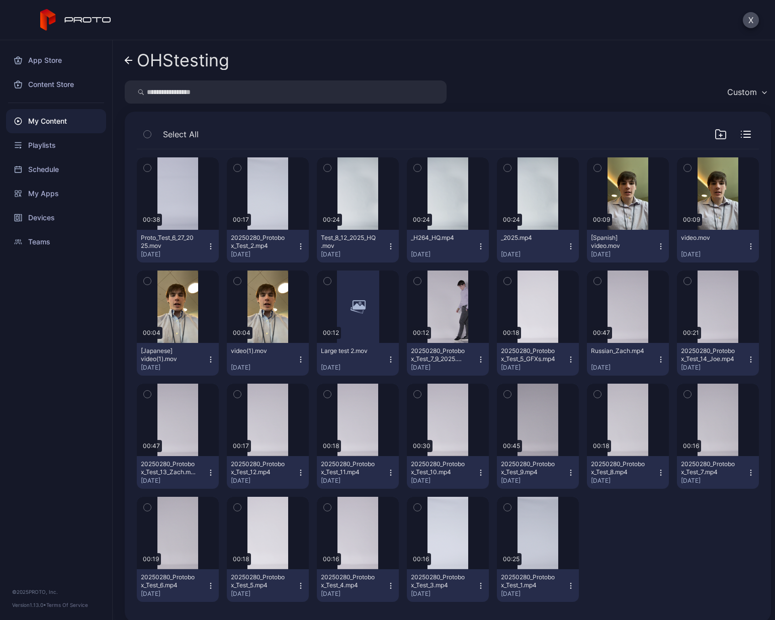
click at [657, 359] on icon "button" at bounding box center [661, 360] width 8 height 8
click at [631, 389] on div at bounding box center [628, 549] width 82 height 105
click at [705, 320] on div "Preview" at bounding box center [718, 307] width 82 height 72
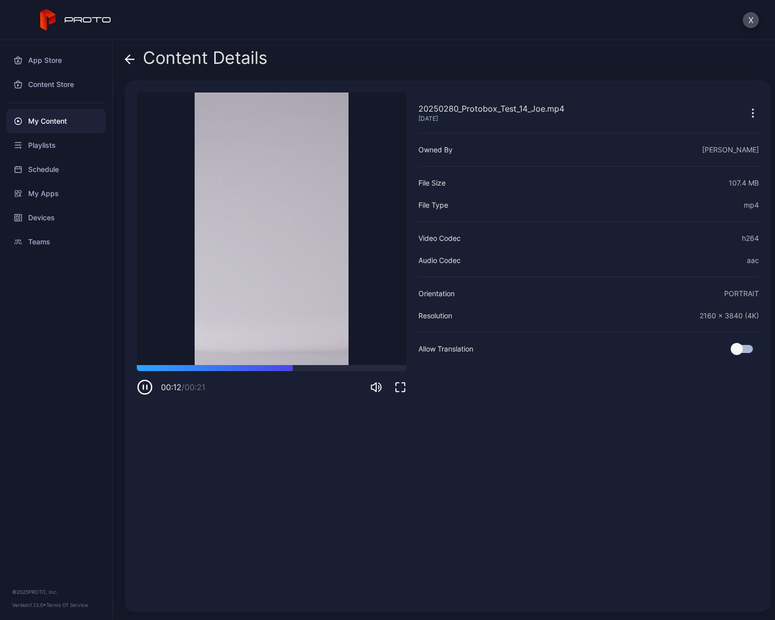
click at [128, 61] on icon at bounding box center [128, 59] width 4 height 9
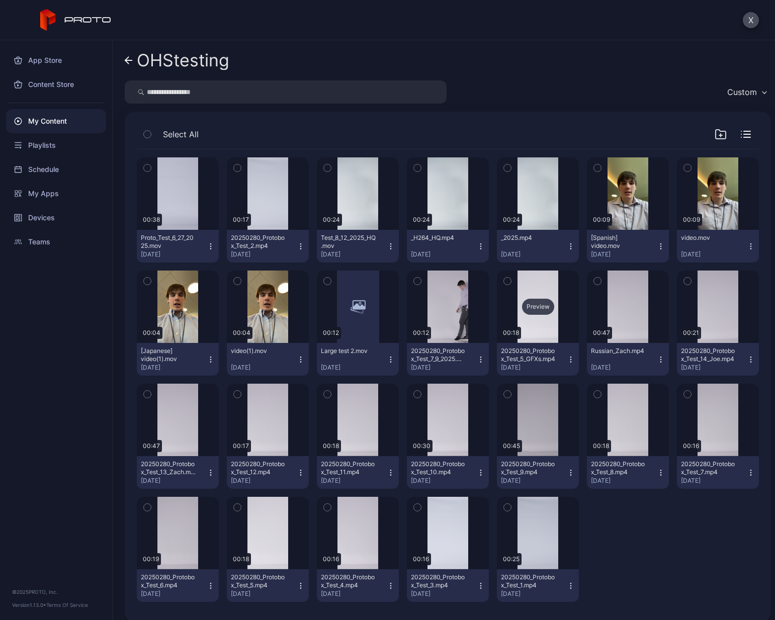
click at [562, 305] on div "Preview" at bounding box center [538, 307] width 82 height 72
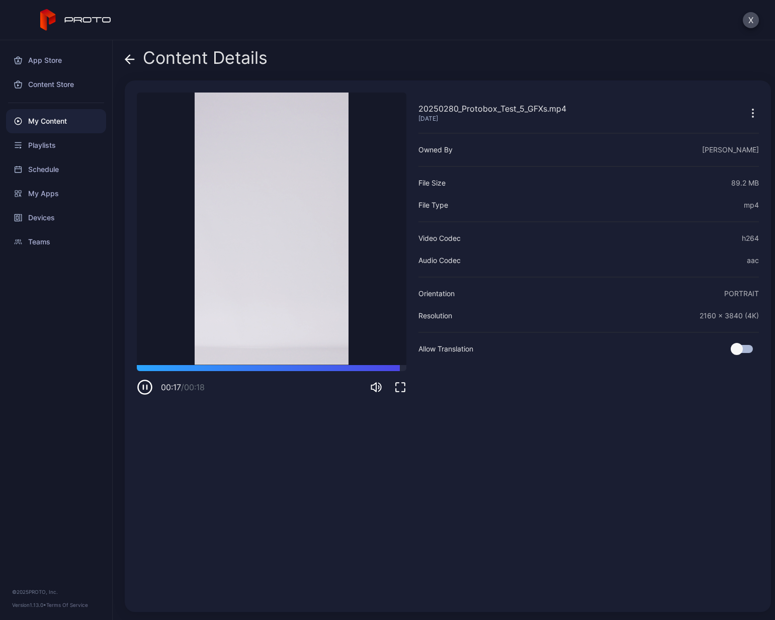
click at [127, 59] on icon at bounding box center [130, 59] width 9 height 0
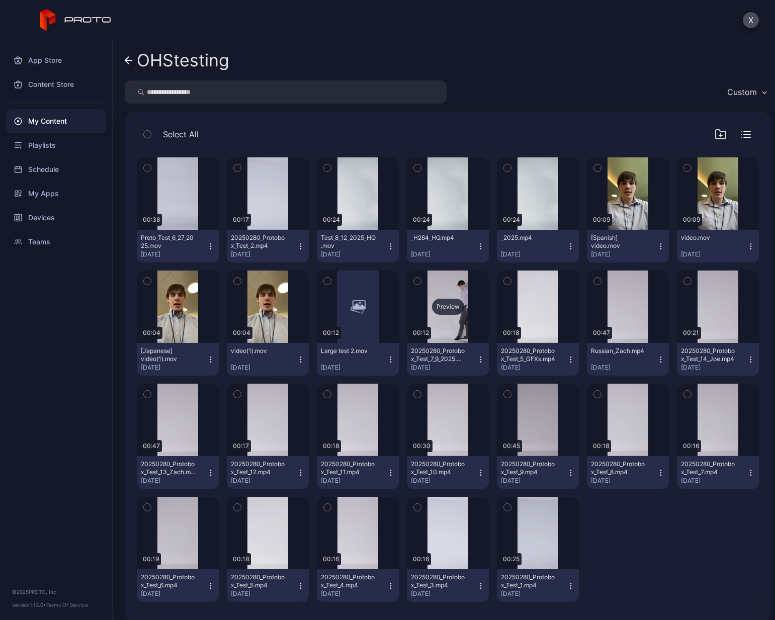
click at [447, 297] on div "Preview" at bounding box center [448, 307] width 82 height 72
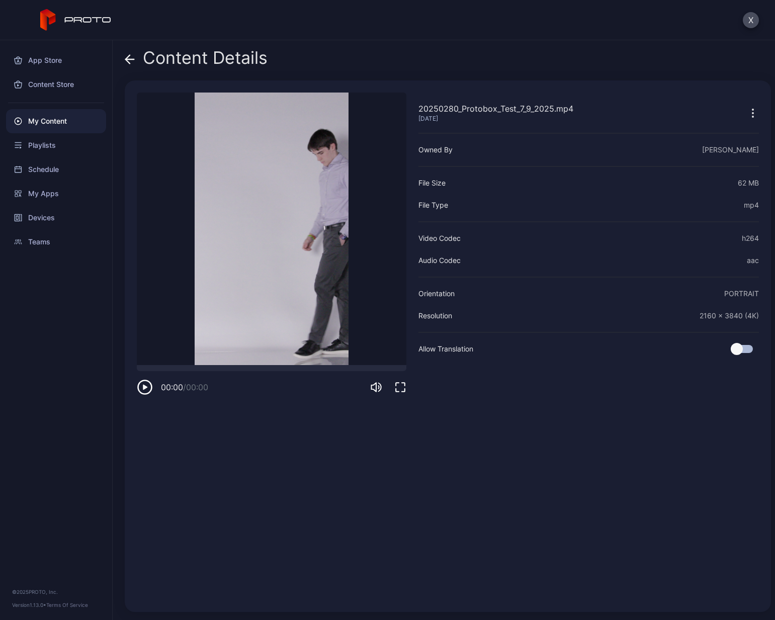
click at [226, 274] on video "Sorry, your browser doesn‘t support embedded videos" at bounding box center [272, 229] width 270 height 273
click at [131, 58] on icon at bounding box center [130, 59] width 10 height 10
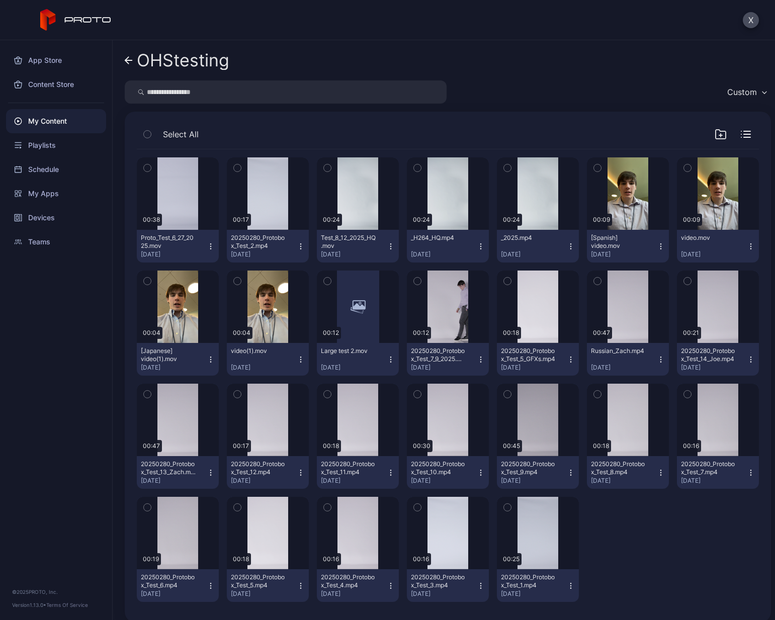
click at [131, 60] on icon at bounding box center [129, 60] width 8 height 9
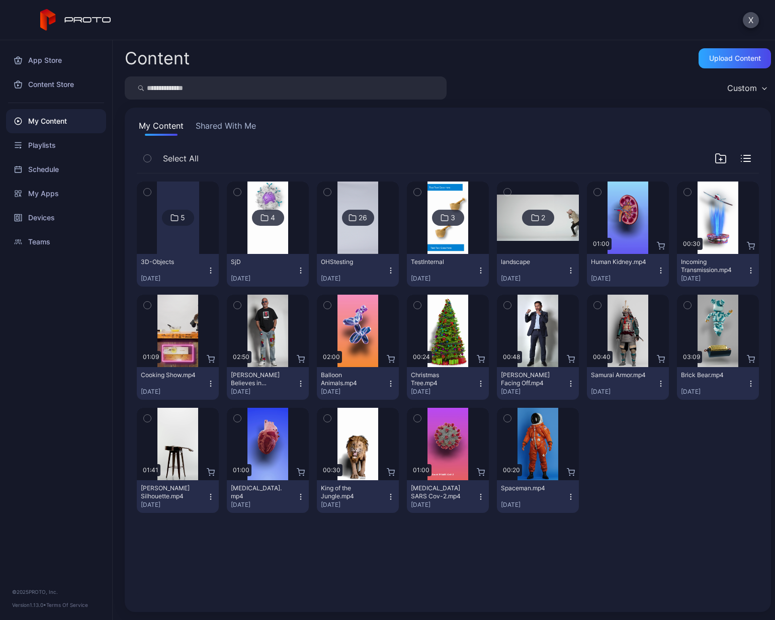
click at [636, 389] on div at bounding box center [628, 460] width 82 height 105
click at [44, 215] on div "Devices" at bounding box center [56, 218] width 100 height 24
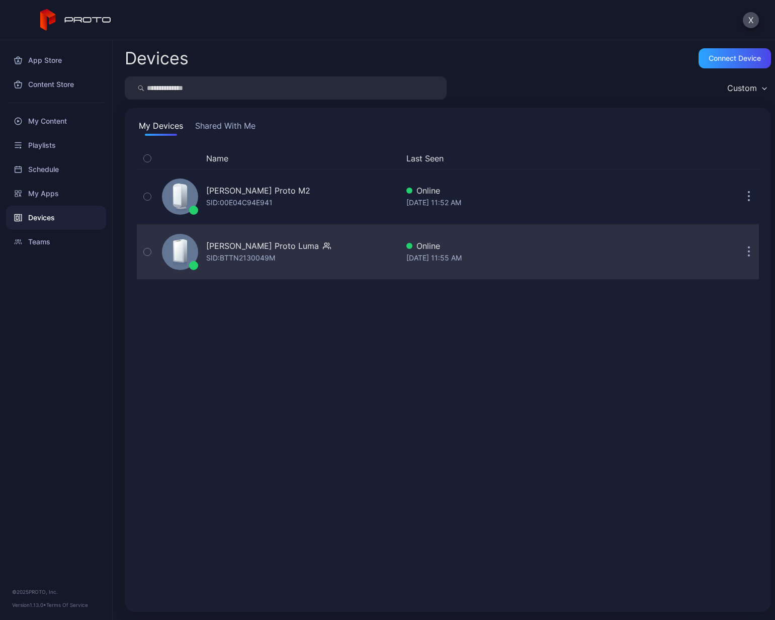
click at [248, 249] on div "[PERSON_NAME] Proto Luma" at bounding box center [262, 246] width 113 height 12
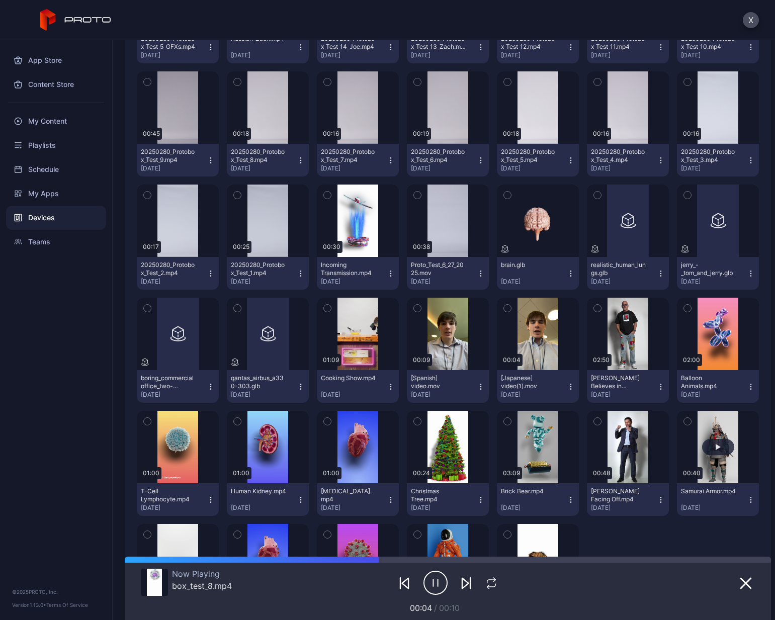
scroll to position [357, 0]
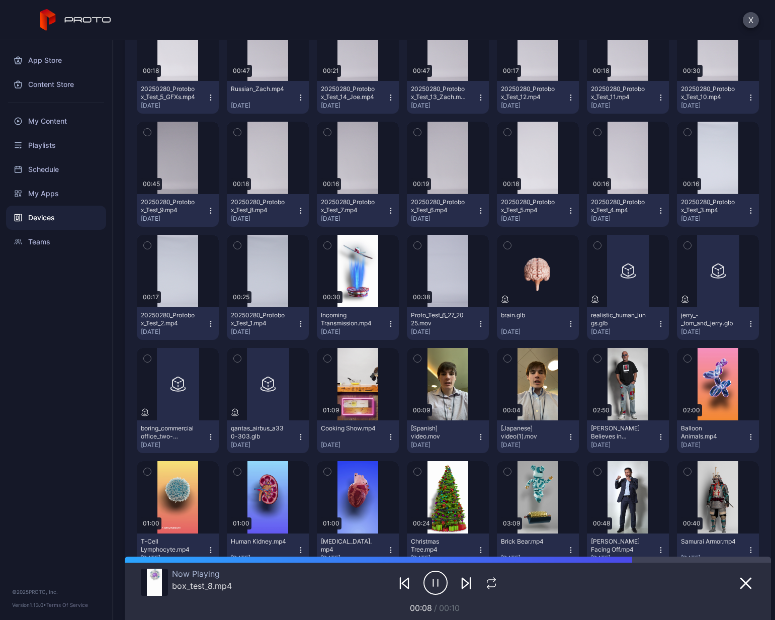
click at [684, 244] on icon "button" at bounding box center [687, 245] width 7 height 11
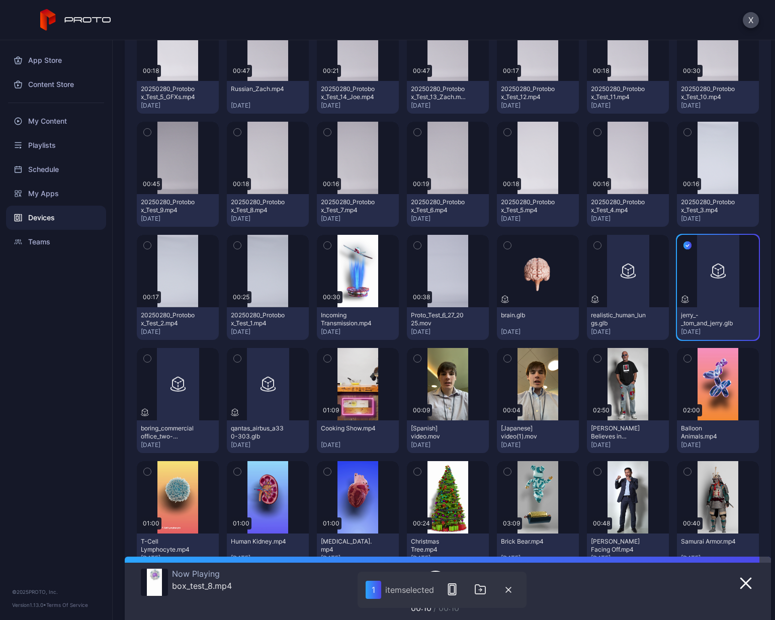
click at [325, 248] on icon "button" at bounding box center [327, 245] width 7 height 11
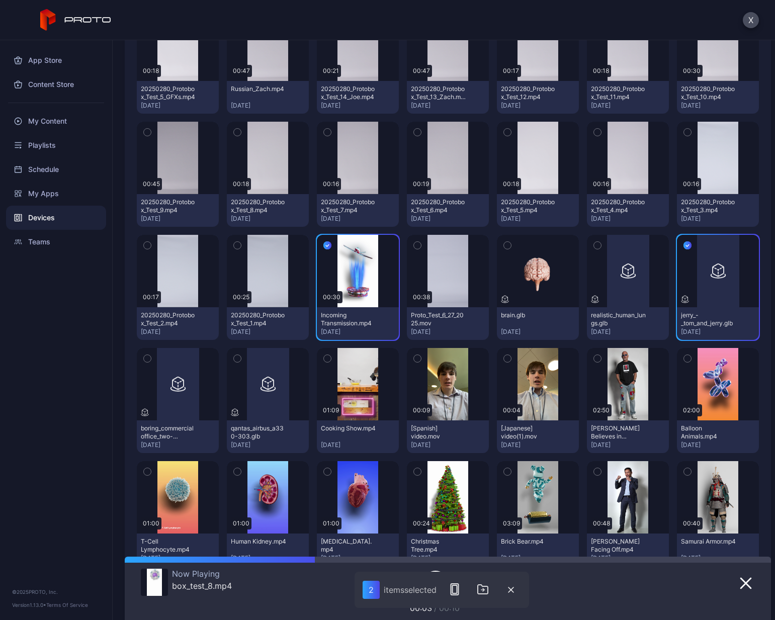
click at [236, 360] on icon "button" at bounding box center [237, 359] width 3 height 2
click at [149, 359] on icon "button" at bounding box center [147, 358] width 7 height 11
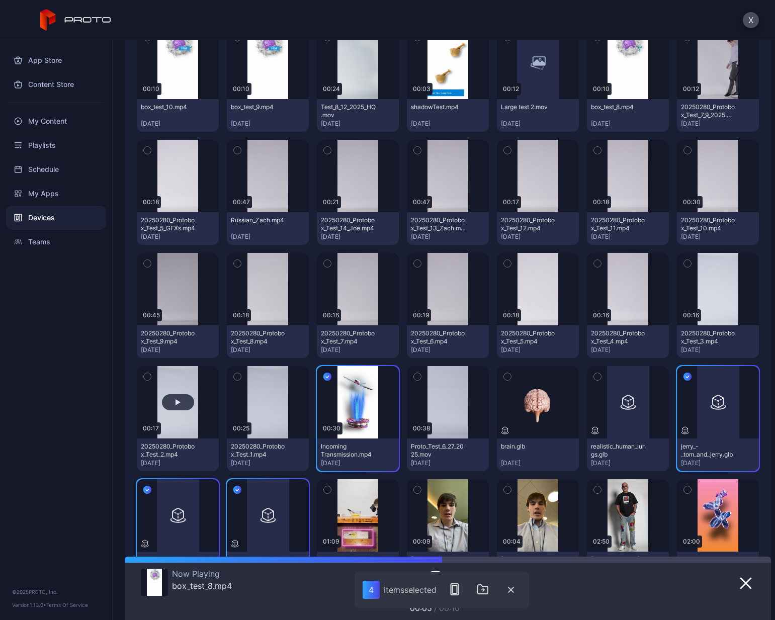
scroll to position [206, 0]
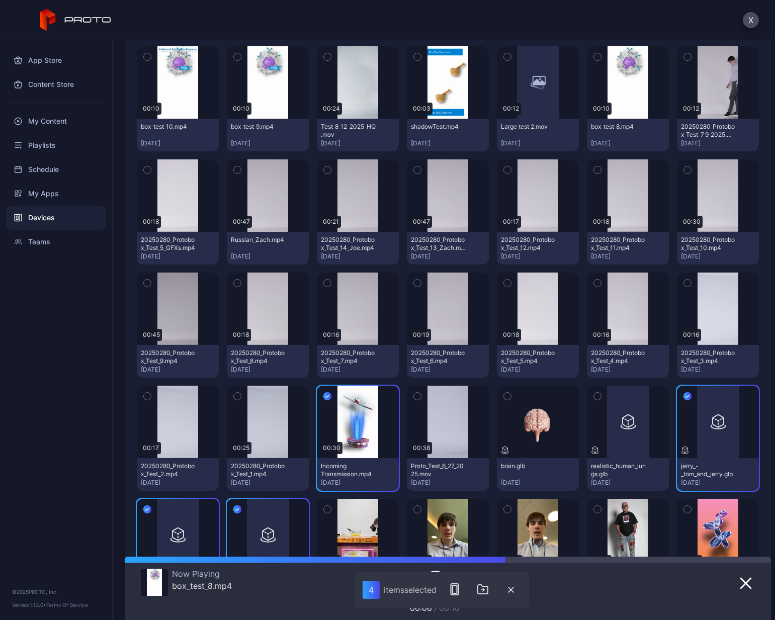
click at [235, 389] on icon "button" at bounding box center [237, 396] width 7 height 11
click at [148, 389] on icon "button" at bounding box center [147, 396] width 7 height 11
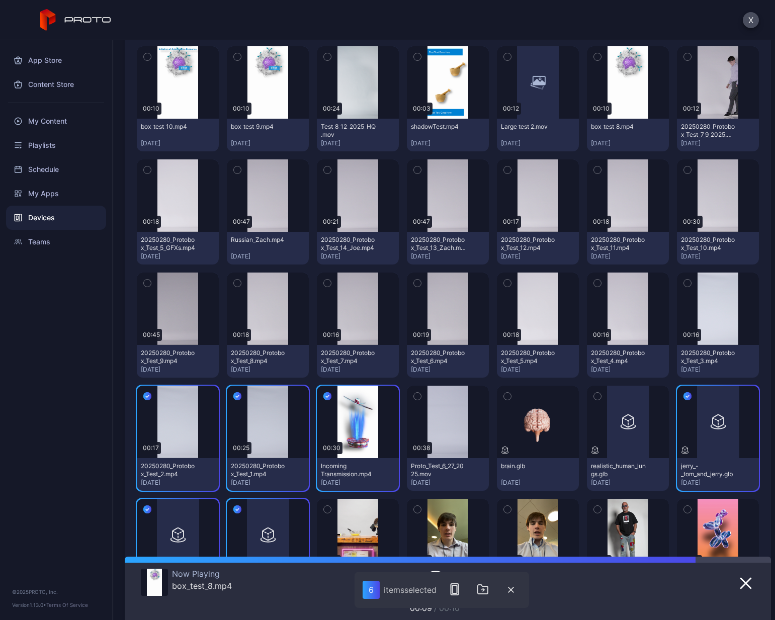
click at [684, 282] on icon "button" at bounding box center [687, 283] width 7 height 11
click at [594, 281] on icon "button" at bounding box center [597, 283] width 7 height 11
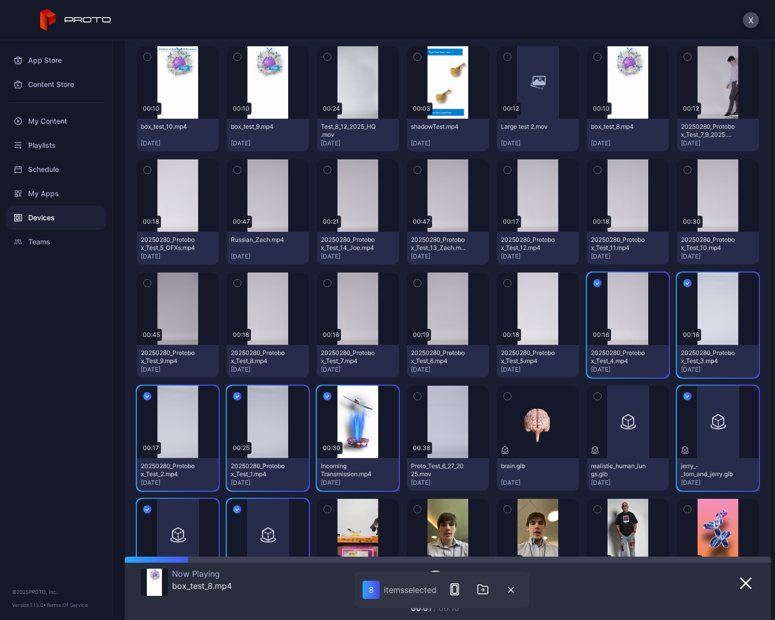
click at [505, 282] on button "button" at bounding box center [507, 283] width 21 height 21
click at [415, 281] on icon "button" at bounding box center [417, 283] width 7 height 11
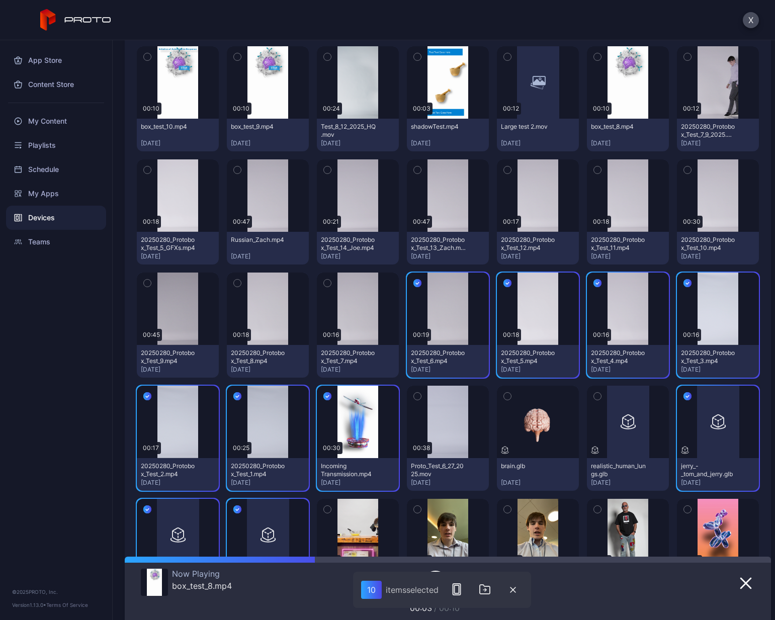
click at [325, 283] on icon "button" at bounding box center [327, 283] width 7 height 11
click at [236, 282] on icon "button" at bounding box center [237, 283] width 7 height 11
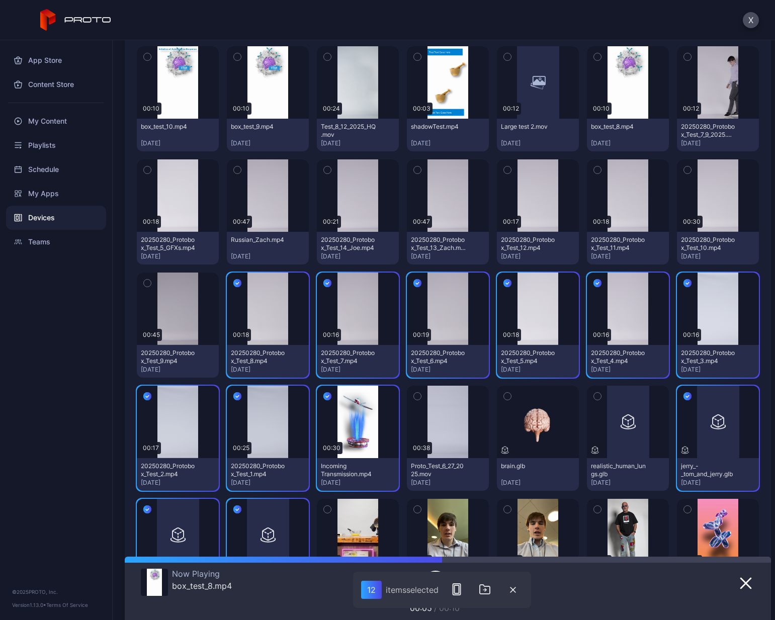
click at [151, 282] on button "button" at bounding box center [147, 283] width 21 height 21
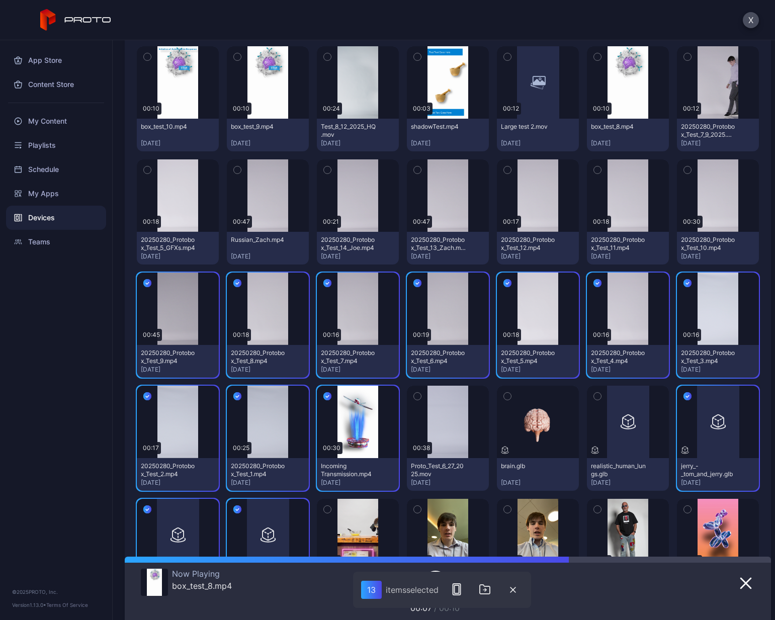
click at [684, 170] on icon "button" at bounding box center [687, 170] width 7 height 11
click at [596, 170] on icon "button" at bounding box center [597, 171] width 3 height 2
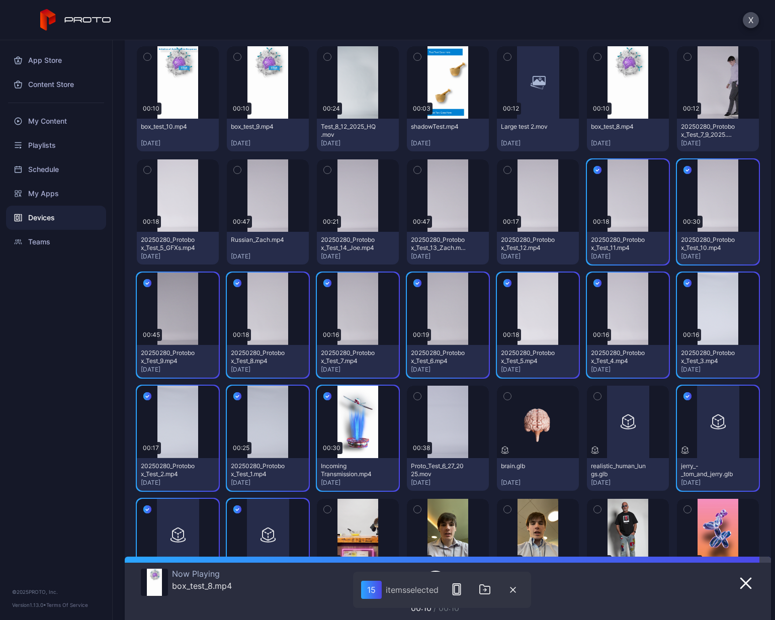
click at [504, 172] on icon "button" at bounding box center [507, 170] width 7 height 11
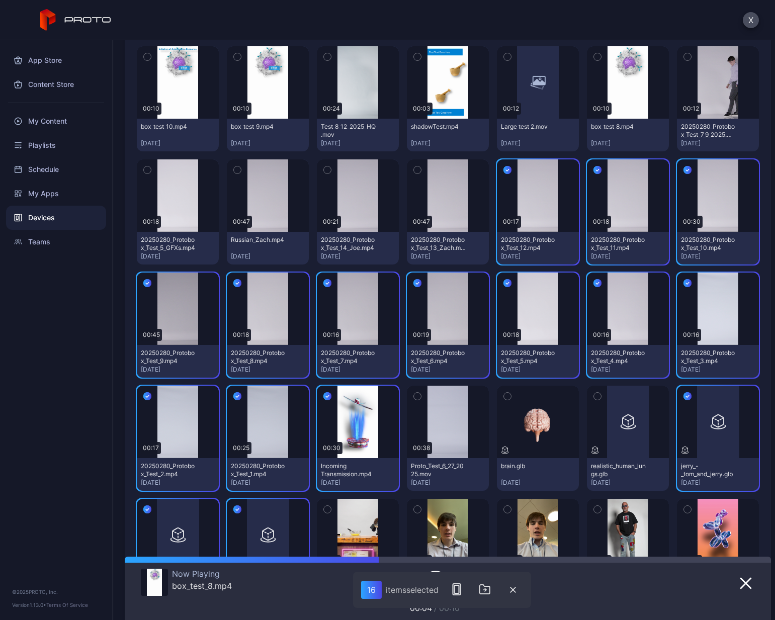
click at [327, 174] on icon "button" at bounding box center [327, 170] width 7 height 11
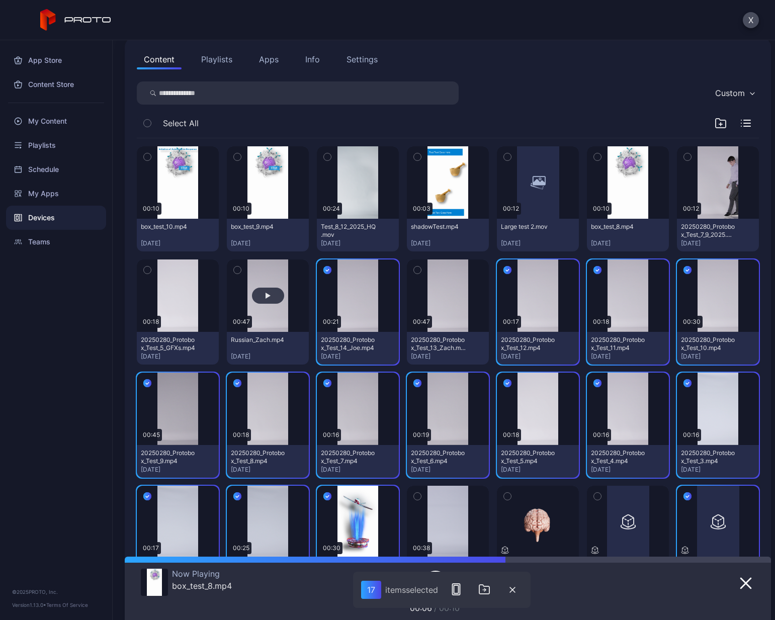
scroll to position [55, 0]
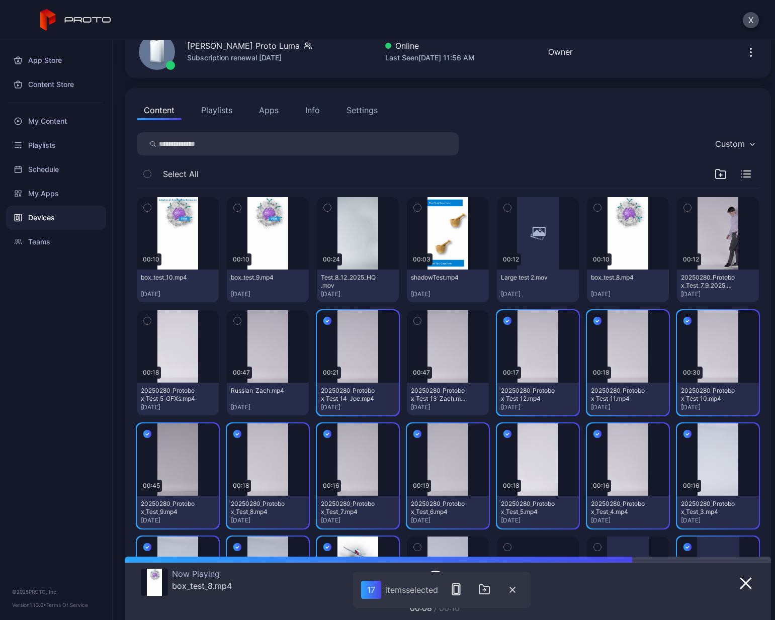
click at [141, 322] on button "button" at bounding box center [147, 320] width 21 height 21
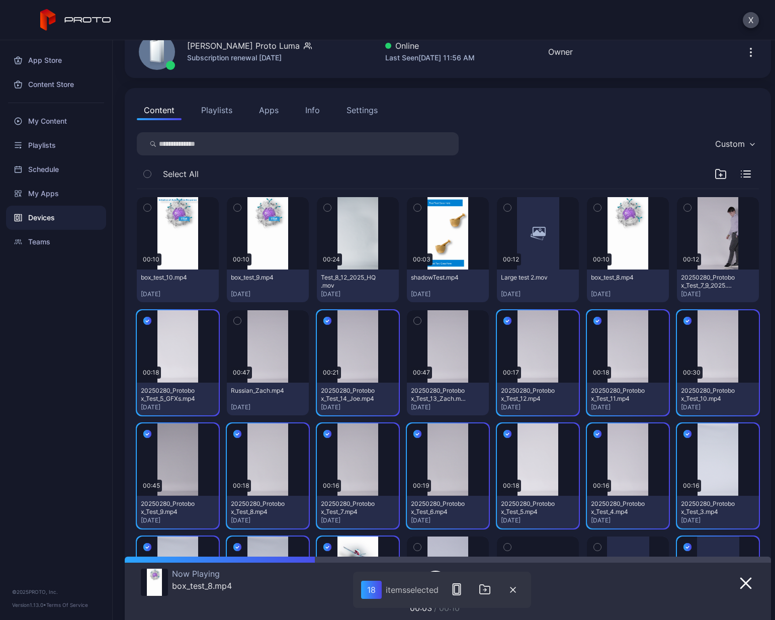
click at [686, 208] on icon "button" at bounding box center [687, 208] width 3 height 2
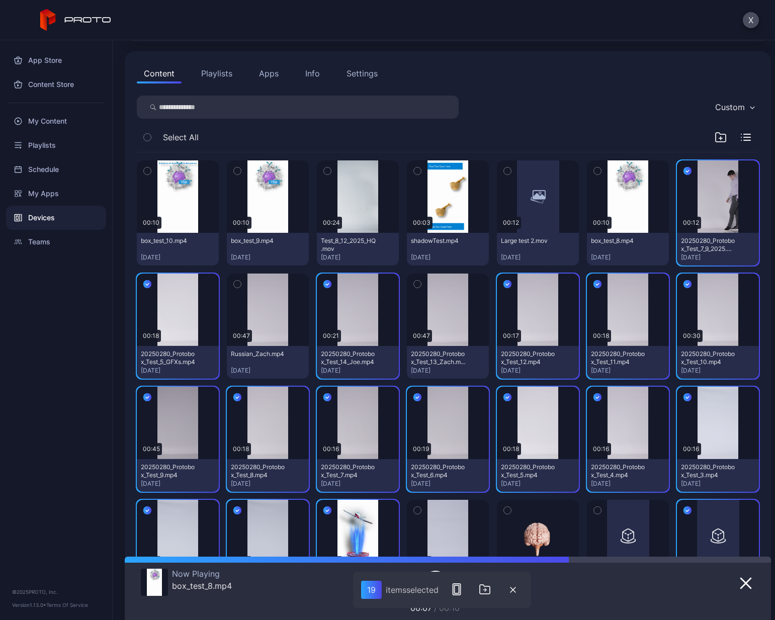
scroll to position [101, 0]
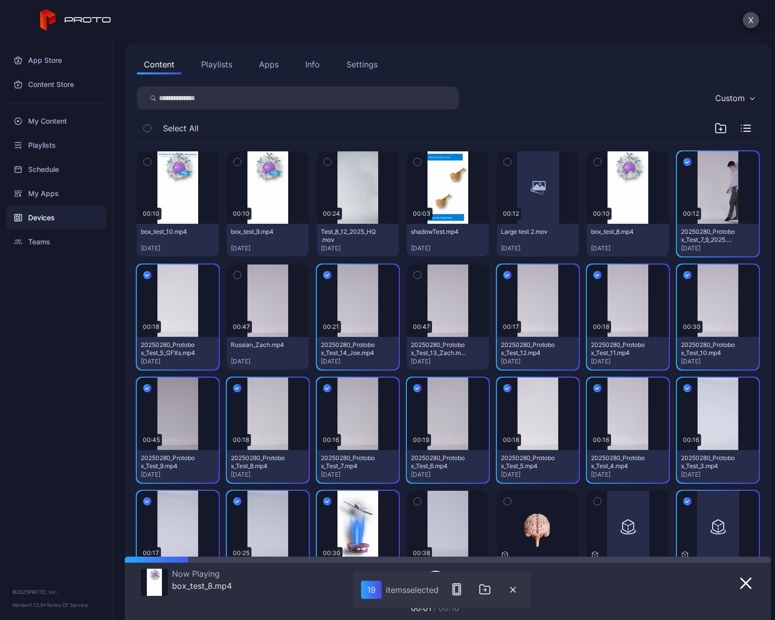
click at [504, 162] on icon "button" at bounding box center [507, 161] width 7 height 11
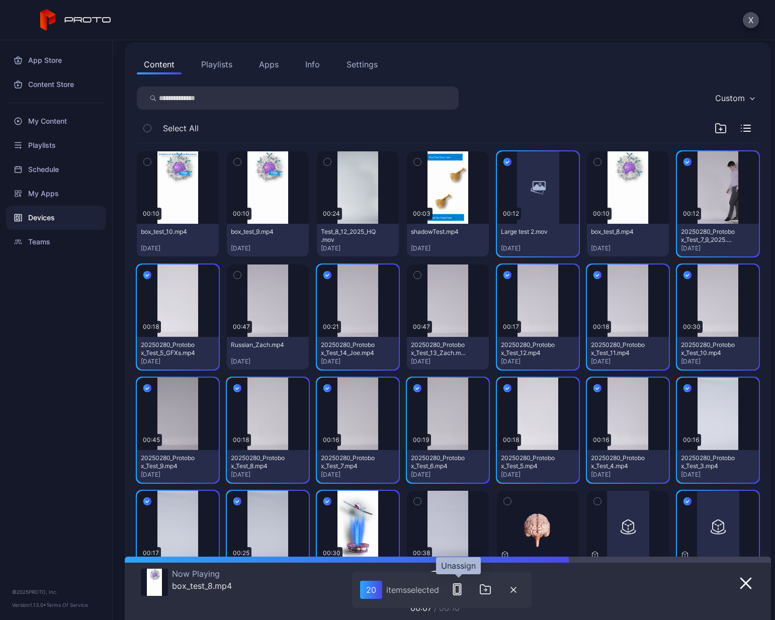
click at [454, 389] on icon "button" at bounding box center [457, 590] width 12 height 12
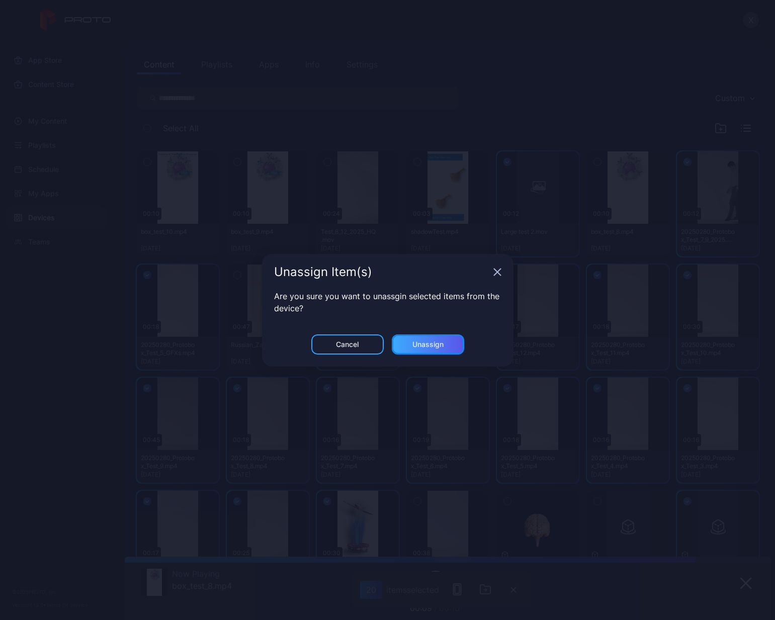
click at [435, 347] on div "Unassign" at bounding box center [428, 345] width 31 height 8
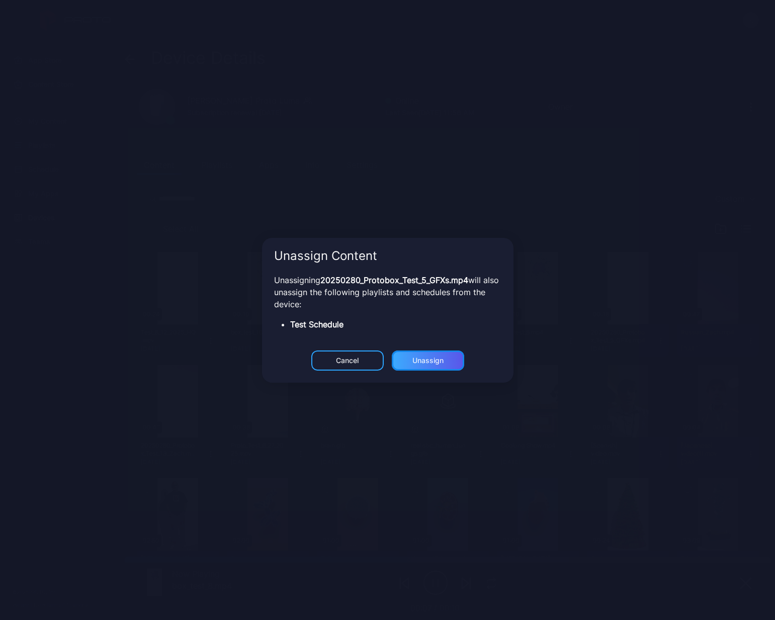
click at [435, 349] on div "Unassign" at bounding box center [428, 345] width 31 height 8
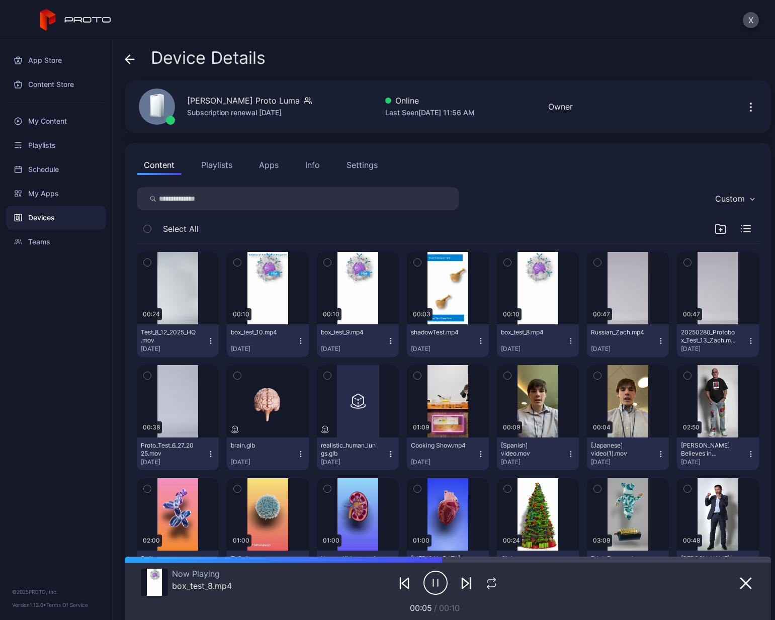
click at [387, 389] on icon "button" at bounding box center [391, 454] width 8 height 8
click at [365, 389] on button "button" at bounding box center [358, 401] width 82 height 72
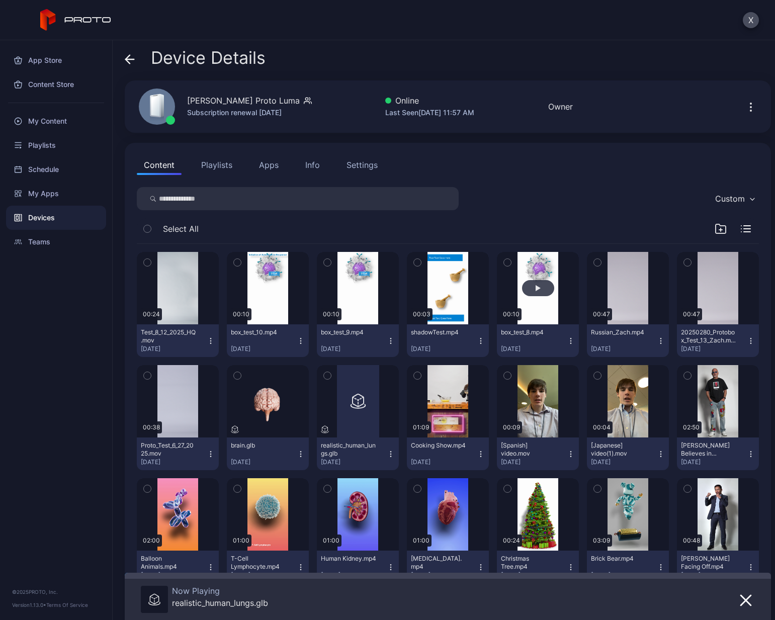
click at [535, 307] on button "button" at bounding box center [538, 288] width 82 height 72
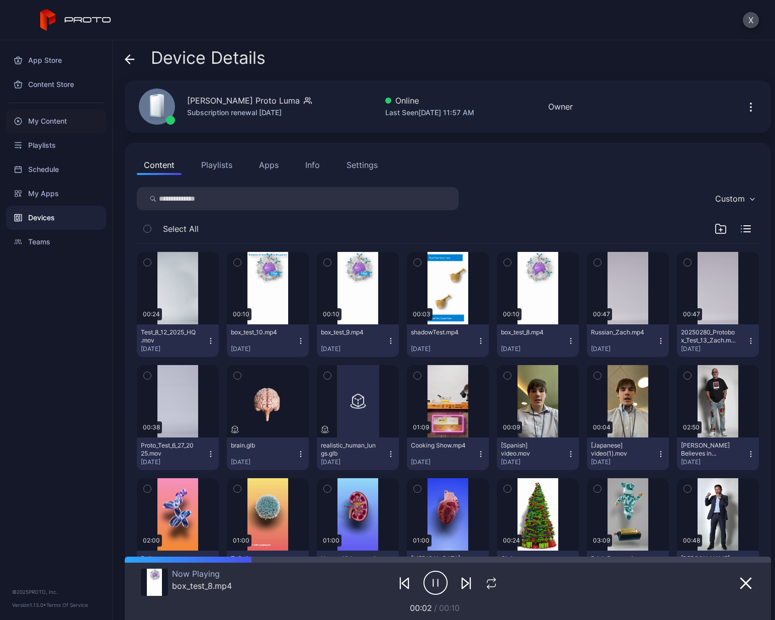
click at [53, 122] on div "My Content" at bounding box center [56, 121] width 100 height 24
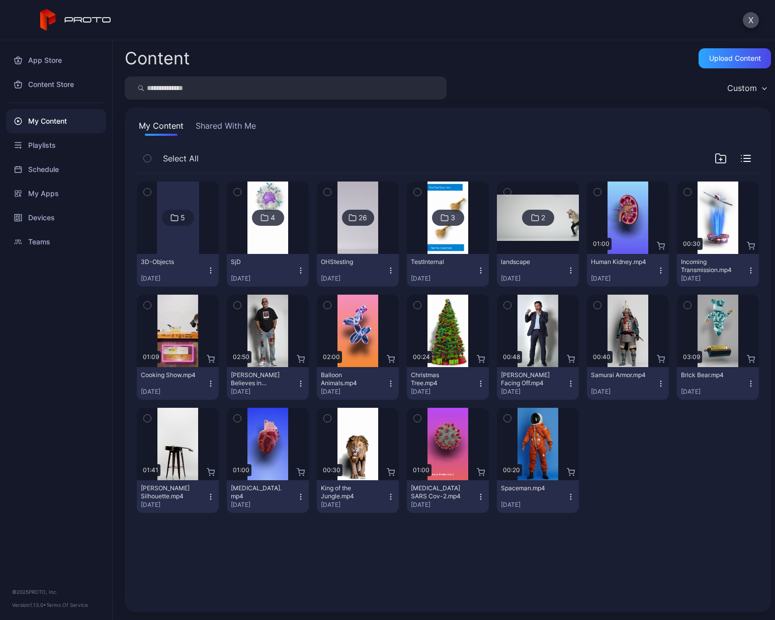
click at [189, 224] on div "5" at bounding box center [178, 218] width 32 height 16
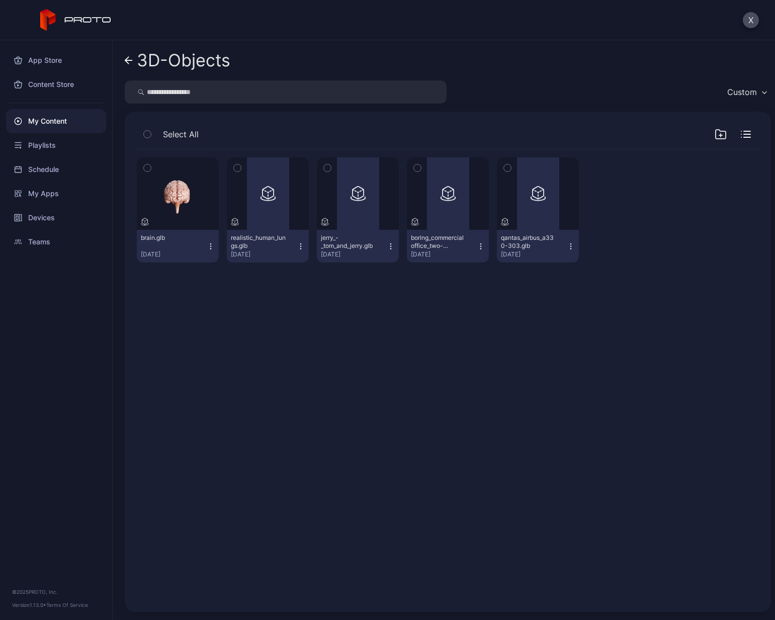
click at [300, 244] on icon "button" at bounding box center [300, 244] width 1 height 1
click at [272, 209] on div "Preview" at bounding box center [268, 193] width 82 height 72
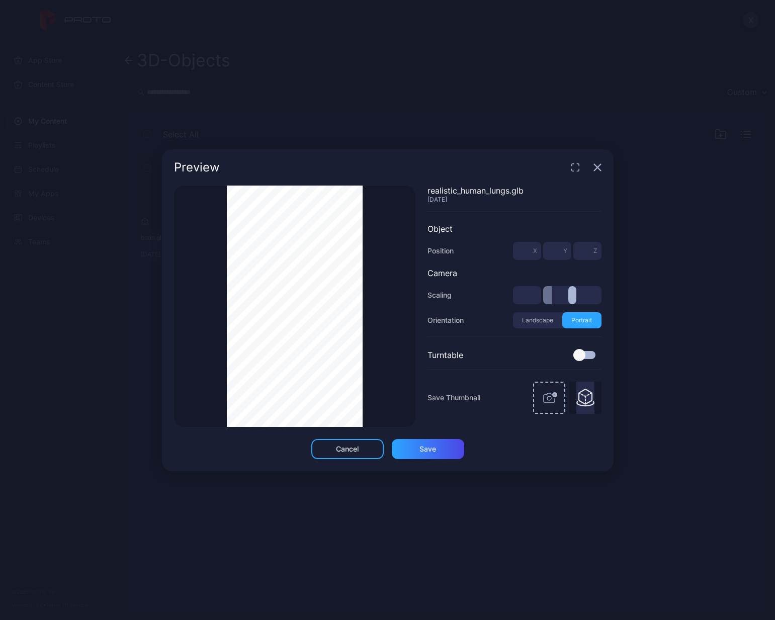
type input "***"
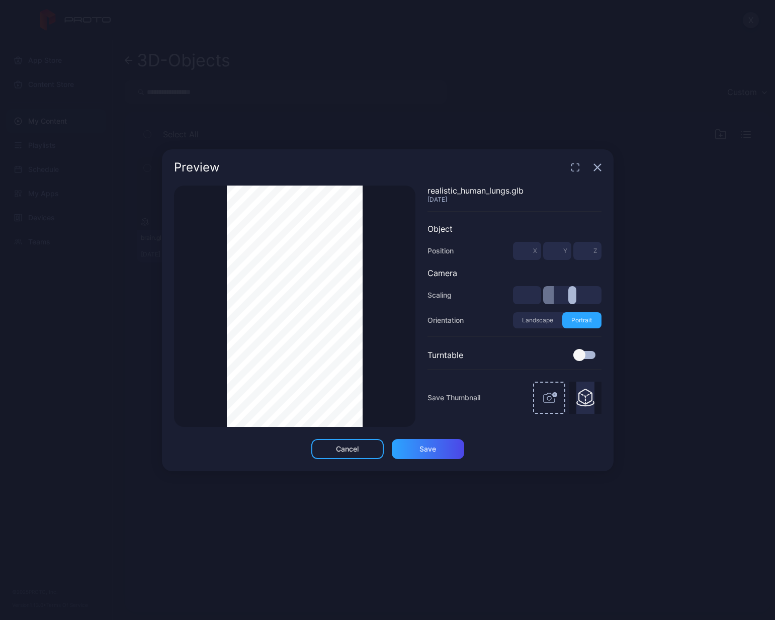
type input "***"
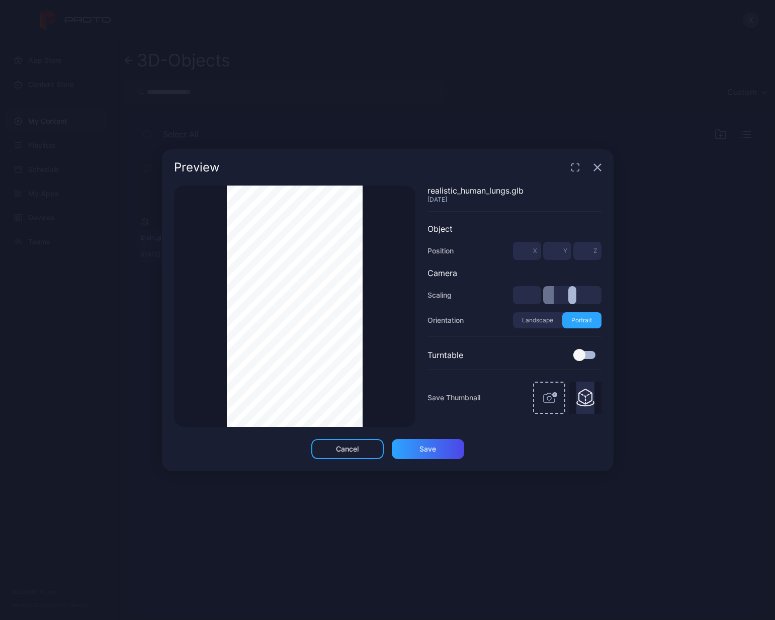
type input "***"
type input "*"
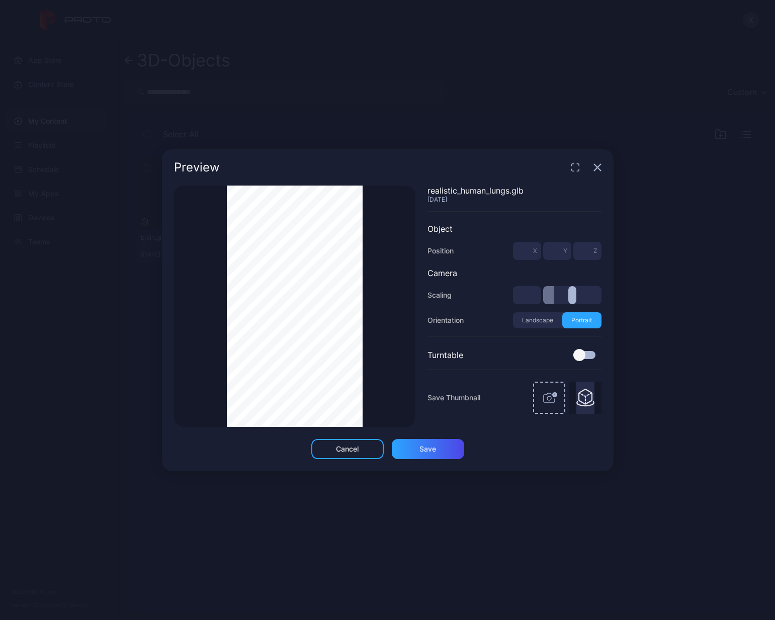
type input "*"
type input "***"
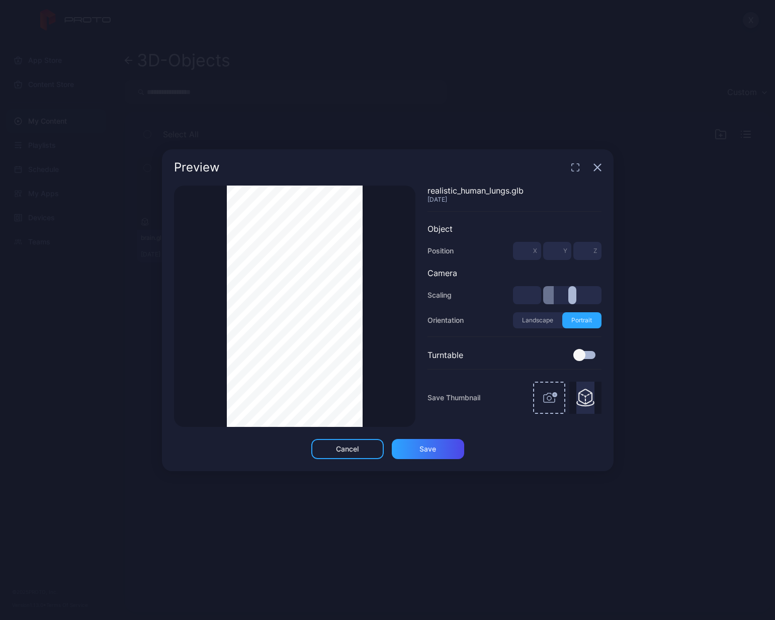
type input "***"
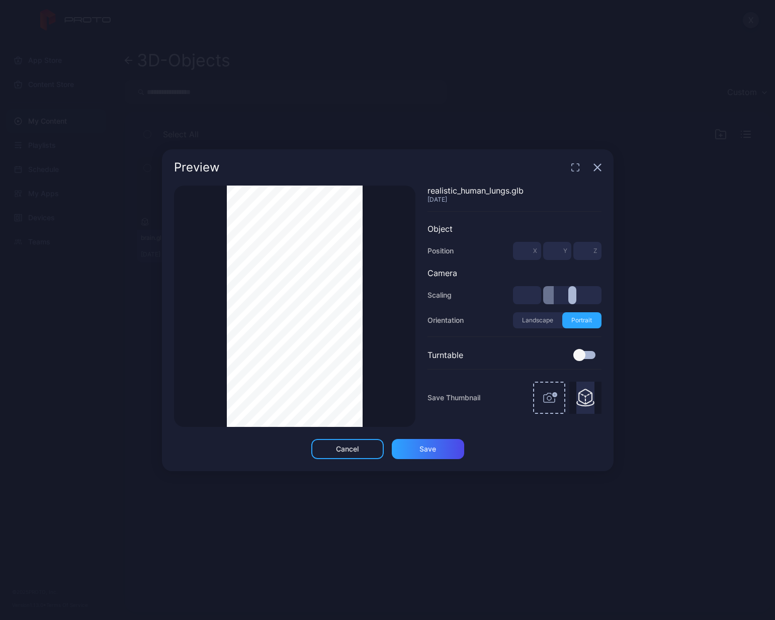
type input "***"
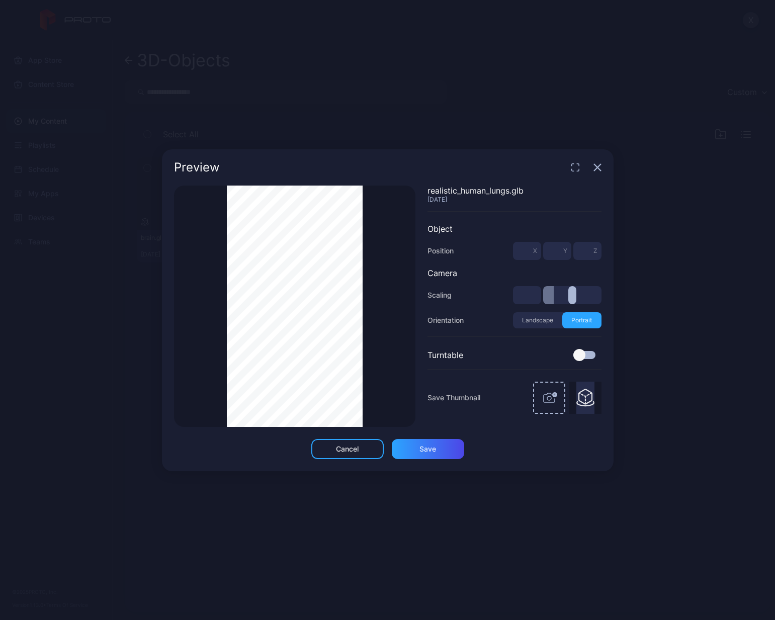
type input "***"
type input "*"
type input "***"
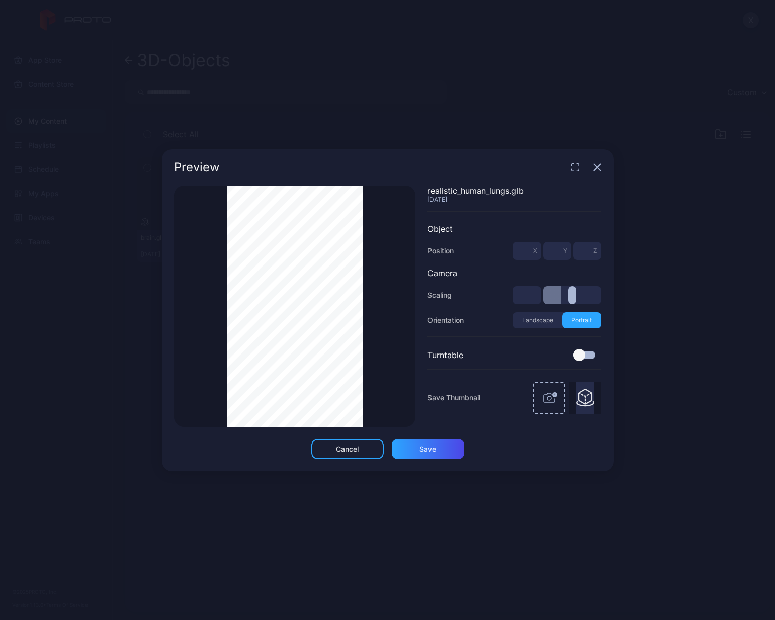
type input "***"
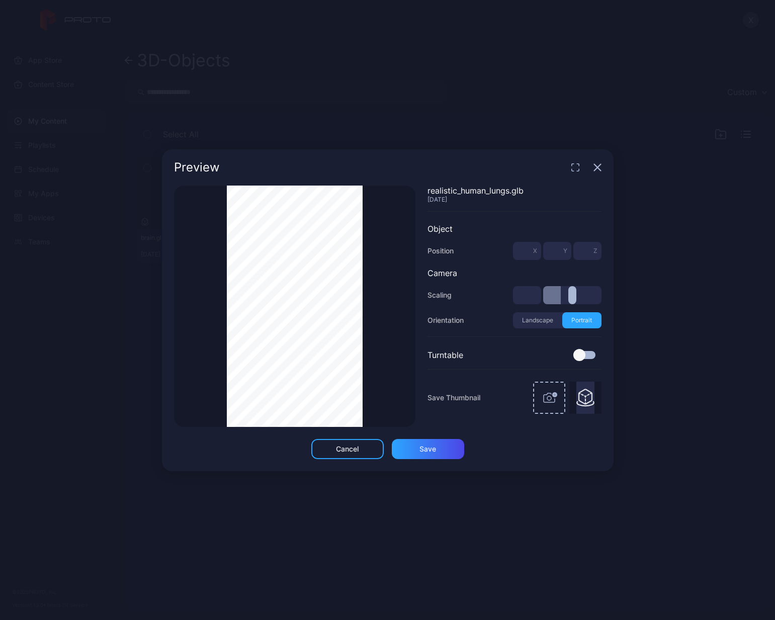
type input "***"
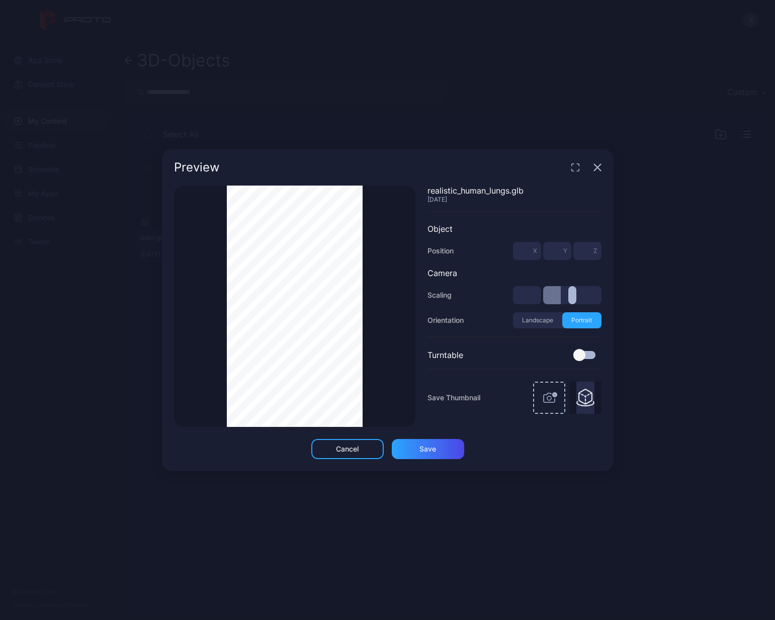
type input "***"
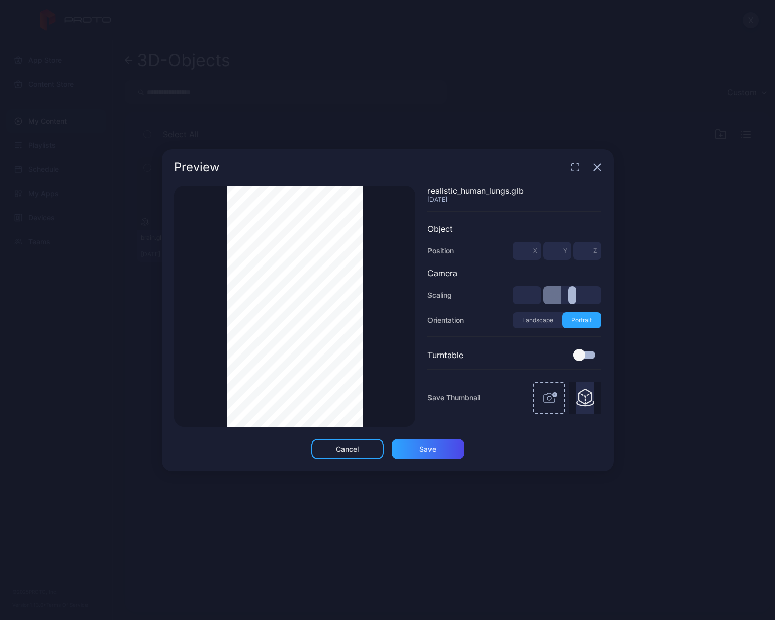
type input "***"
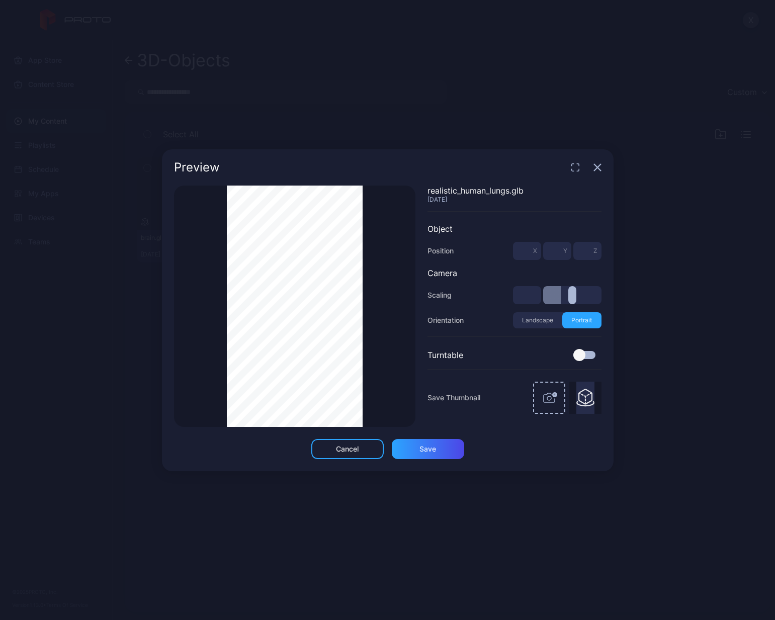
type input "***"
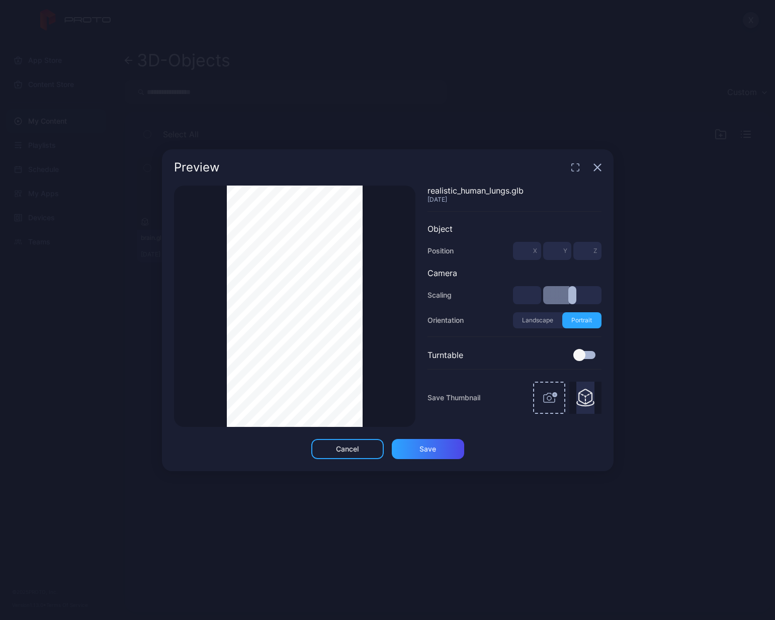
type input "***"
type input "*"
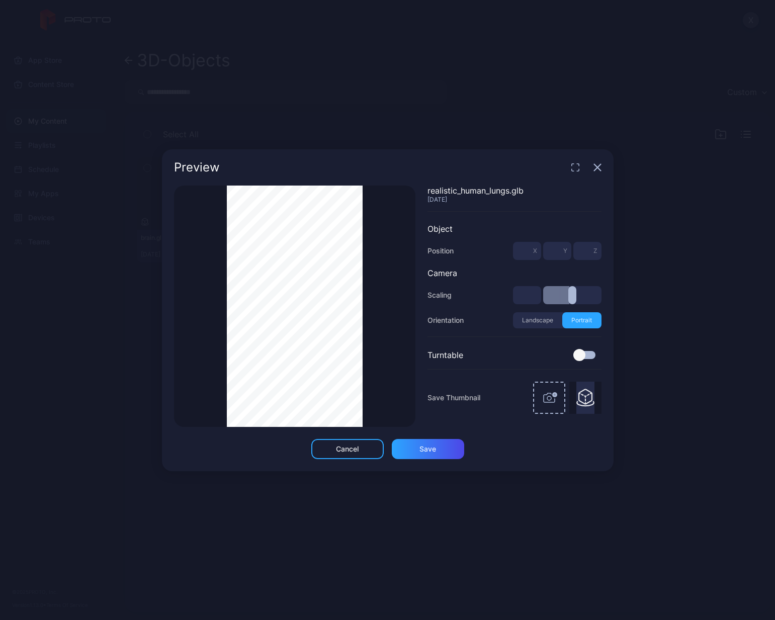
type input "*"
type input "***"
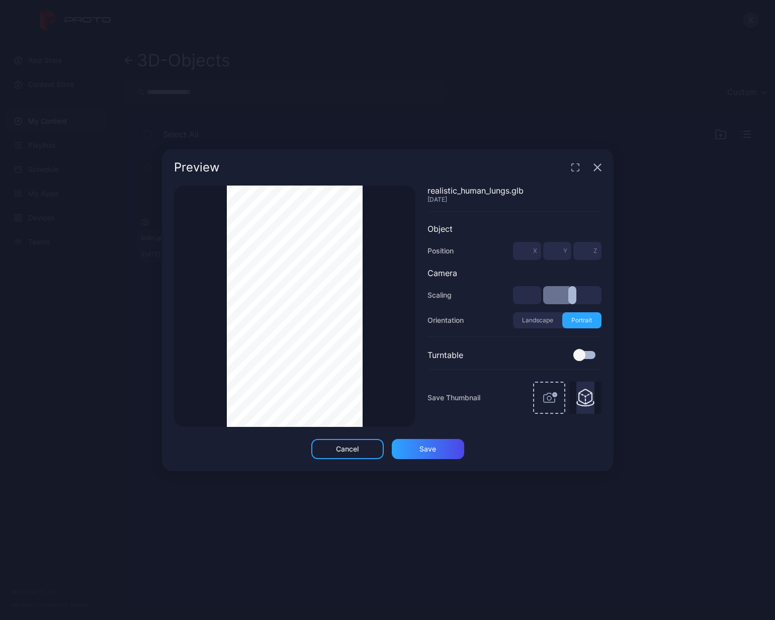
type input "***"
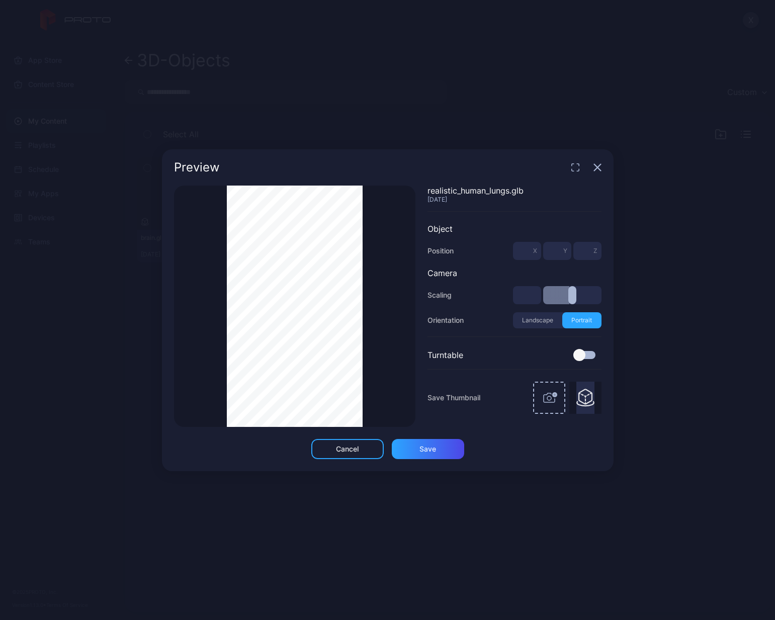
type input "***"
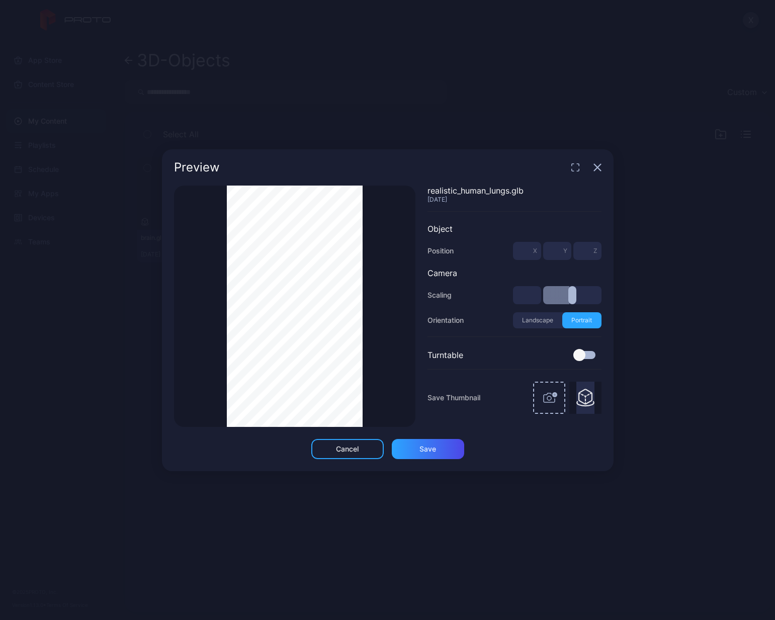
type input "***"
type input "*"
type input "***"
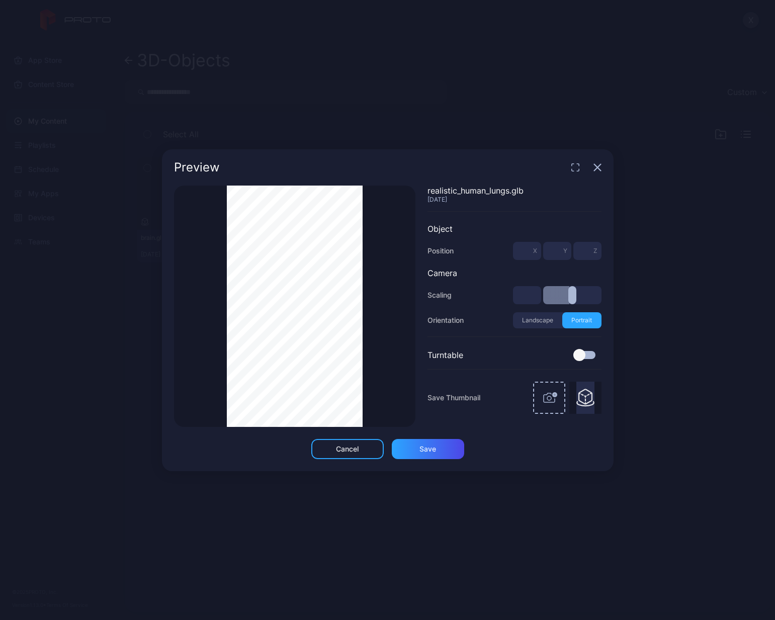
type input "***"
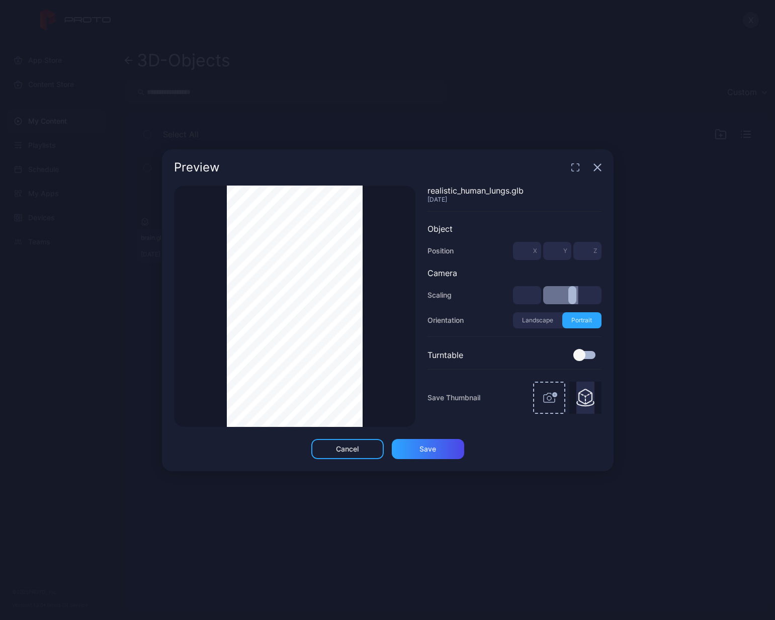
type input "***"
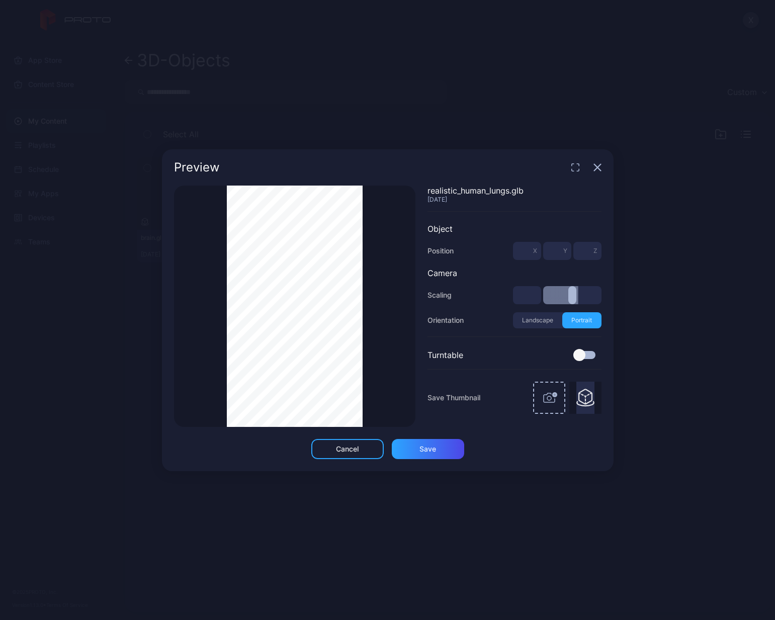
type input "***"
type input "*"
type input "***"
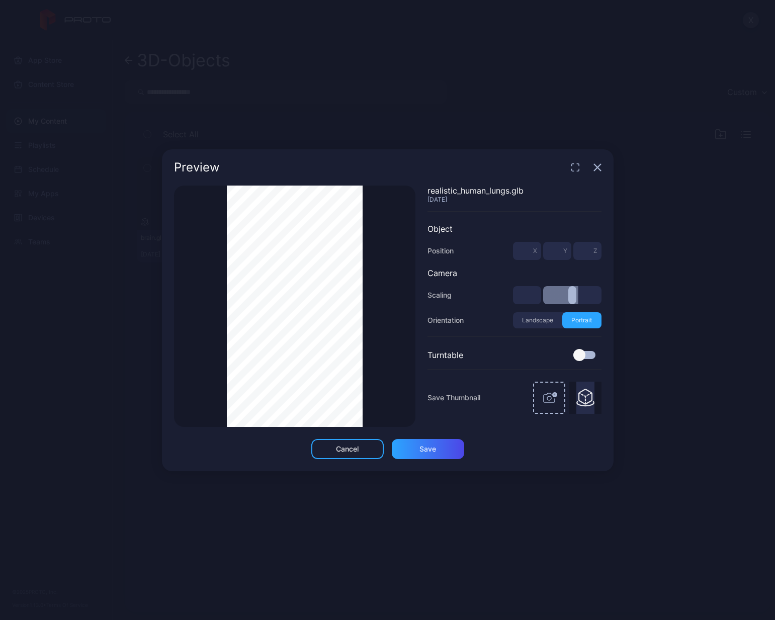
type input "***"
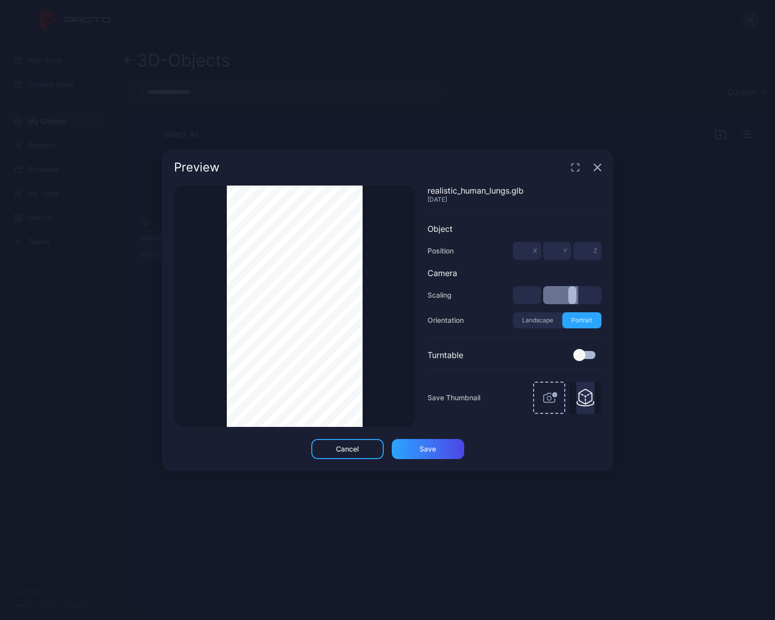
type input "***"
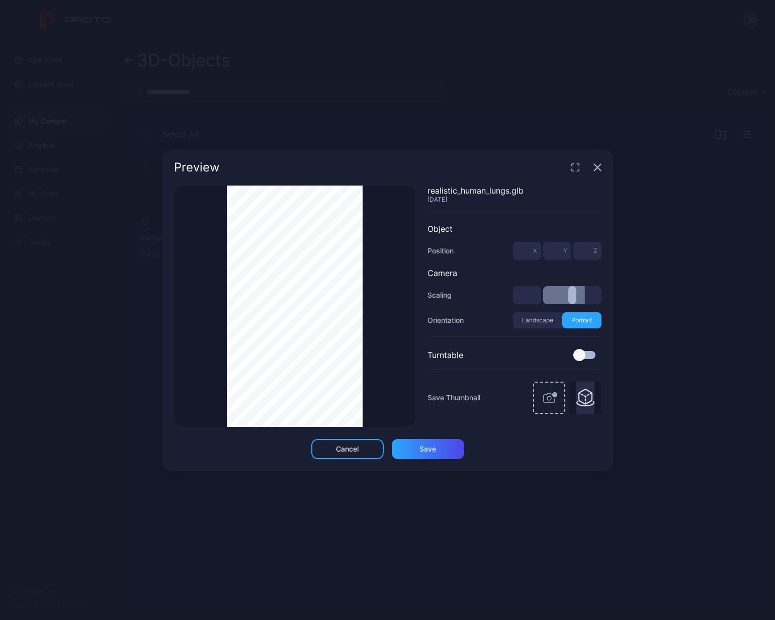
type input "***"
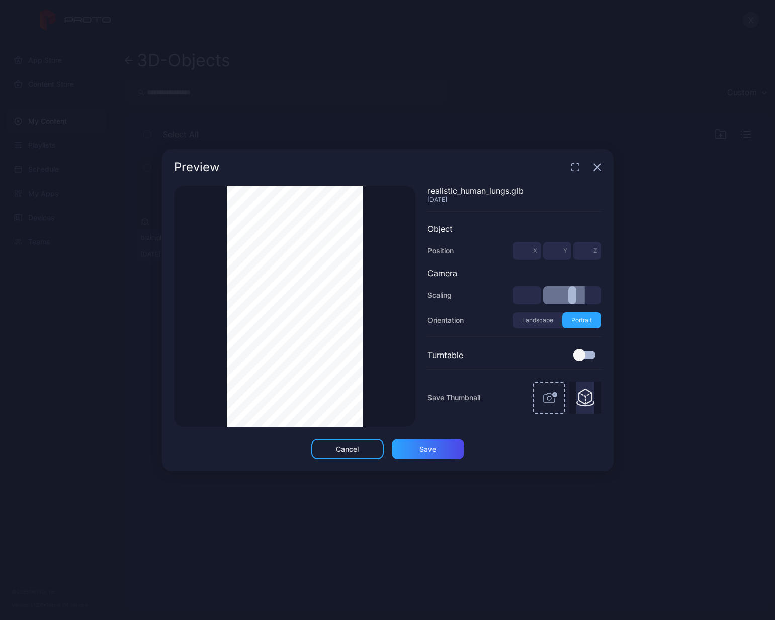
type input "***"
type input "*"
type input "***"
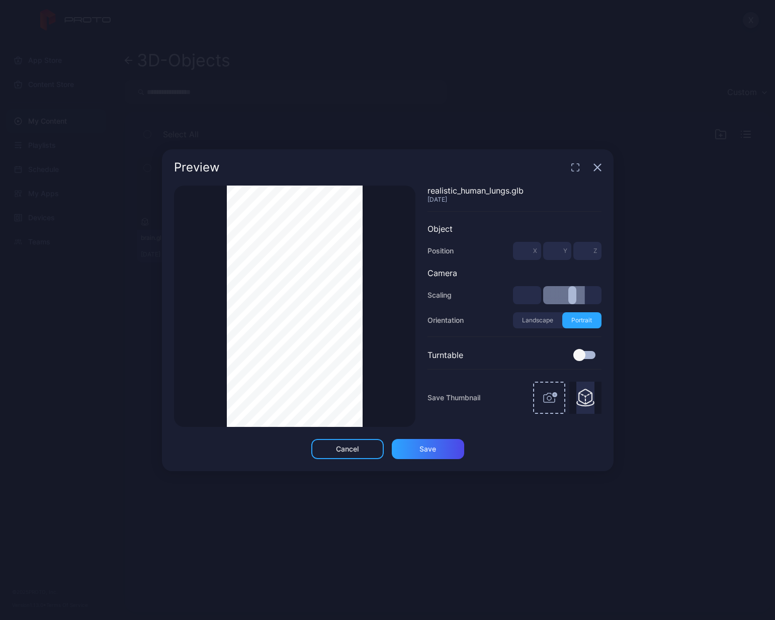
type input "***"
type input "*"
type input "***"
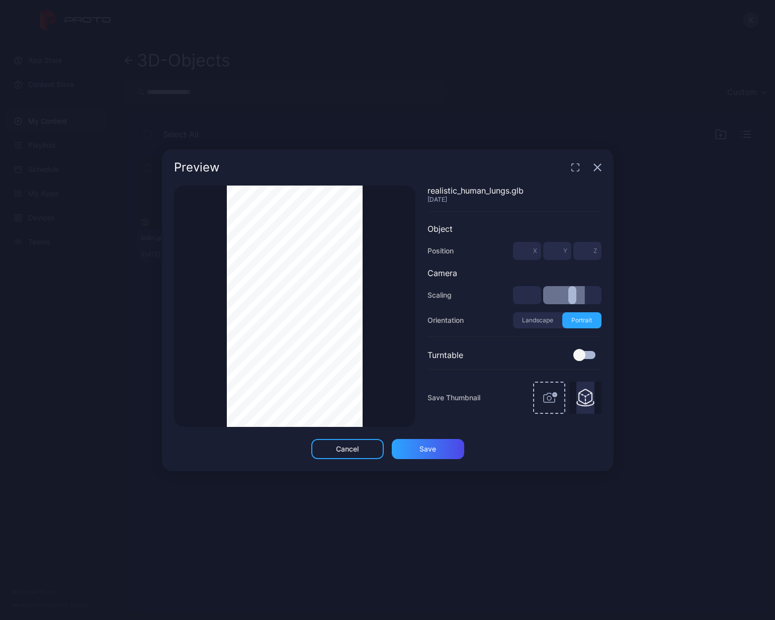
type input "***"
type input "*"
type input "***"
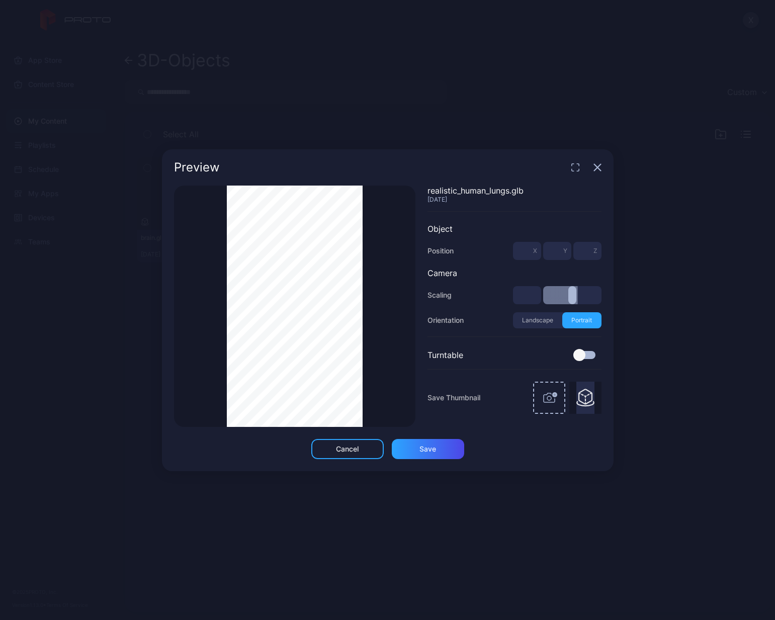
type input "*"
type input "***"
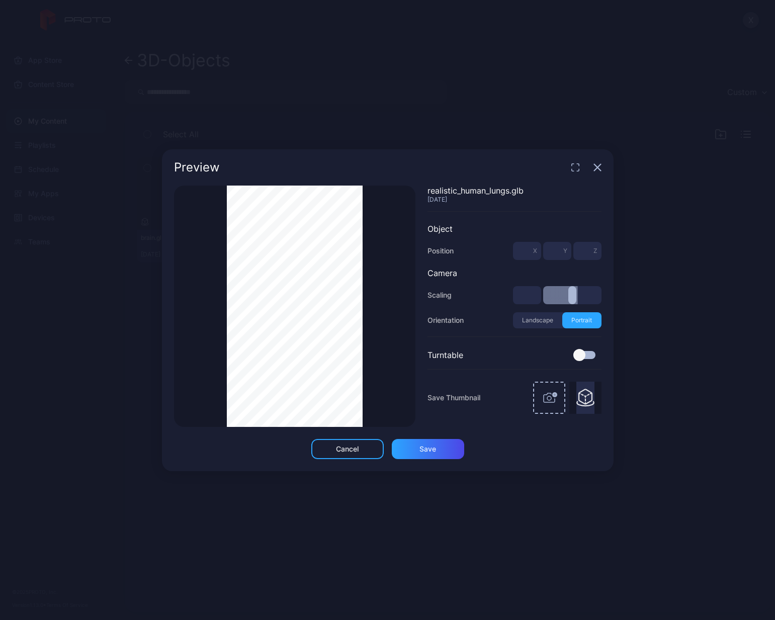
type input "***"
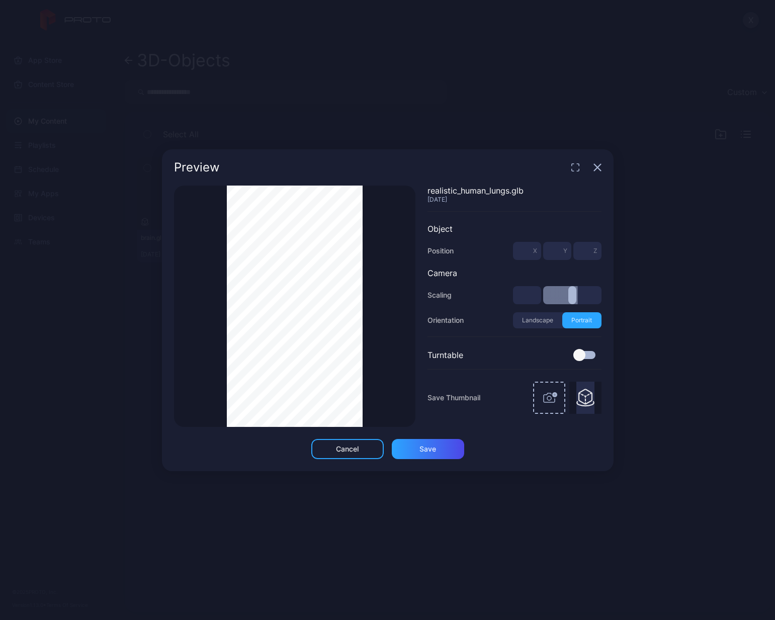
type input "***"
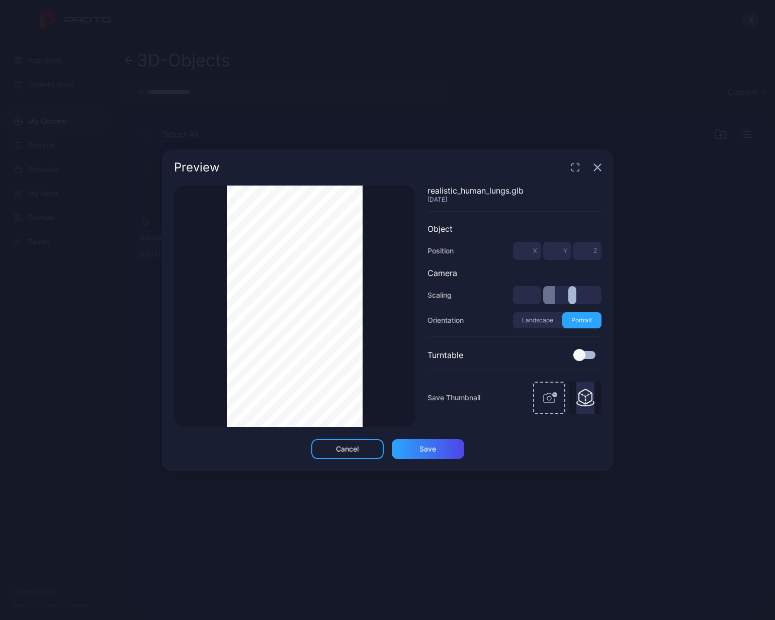
type input "***"
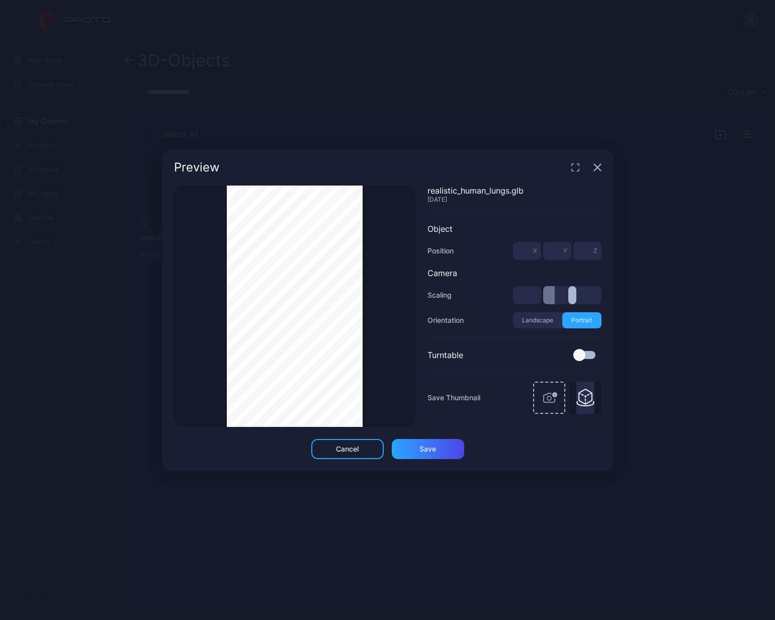
type input "***"
type input "*"
type input "***"
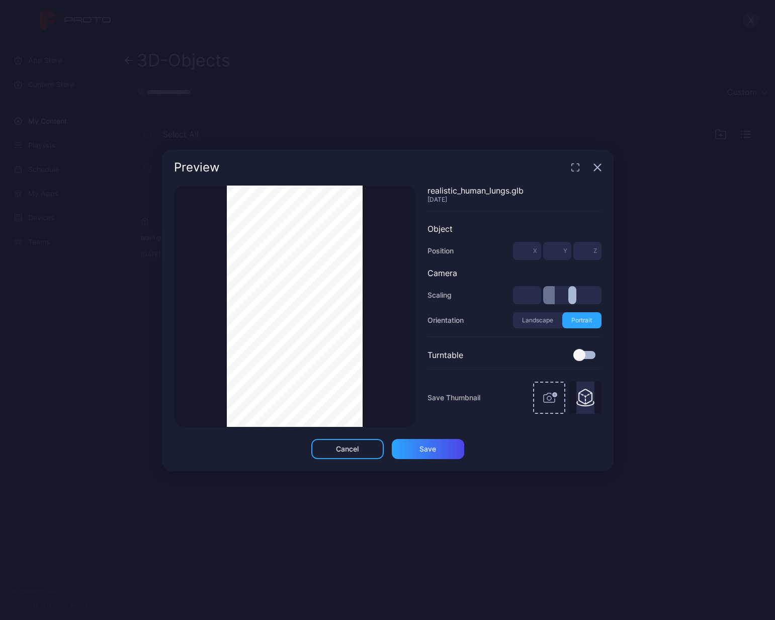
type input "***"
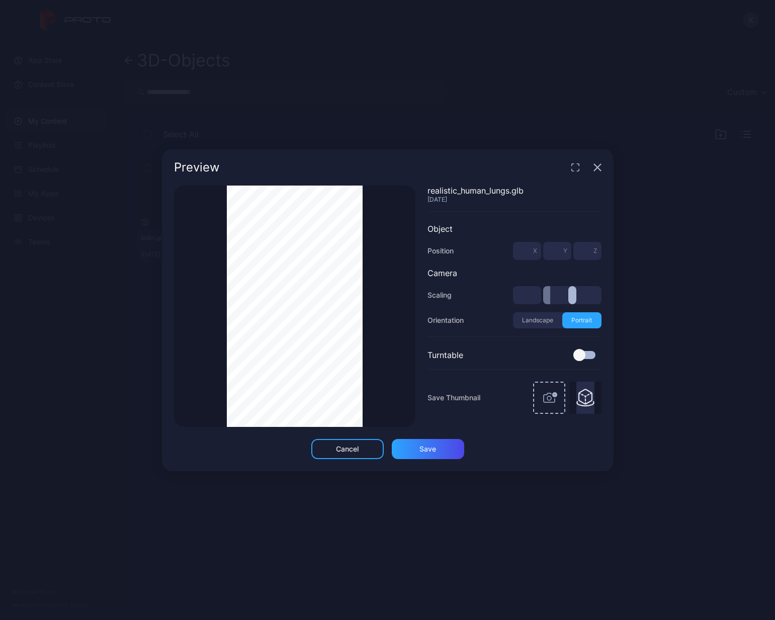
type input "***"
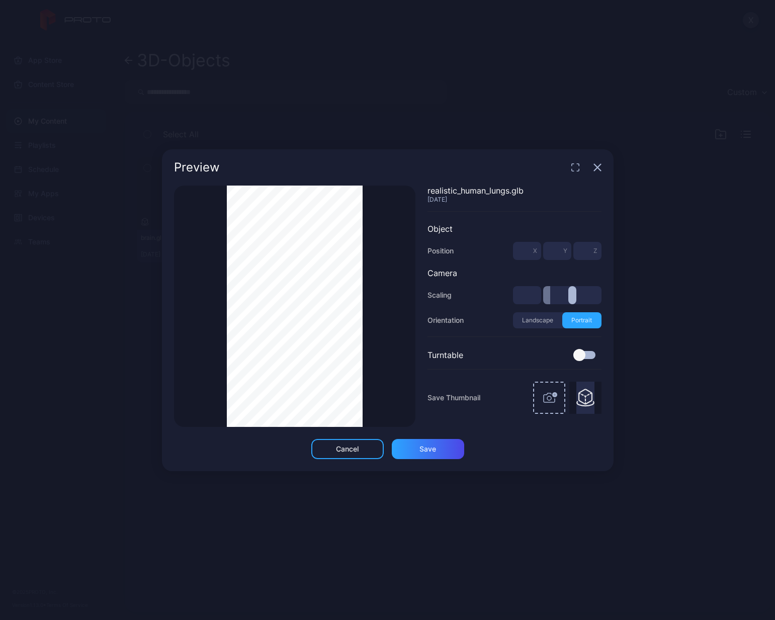
type input "***"
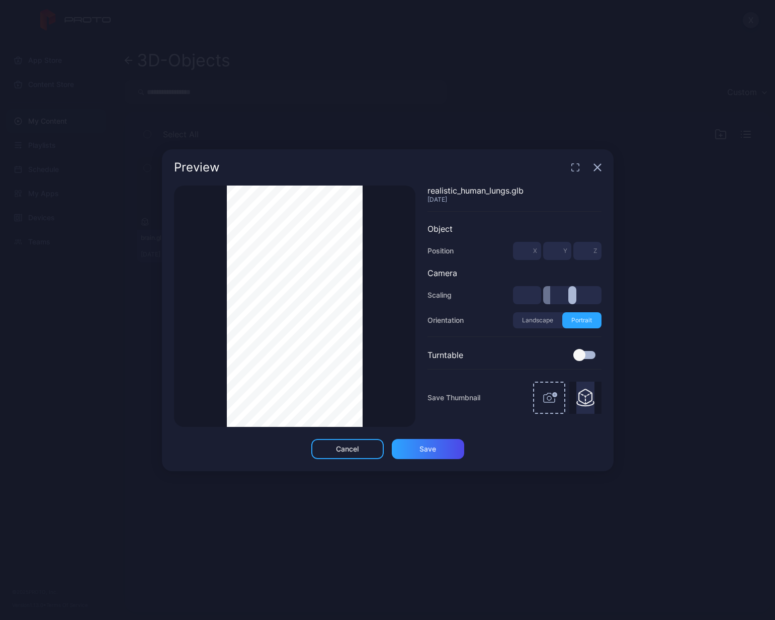
type input "***"
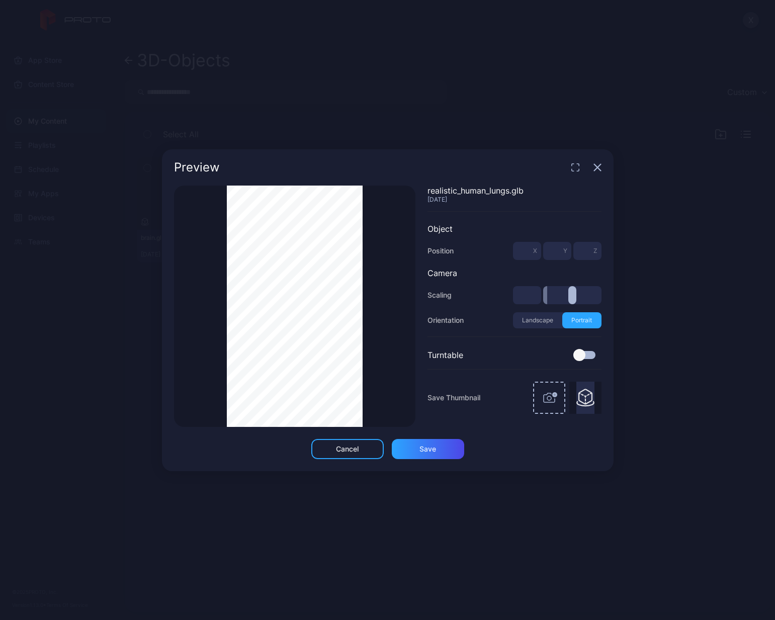
type input "***"
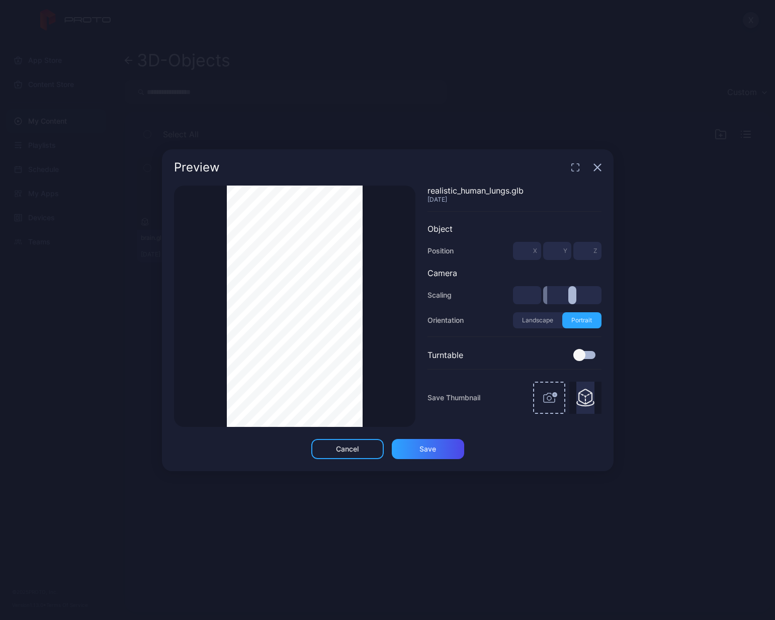
type input "***"
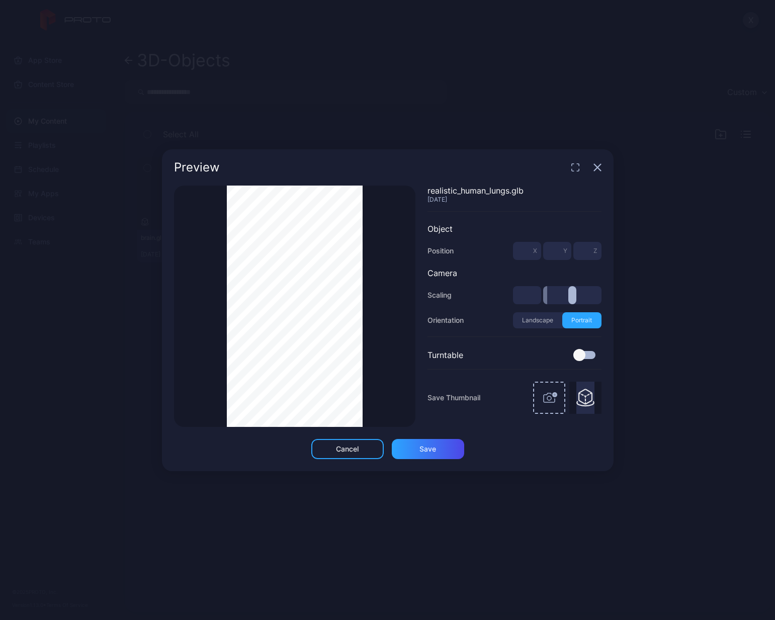
type input "***"
type input "*"
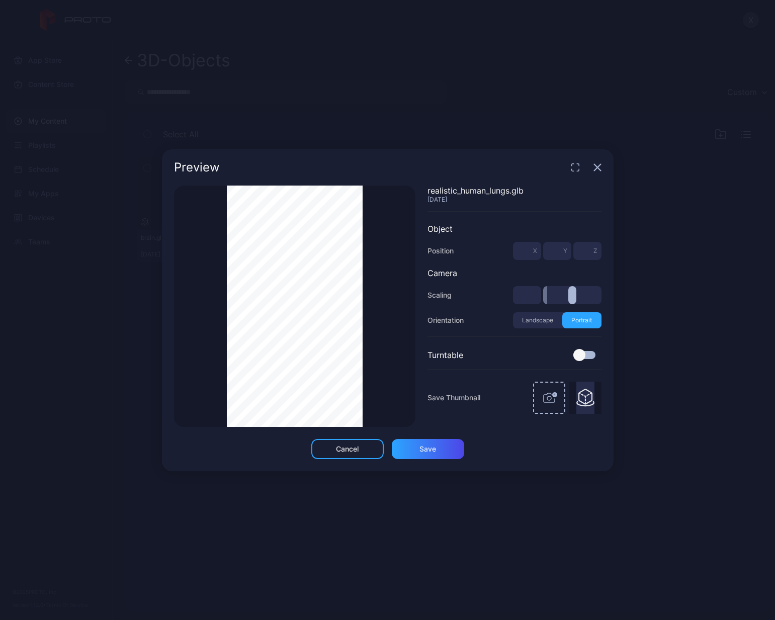
type input "***"
click at [556, 296] on input "range" at bounding box center [572, 295] width 58 height 18
drag, startPoint x: 528, startPoint y: 253, endPoint x: 523, endPoint y: 252, distance: 5.6
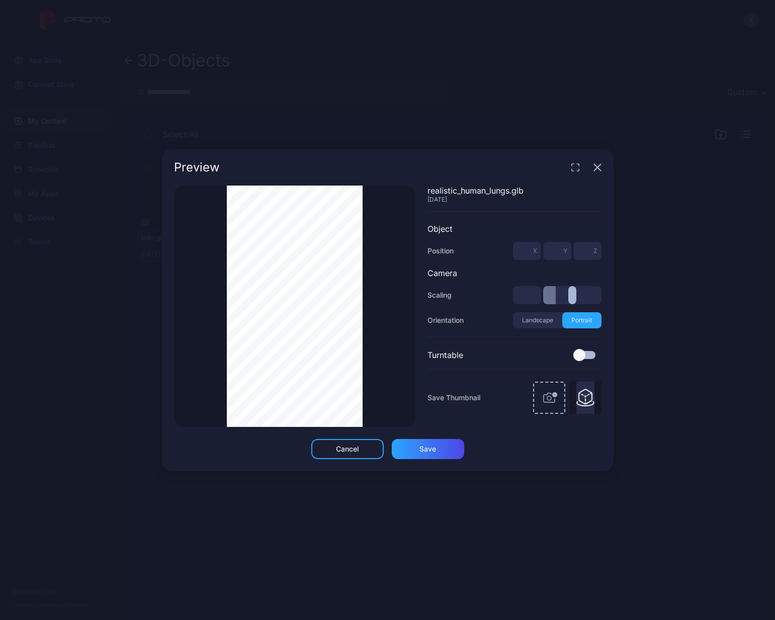
click at [523, 252] on input "*" at bounding box center [527, 251] width 28 height 18
click at [596, 167] on icon "button" at bounding box center [598, 168] width 8 height 8
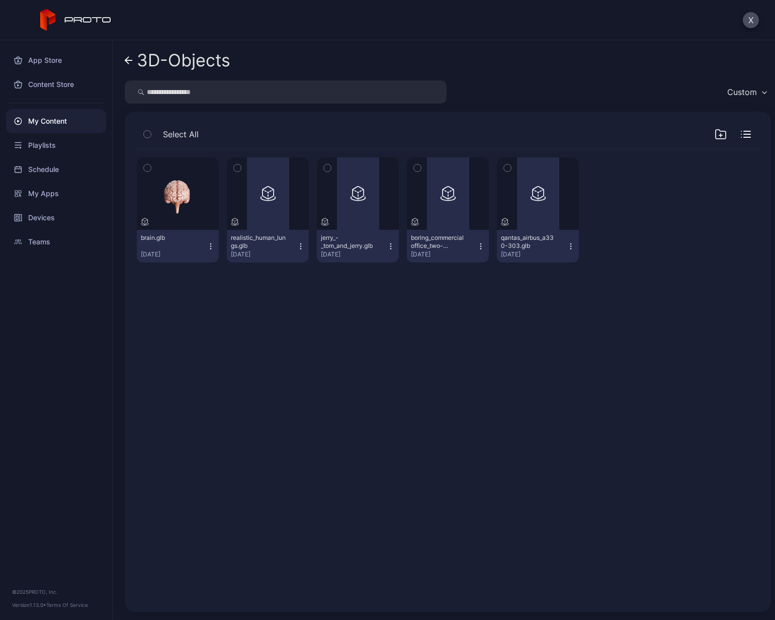
click at [127, 62] on icon at bounding box center [127, 60] width 4 height 7
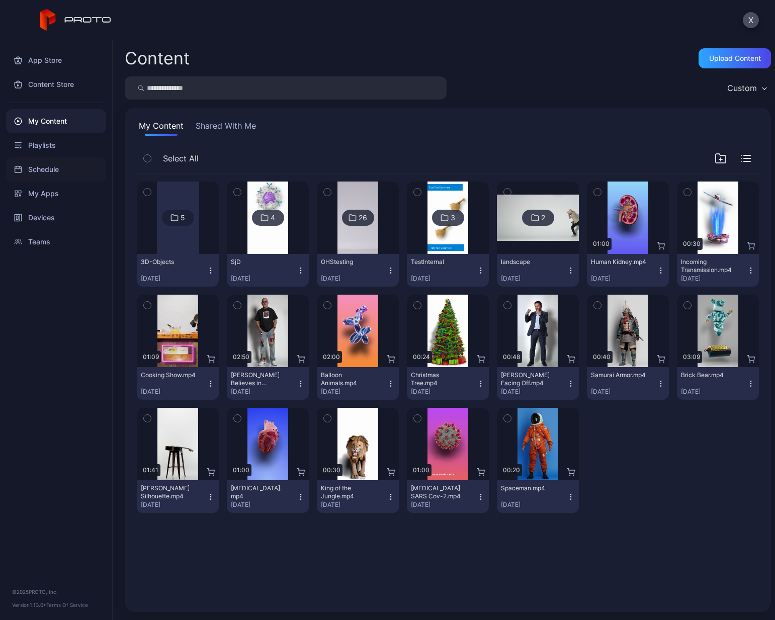
click at [52, 168] on div "Schedule" at bounding box center [56, 169] width 100 height 24
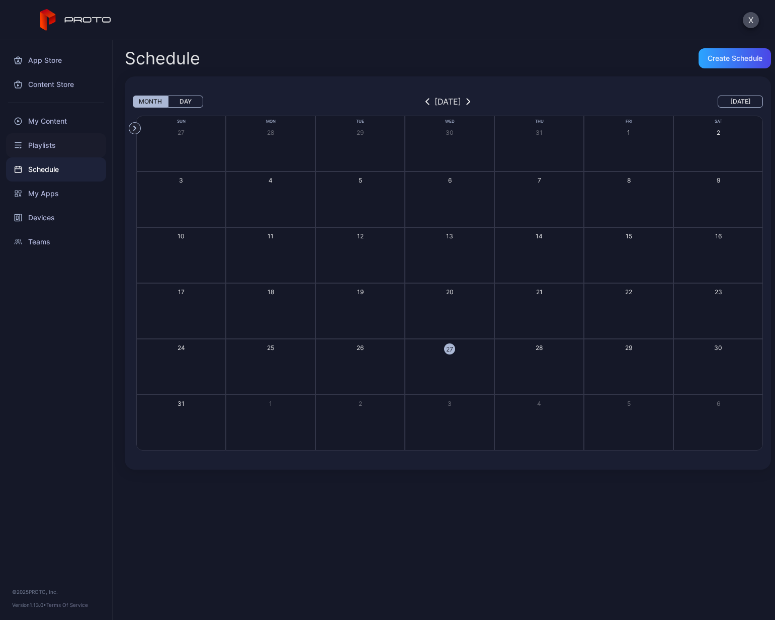
click at [47, 142] on div "Playlists" at bounding box center [56, 145] width 100 height 24
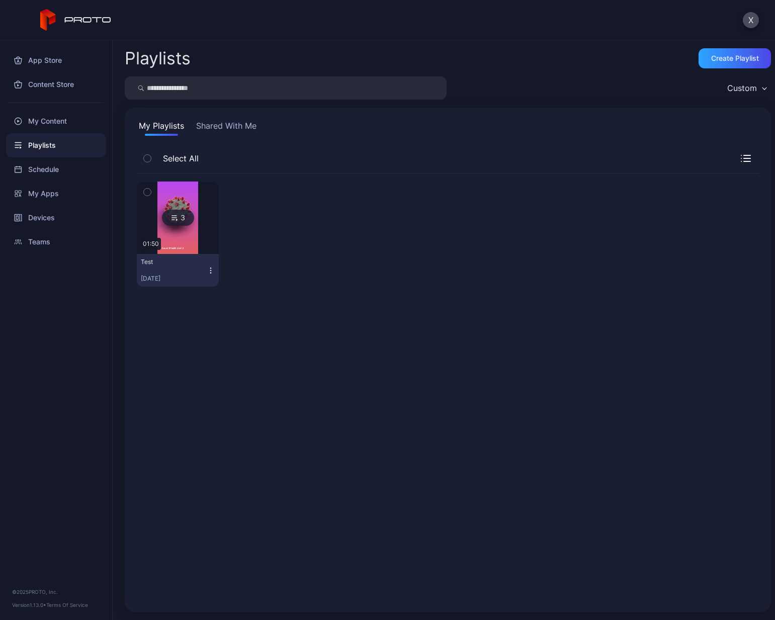
click at [208, 270] on icon "button" at bounding box center [211, 271] width 8 height 8
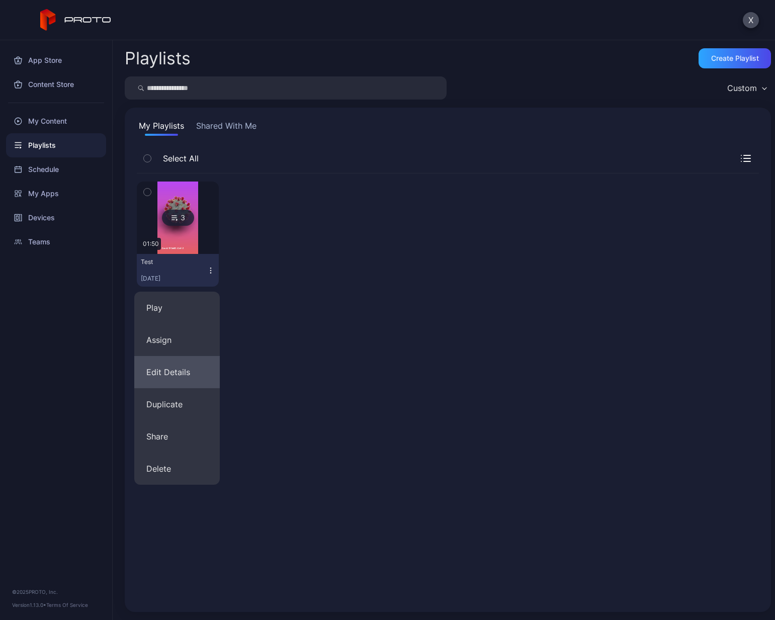
click at [185, 369] on button "Edit Details" at bounding box center [177, 372] width 86 height 32
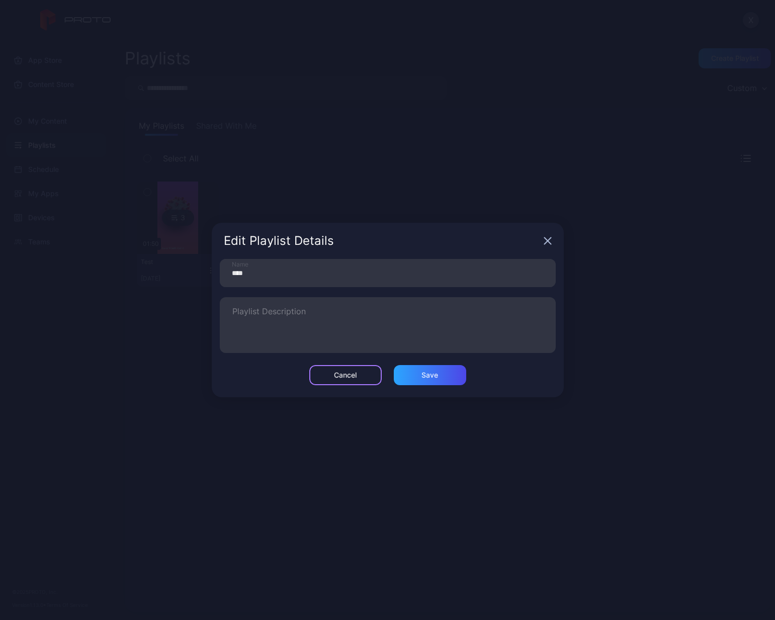
click at [356, 376] on div "Cancel" at bounding box center [345, 375] width 23 height 8
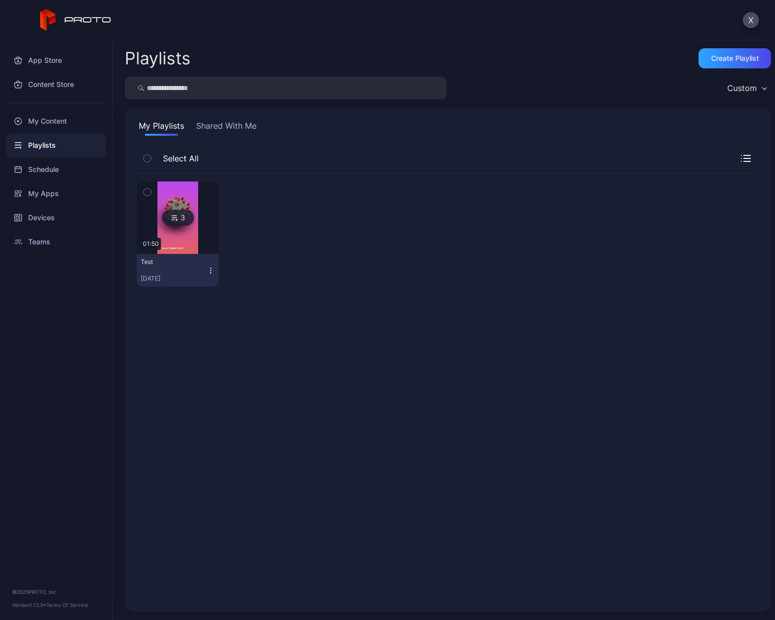
click at [193, 245] on img at bounding box center [177, 218] width 41 height 72
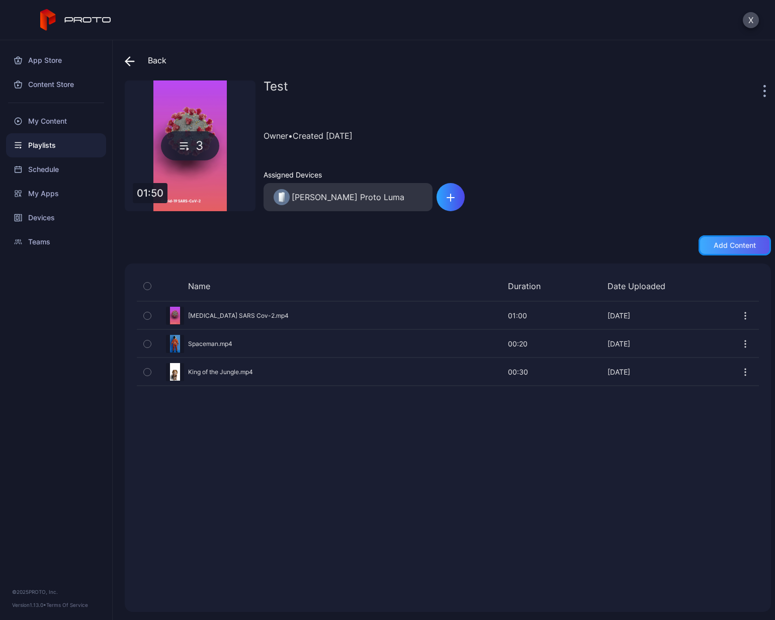
click at [725, 251] on div "Add content" at bounding box center [735, 245] width 72 height 20
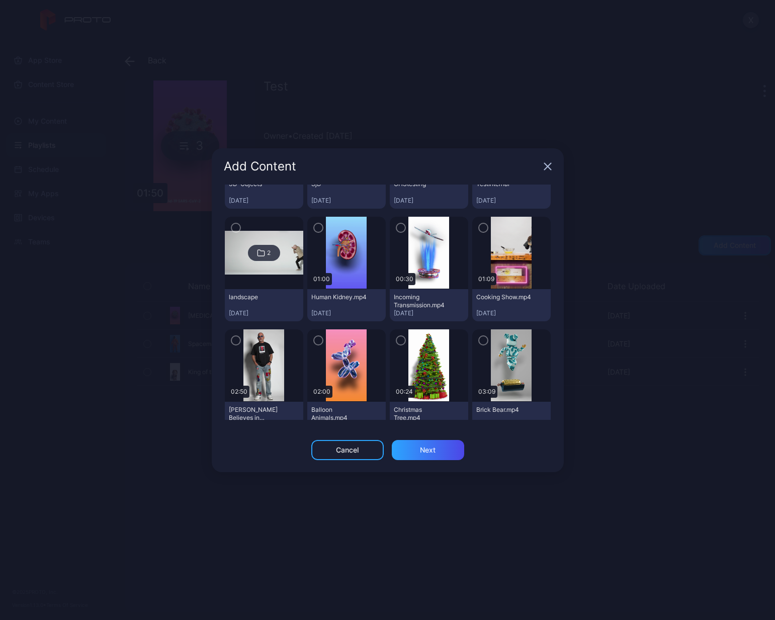
scroll to position [52, 0]
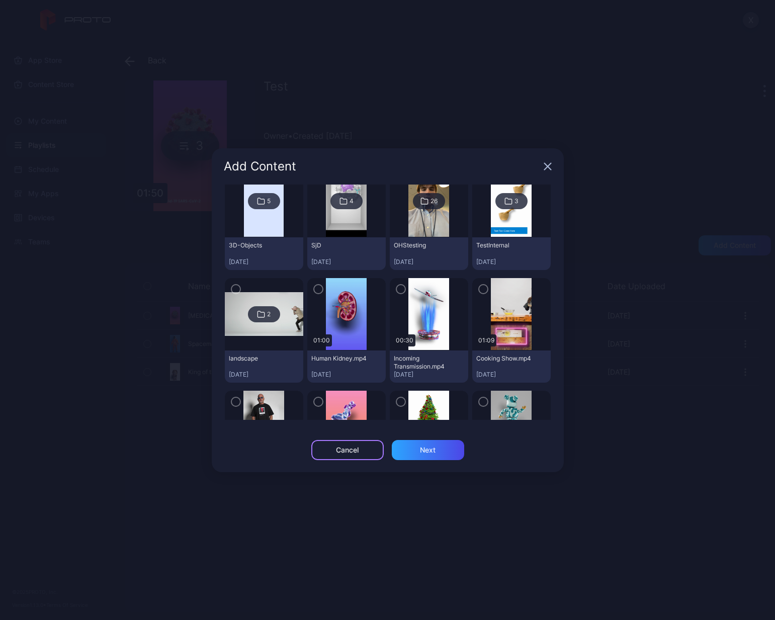
click at [334, 389] on div "Cancel" at bounding box center [347, 450] width 72 height 20
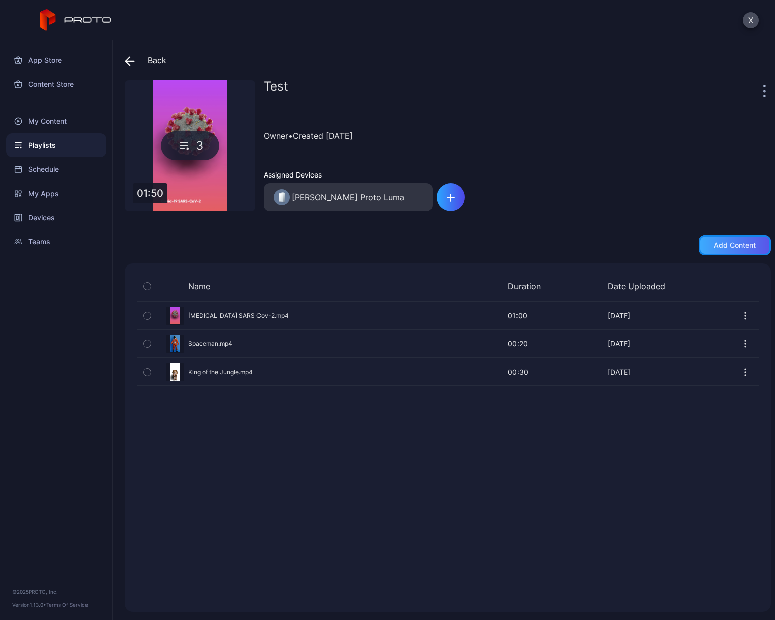
click at [730, 246] on div "Add content" at bounding box center [735, 246] width 42 height 8
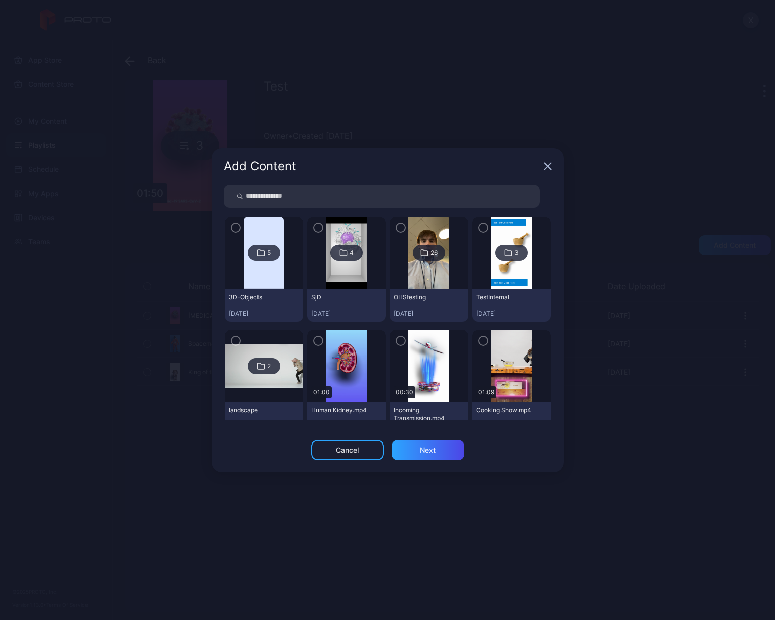
click at [348, 275] on img at bounding box center [346, 253] width 41 height 72
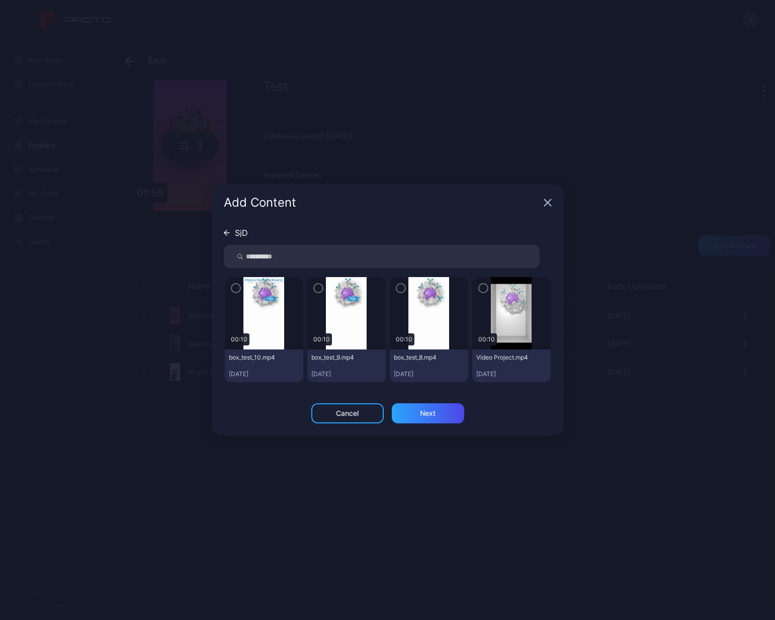
click at [429, 321] on img at bounding box center [429, 313] width 41 height 72
click at [400, 289] on icon "button" at bounding box center [401, 289] width 3 height 2
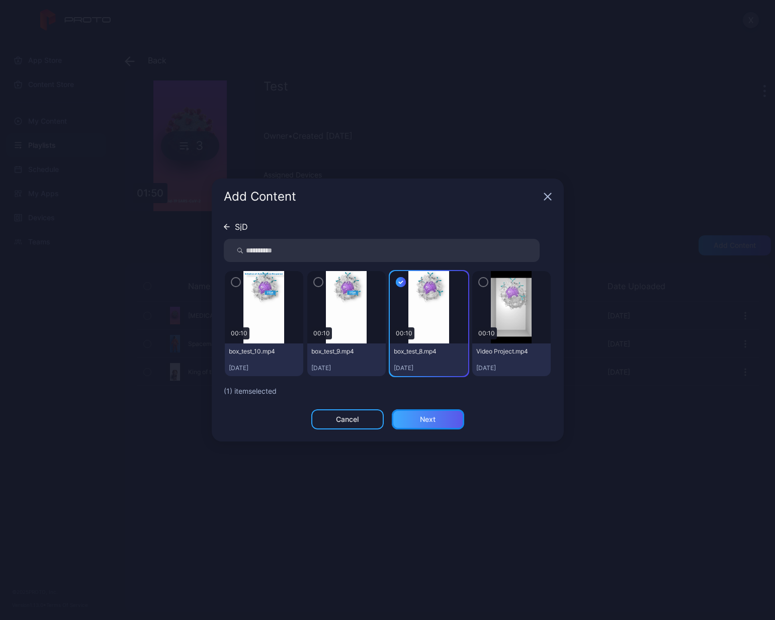
click at [439, 389] on div "Next" at bounding box center [428, 420] width 72 height 20
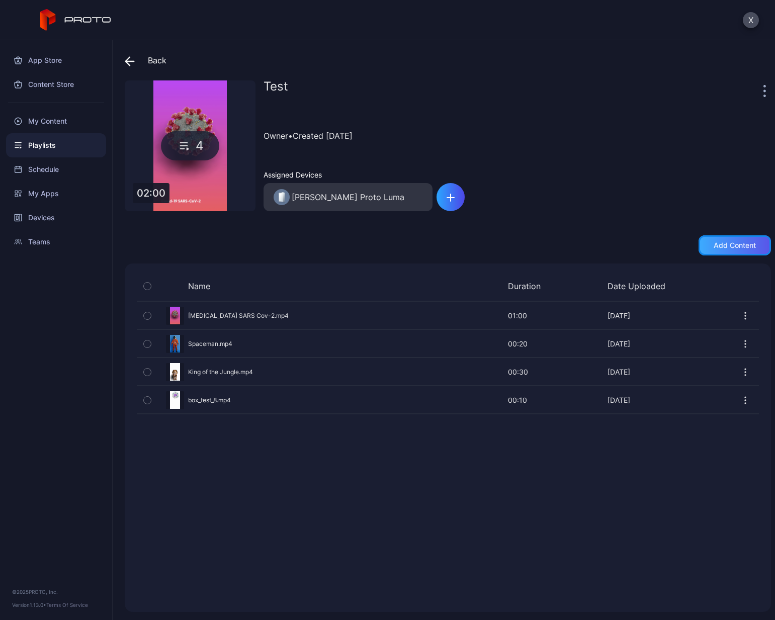
click at [717, 246] on div "Add content" at bounding box center [735, 246] width 42 height 8
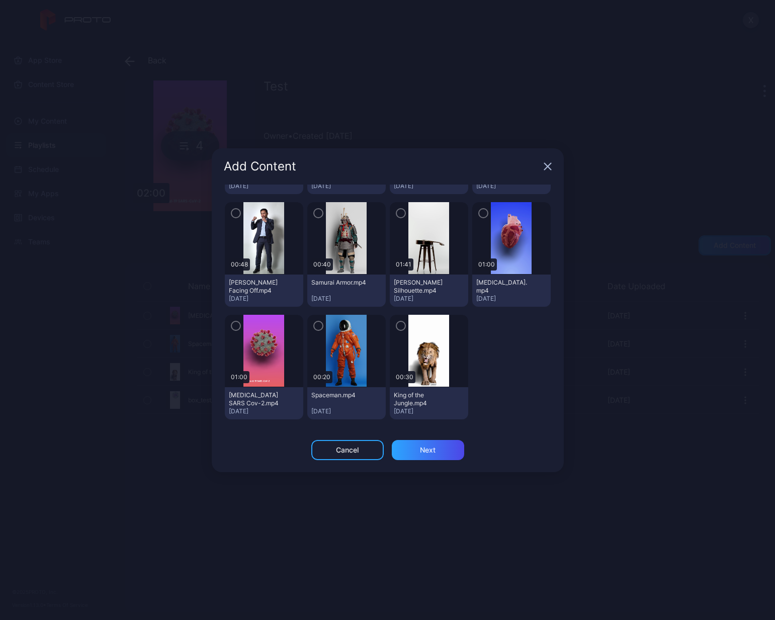
scroll to position [354, 0]
click at [494, 240] on img at bounding box center [511, 238] width 41 height 72
click at [480, 212] on icon "button" at bounding box center [484, 212] width 8 height 11
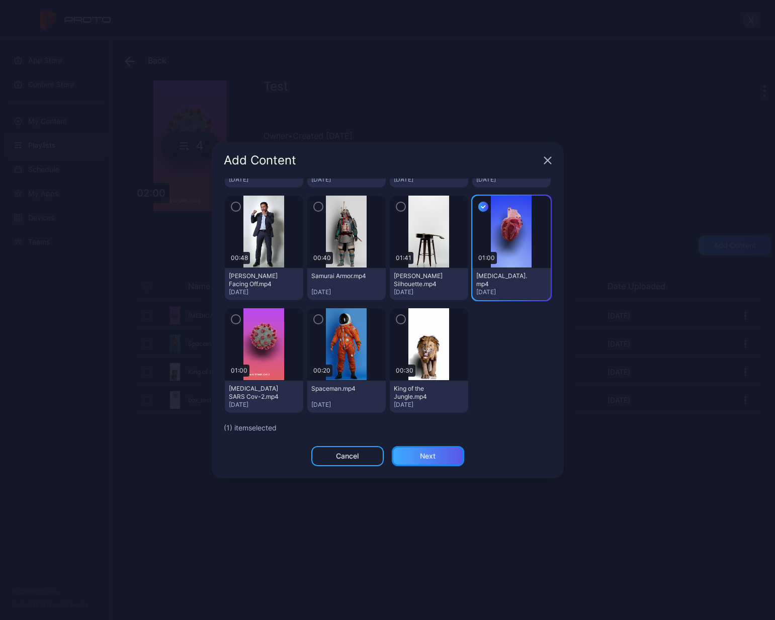
click at [446, 389] on div "Next" at bounding box center [428, 456] width 72 height 20
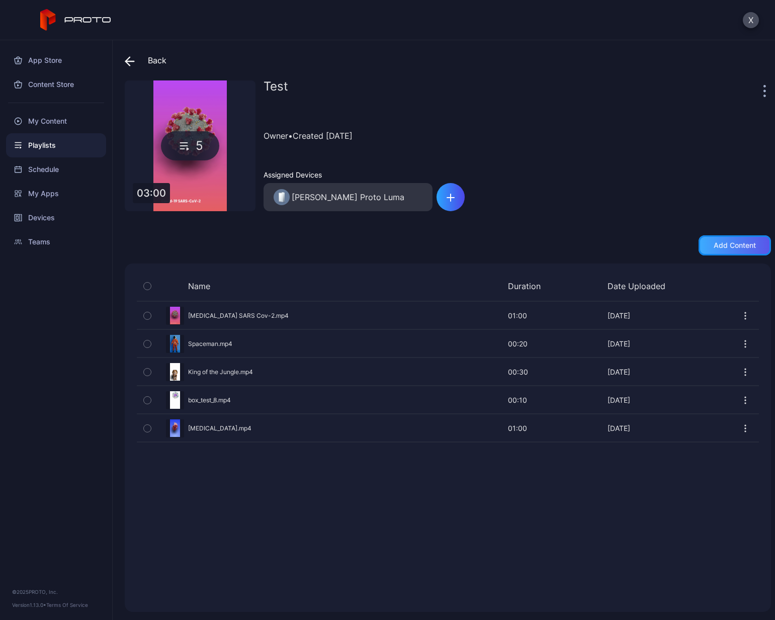
click at [716, 251] on div "Add content" at bounding box center [735, 245] width 72 height 20
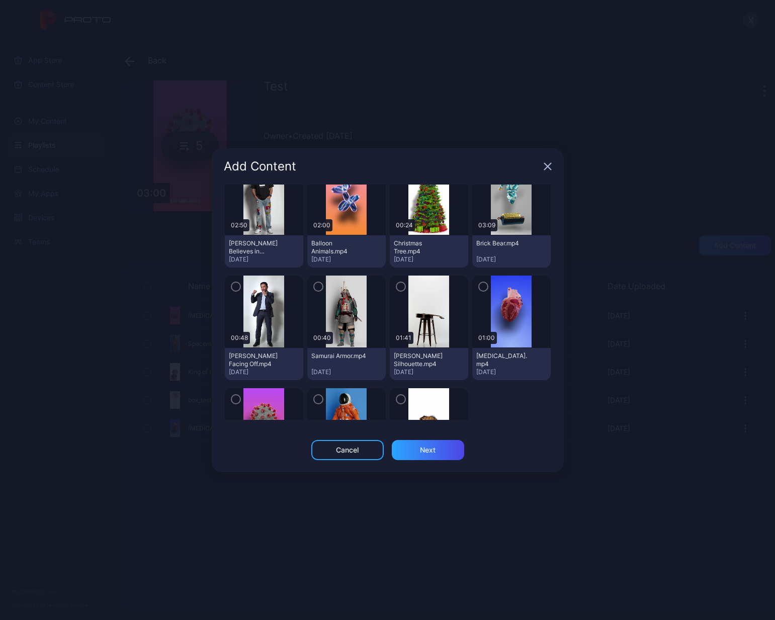
scroll to position [302, 0]
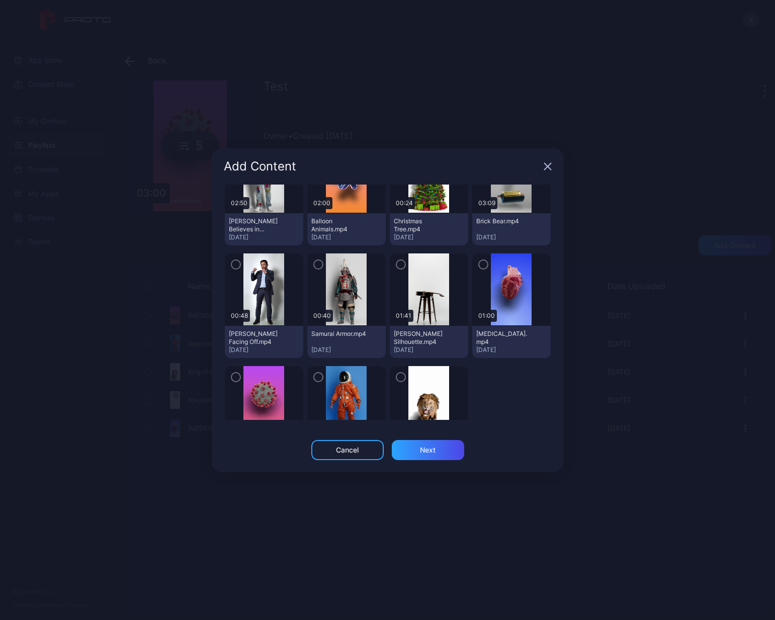
click at [315, 267] on icon "button" at bounding box center [318, 264] width 8 height 11
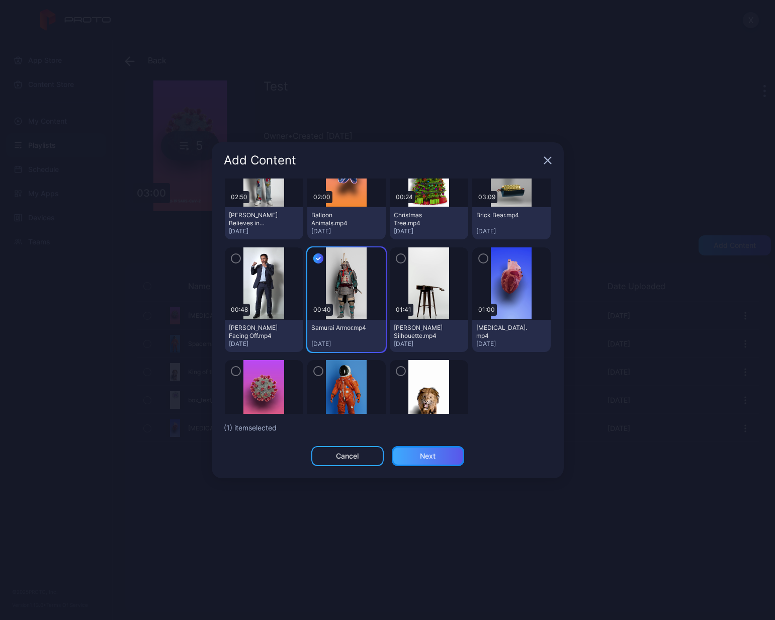
click at [427, 389] on div "Next" at bounding box center [428, 456] width 16 height 8
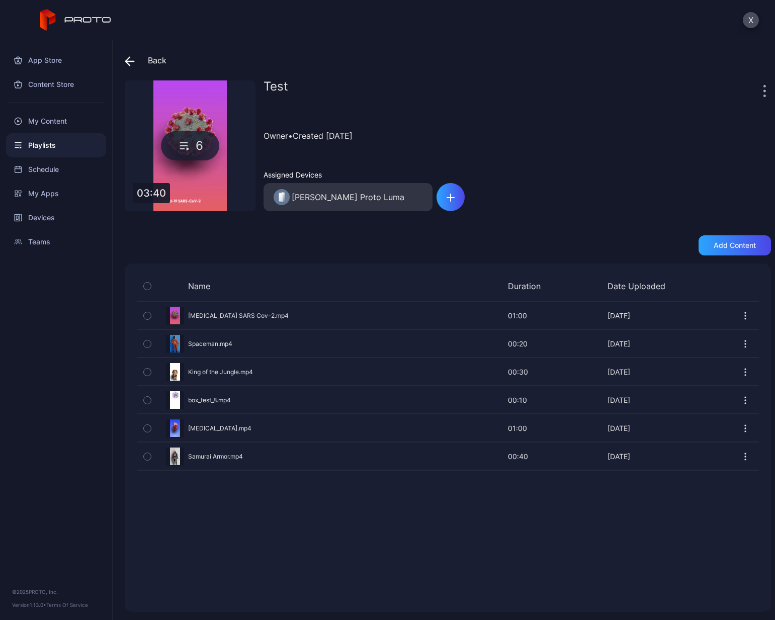
click at [133, 60] on icon at bounding box center [130, 61] width 10 height 10
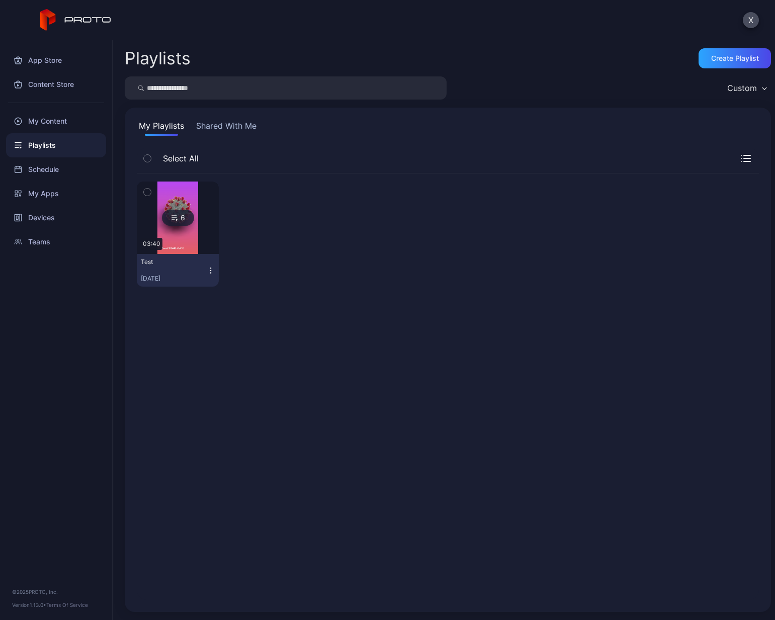
click at [179, 235] on img at bounding box center [177, 218] width 41 height 72
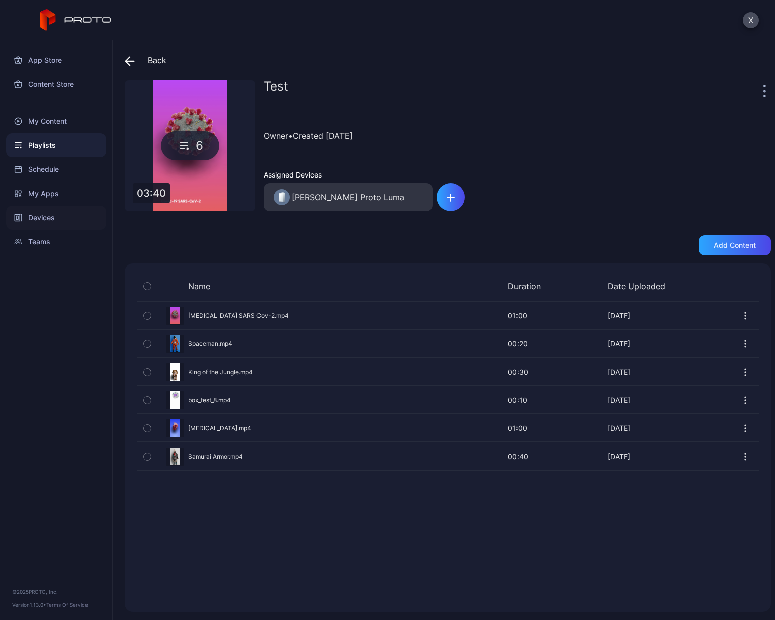
click at [40, 217] on div "Devices" at bounding box center [56, 218] width 100 height 24
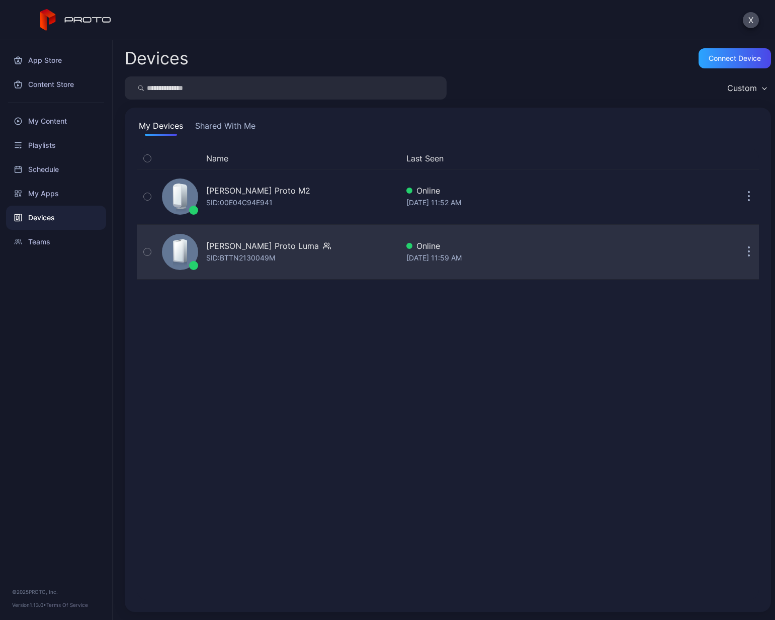
click at [250, 246] on div "[PERSON_NAME] Proto Luma" at bounding box center [262, 246] width 113 height 12
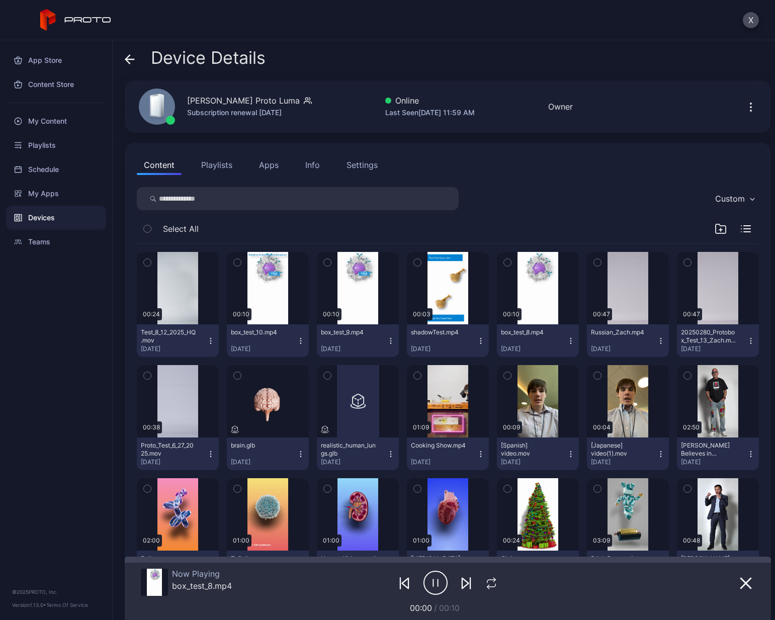
click at [215, 165] on button "Playlists" at bounding box center [216, 165] width 45 height 20
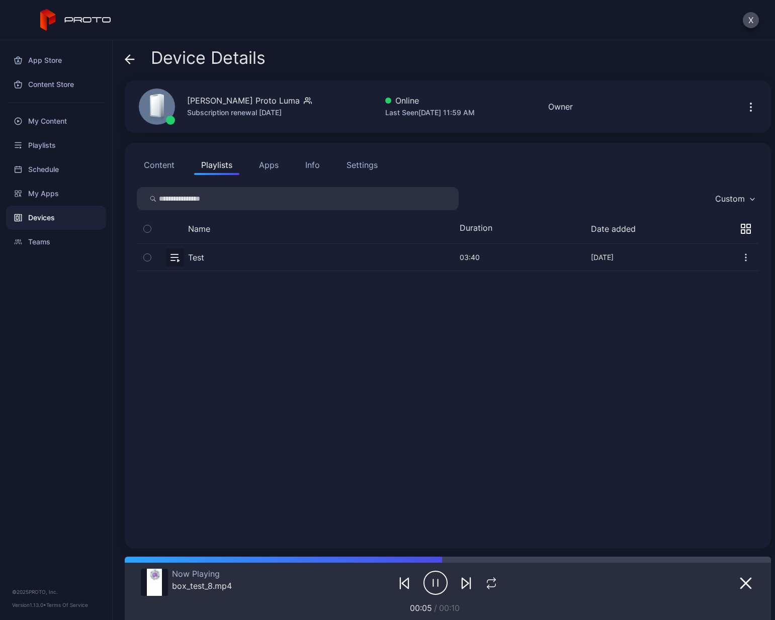
click at [223, 260] on button "button" at bounding box center [448, 257] width 622 height 27
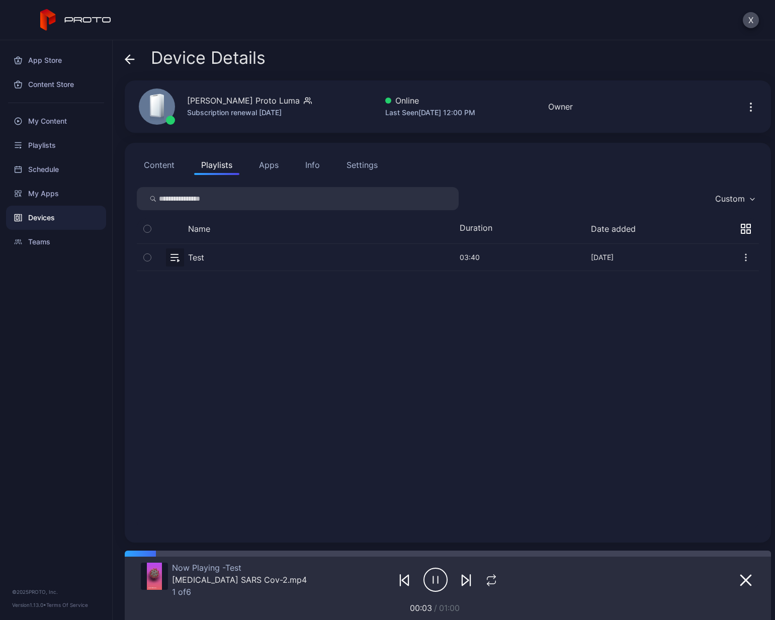
click at [328, 262] on button "button" at bounding box center [448, 257] width 622 height 27
click at [315, 166] on div "Info" at bounding box center [312, 165] width 15 height 12
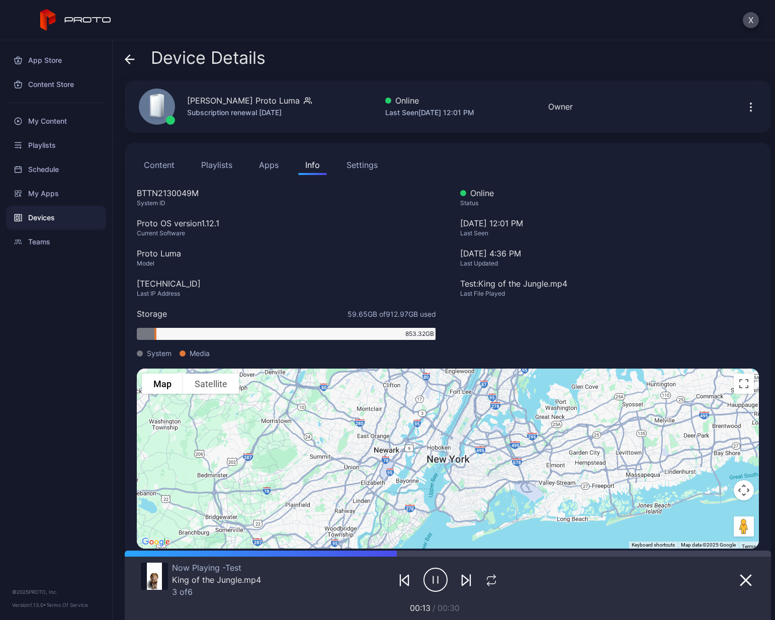
click at [361, 164] on div "Settings" at bounding box center [362, 165] width 31 height 12
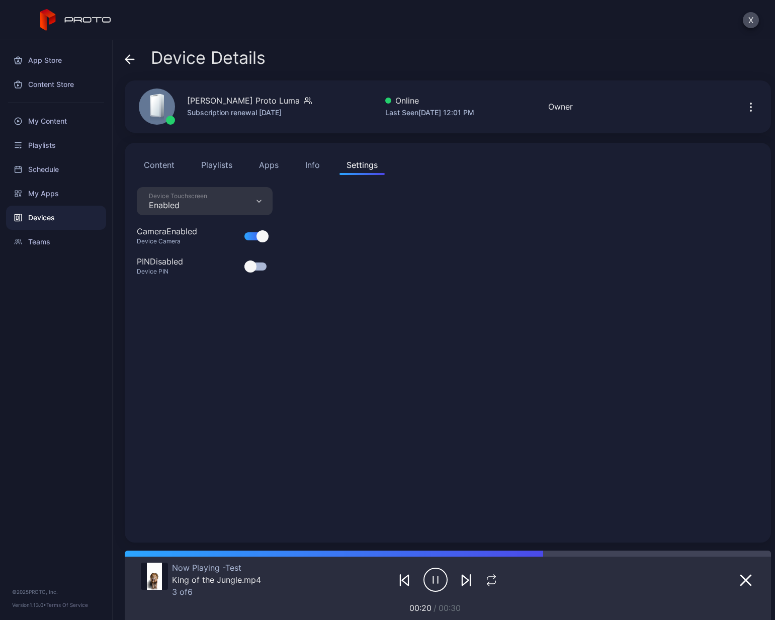
click at [262, 200] on div "Device Touchscreen Enabled" at bounding box center [205, 201] width 136 height 28
click at [407, 42] on div "Device Details [PERSON_NAME] Proto Luma Subscription renewal [DATE] Online Last…" at bounding box center [444, 330] width 663 height 580
click at [169, 165] on button "Content" at bounding box center [159, 165] width 45 height 20
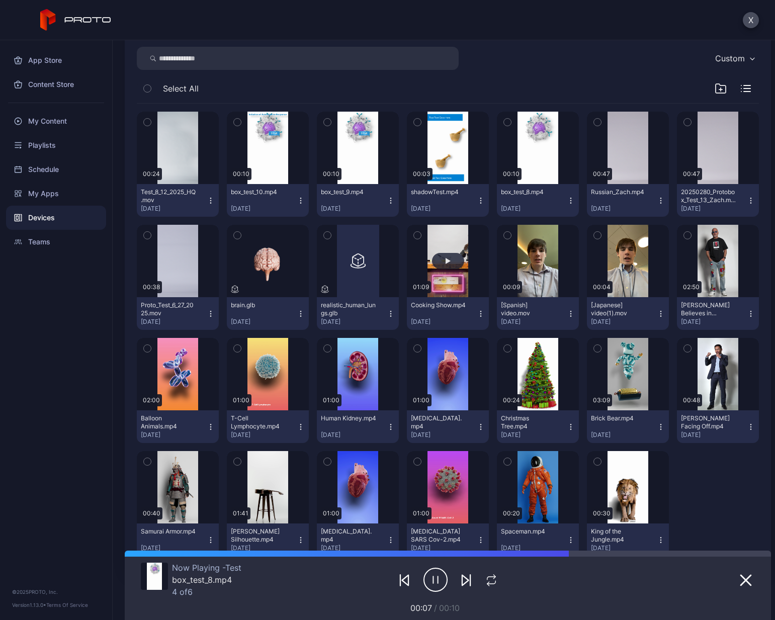
scroll to position [124, 0]
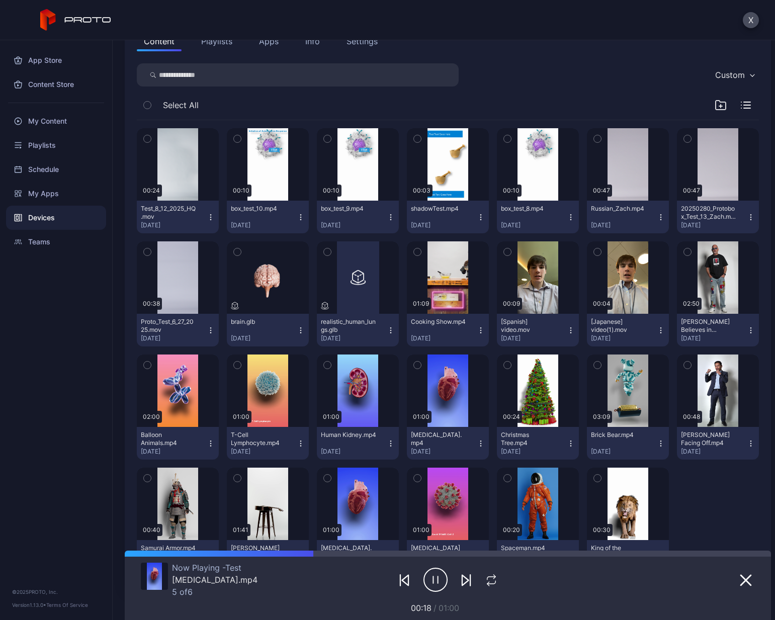
click at [148, 252] on icon "button" at bounding box center [147, 253] width 3 height 2
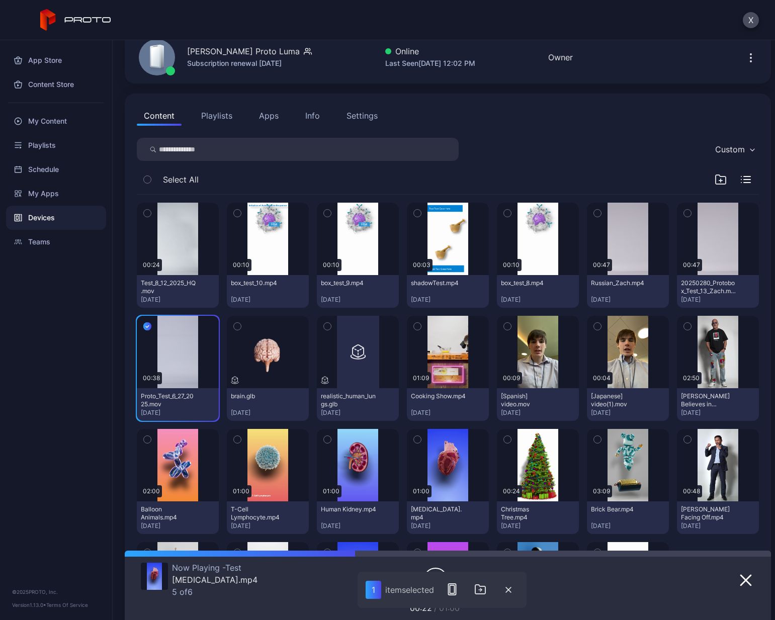
scroll to position [0, 0]
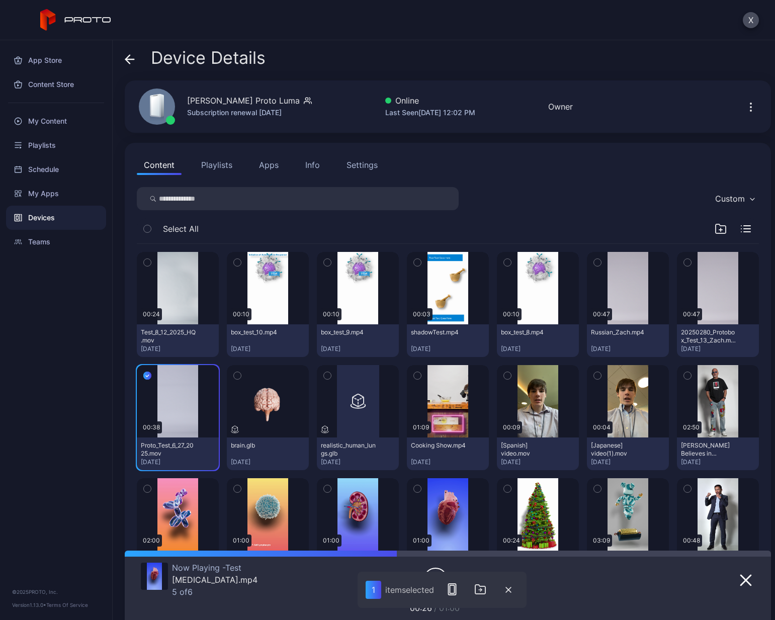
click at [75, 293] on div "App Store Content Store My Content Playlists Schedule My Apps Devices Teams © 2…" at bounding box center [56, 330] width 113 height 580
click at [75, 321] on div "App Store Content Store My Content Playlists Schedule My Apps Devices Teams © 2…" at bounding box center [56, 330] width 113 height 580
click at [83, 302] on div "App Store Content Store My Content Playlists Schedule My Apps Devices Teams © 2…" at bounding box center [56, 330] width 113 height 580
